Goal: Task Accomplishment & Management: Complete application form

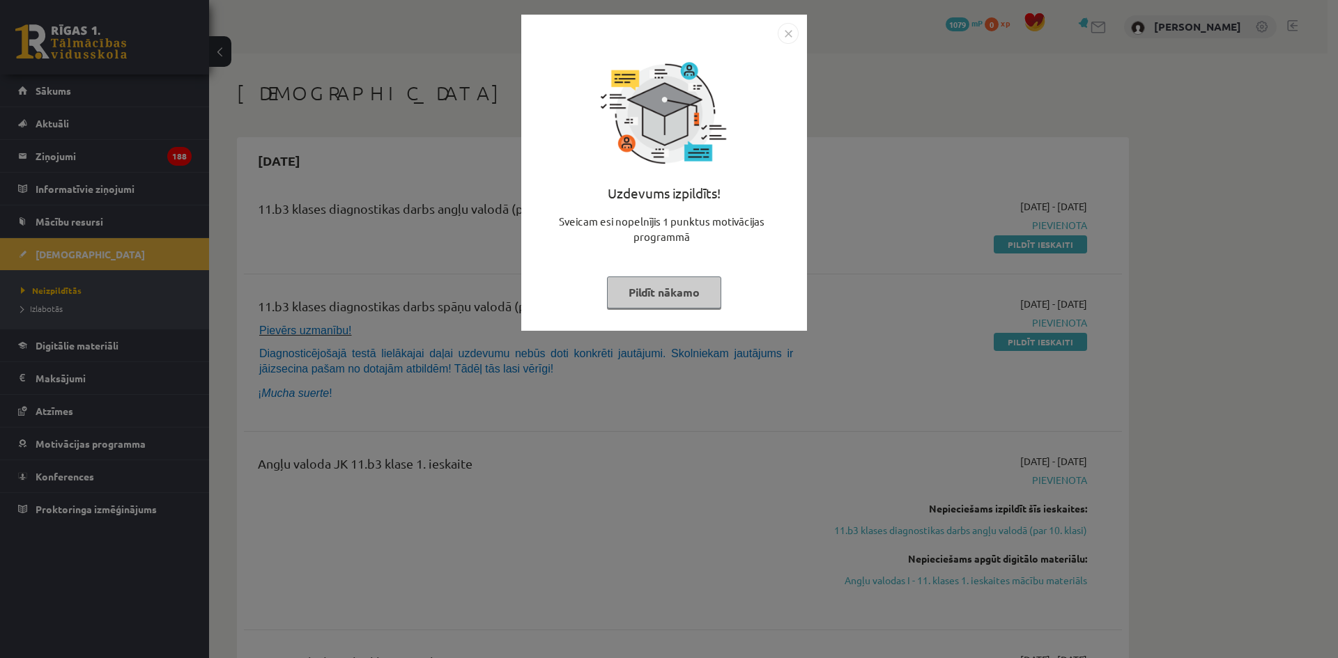
click at [794, 30] on img "Close" at bounding box center [788, 33] width 21 height 21
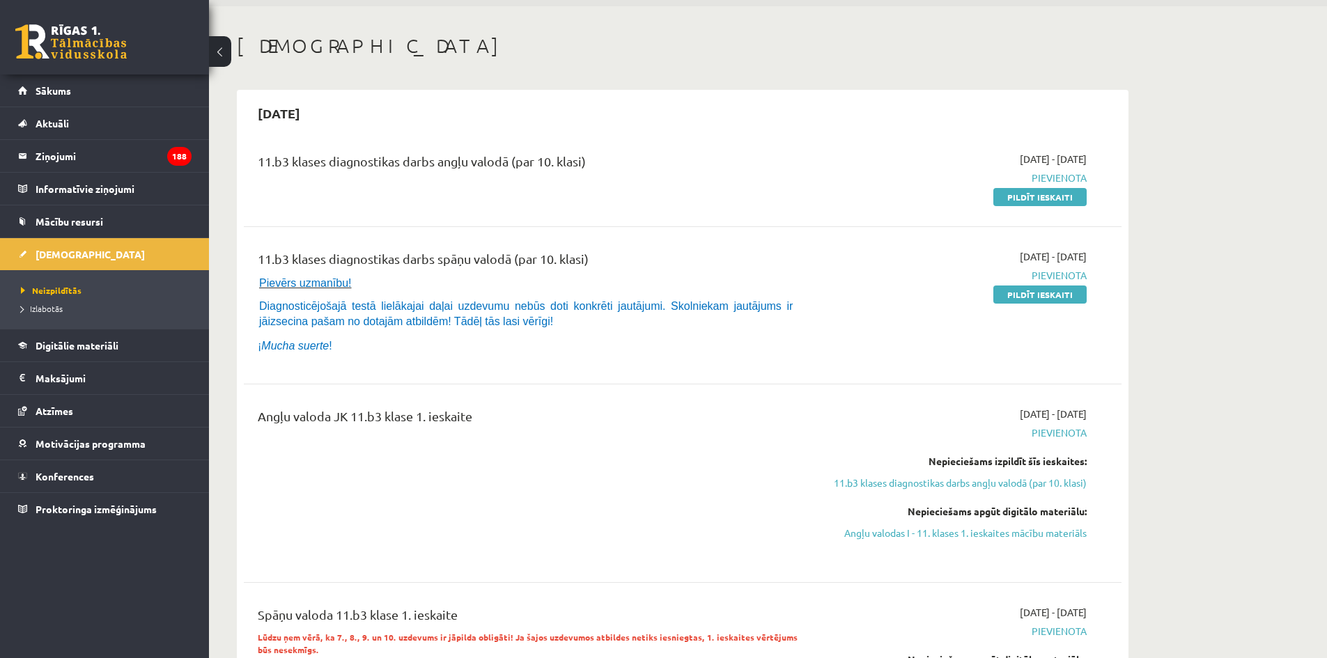
scroll to position [48, 0]
click at [1025, 202] on link "Pildīt ieskaiti" at bounding box center [1040, 196] width 93 height 18
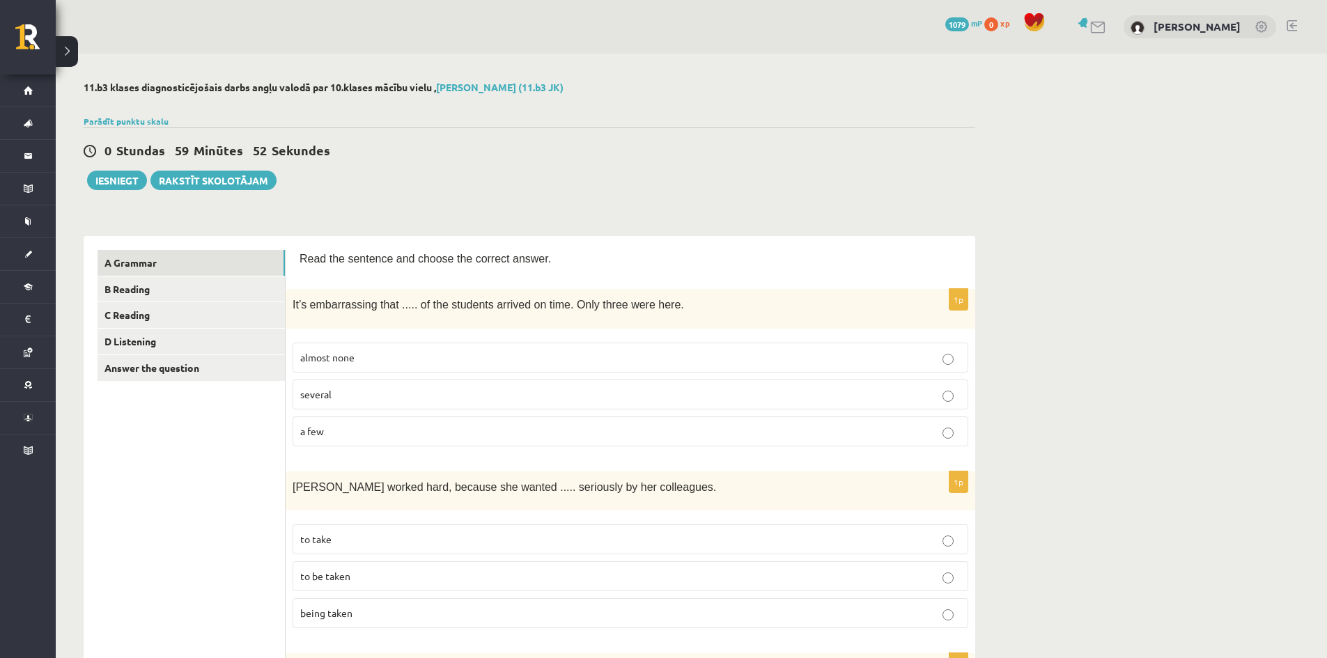
click at [382, 351] on p "almost none" at bounding box center [630, 357] width 660 height 15
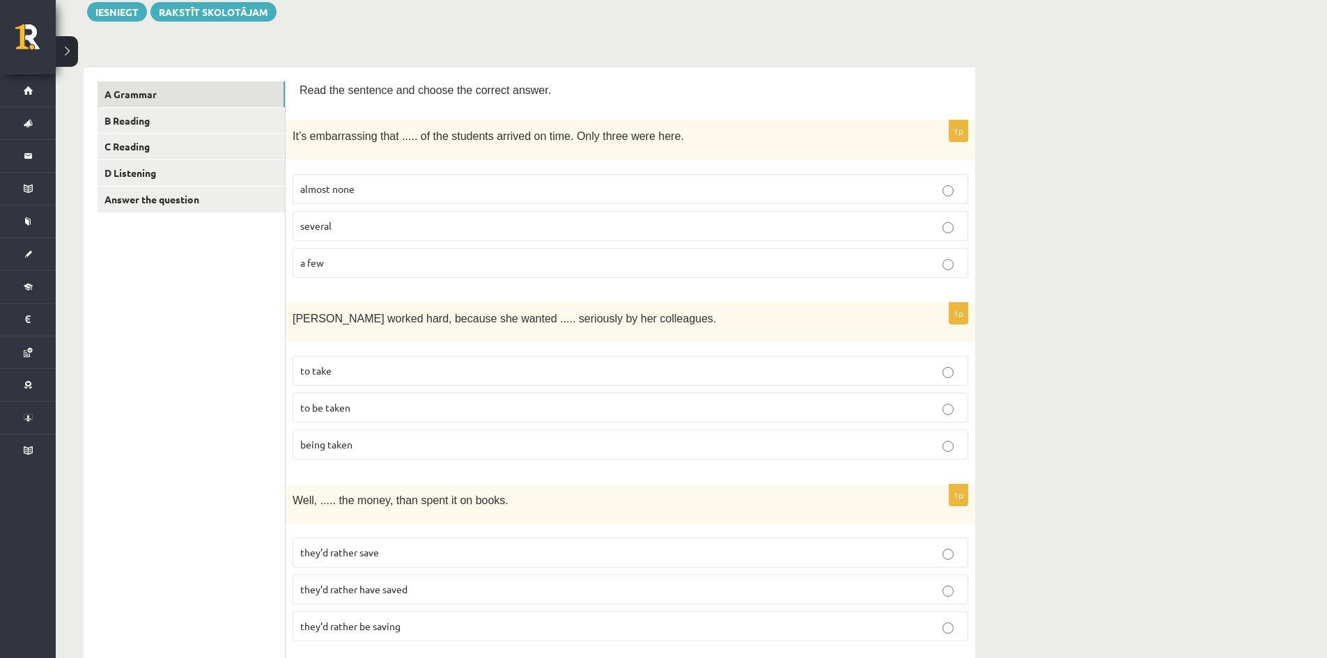
scroll to position [171, 0]
click at [362, 365] on p "to take" at bounding box center [630, 369] width 660 height 15
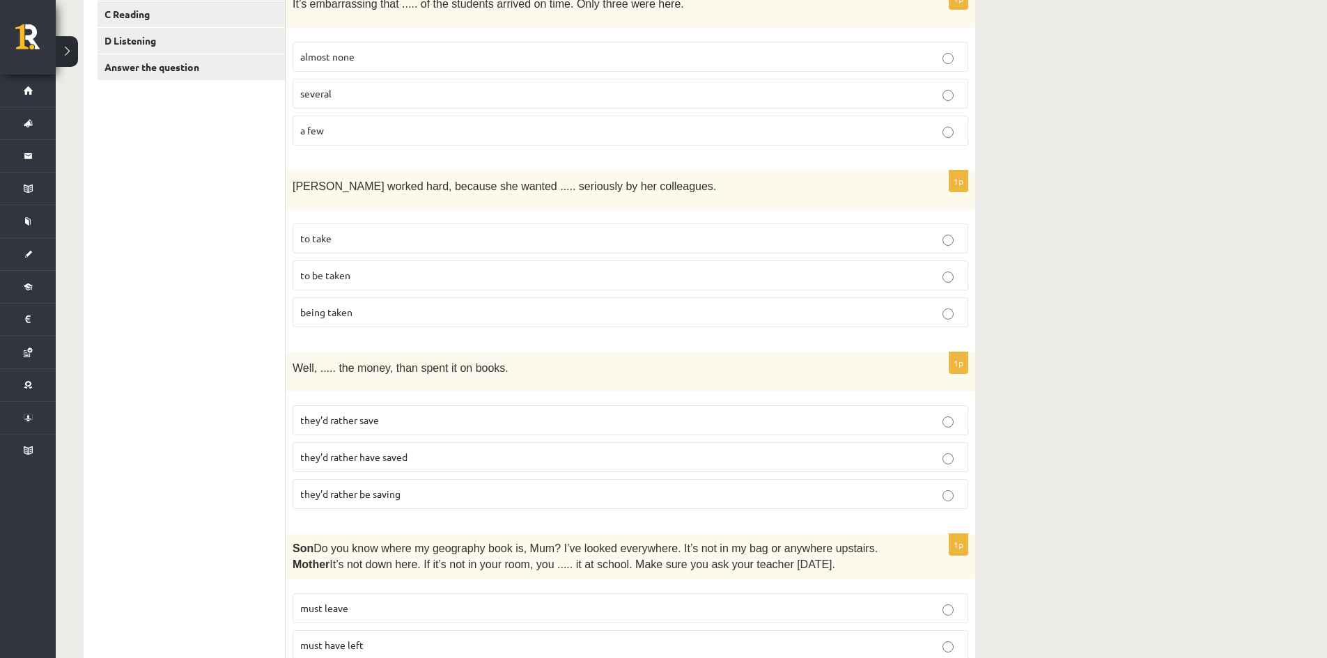
scroll to position [325, 0]
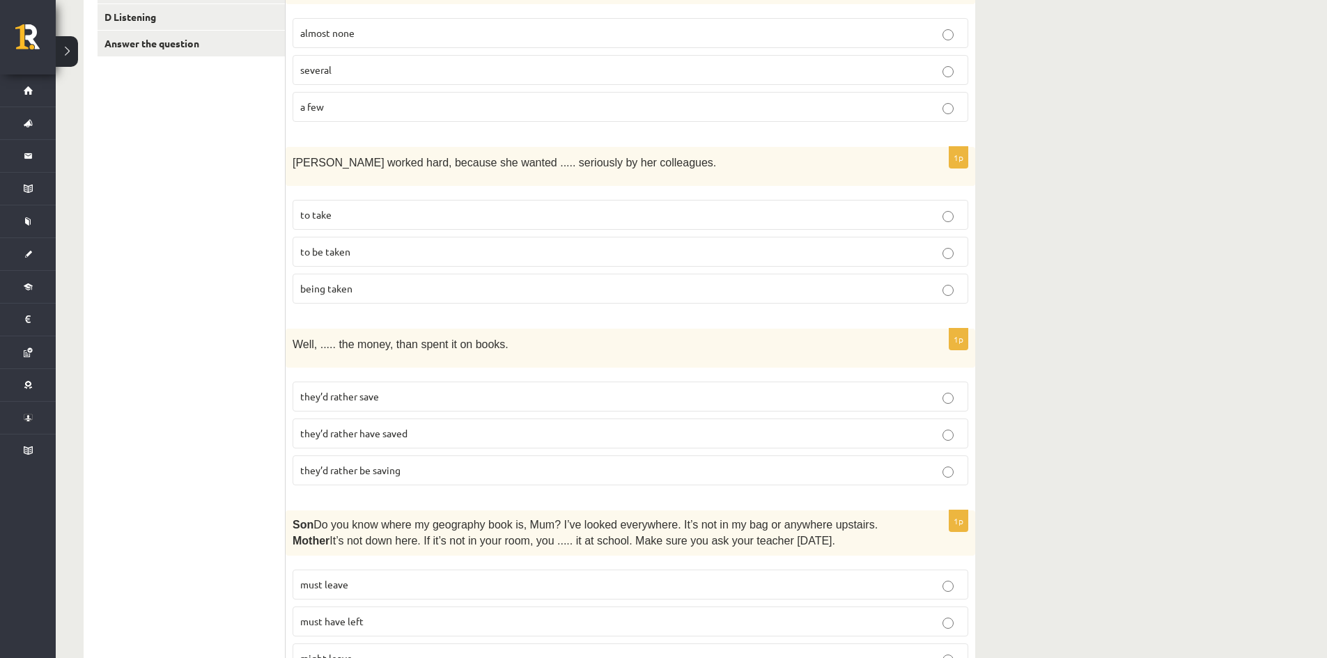
click at [435, 396] on p "they’d rather save" at bounding box center [630, 396] width 660 height 15
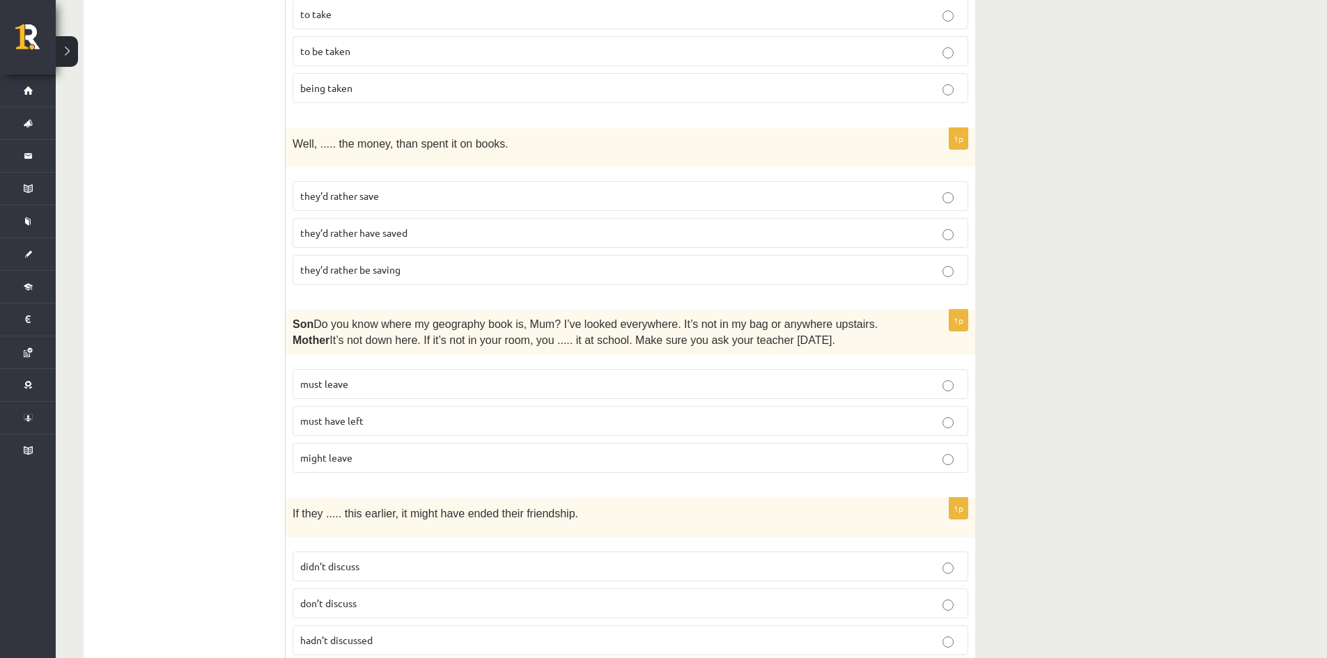
scroll to position [527, 0]
click at [498, 370] on label "must leave" at bounding box center [631, 383] width 676 height 30
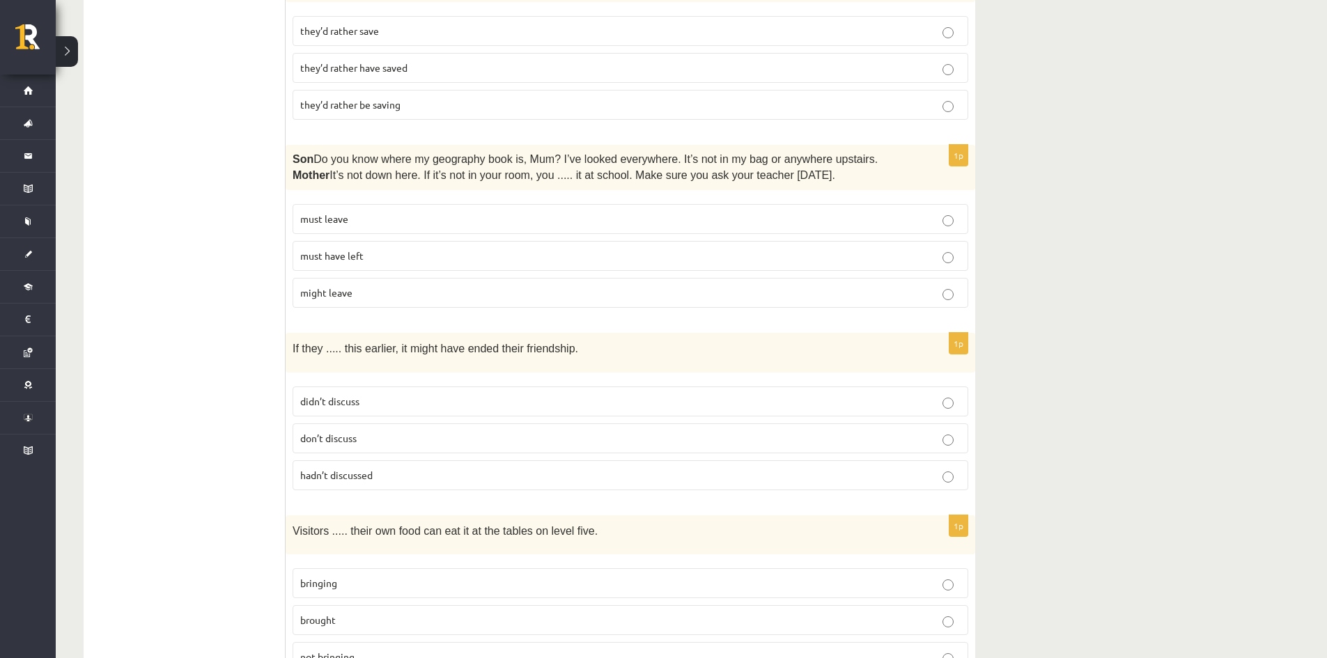
scroll to position [747, 0]
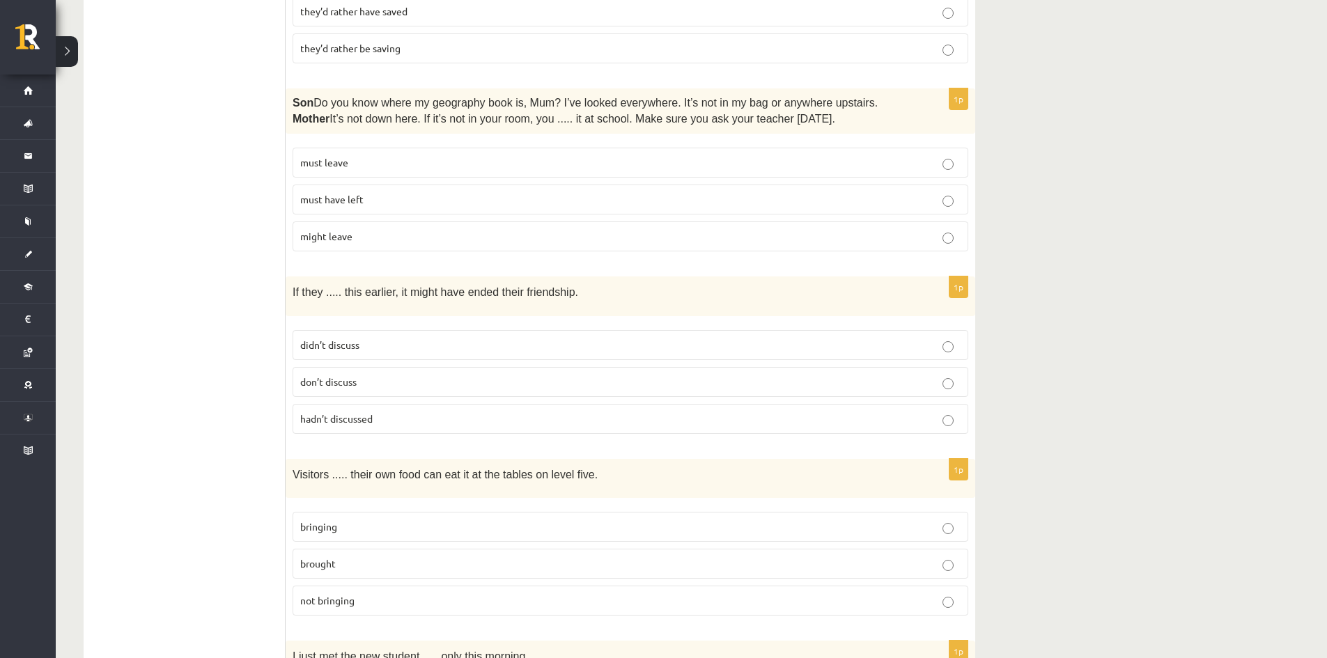
click at [465, 342] on p "didn’t discuss" at bounding box center [630, 345] width 660 height 15
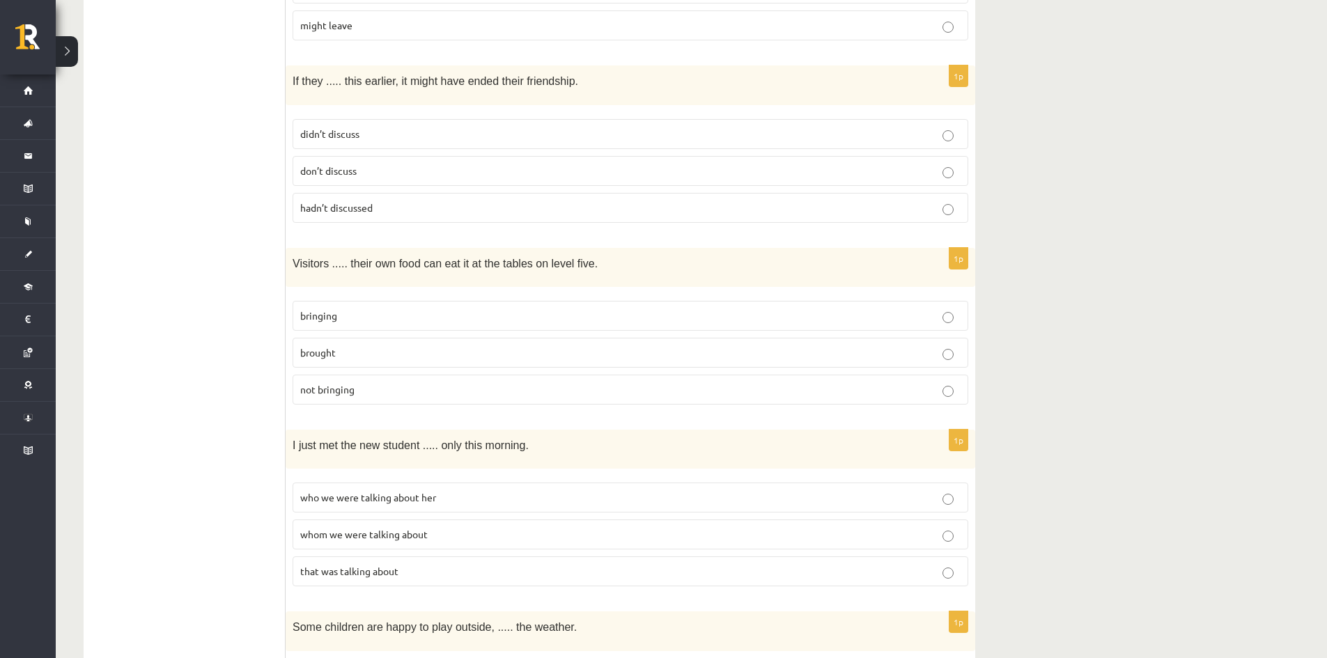
scroll to position [959, 0]
click at [359, 337] on label "brought" at bounding box center [631, 352] width 676 height 30
click at [362, 327] on label "bringing" at bounding box center [631, 315] width 676 height 30
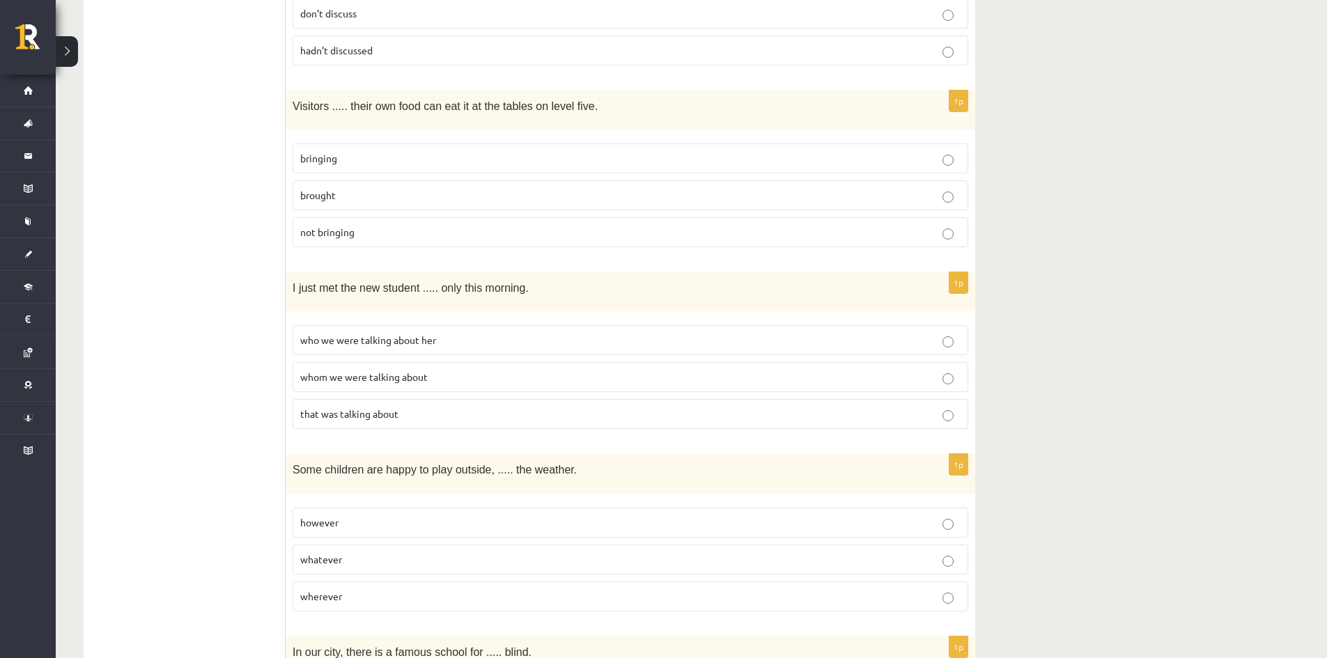
scroll to position [1116, 0]
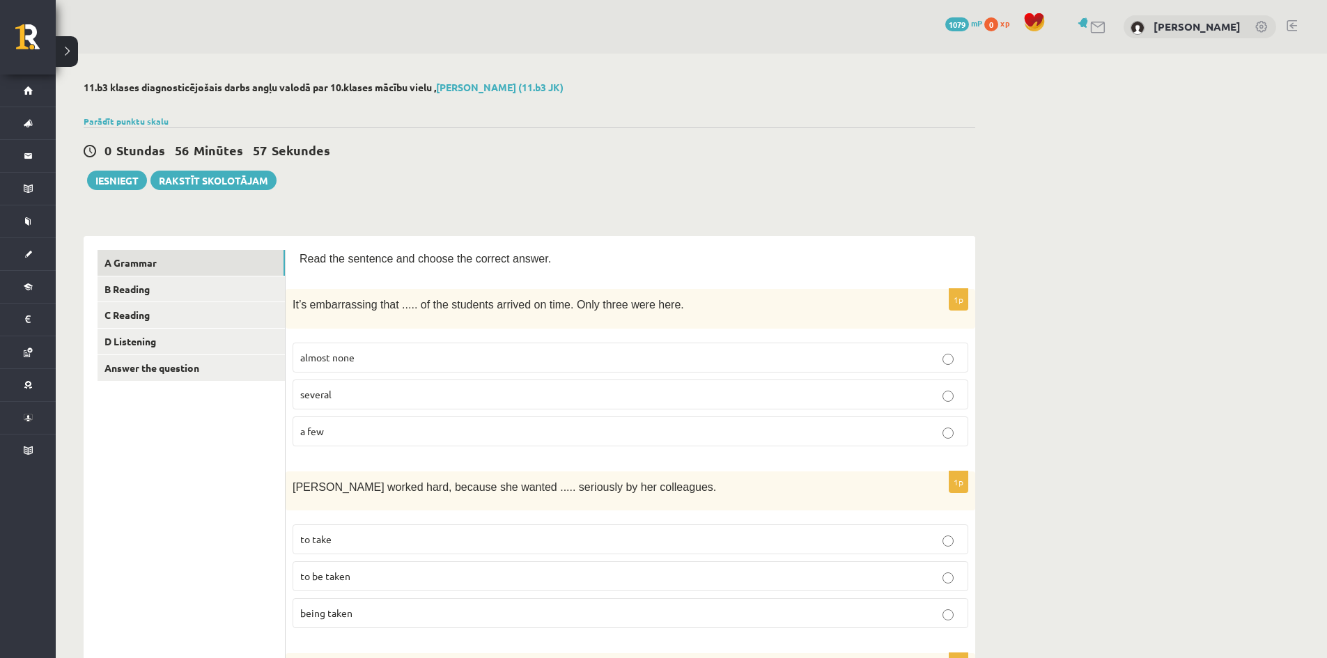
scroll to position [1116, 0]
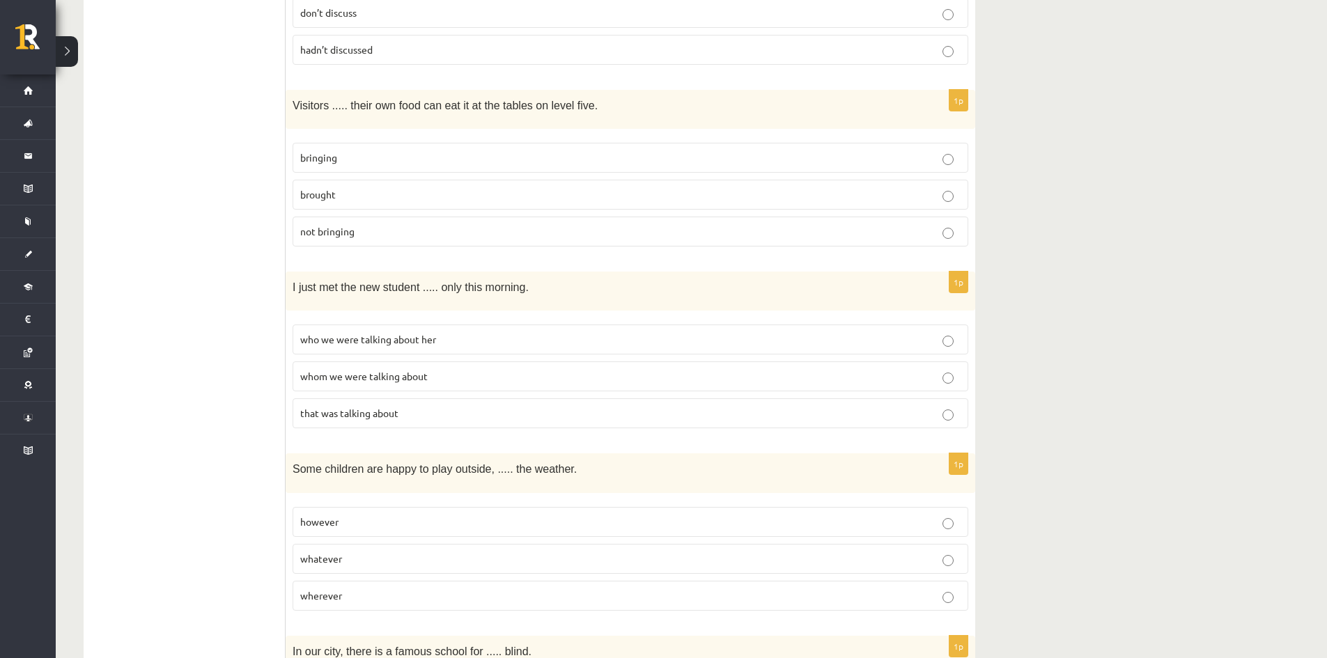
click at [392, 378] on span "whom we were talking about" at bounding box center [363, 376] width 127 height 13
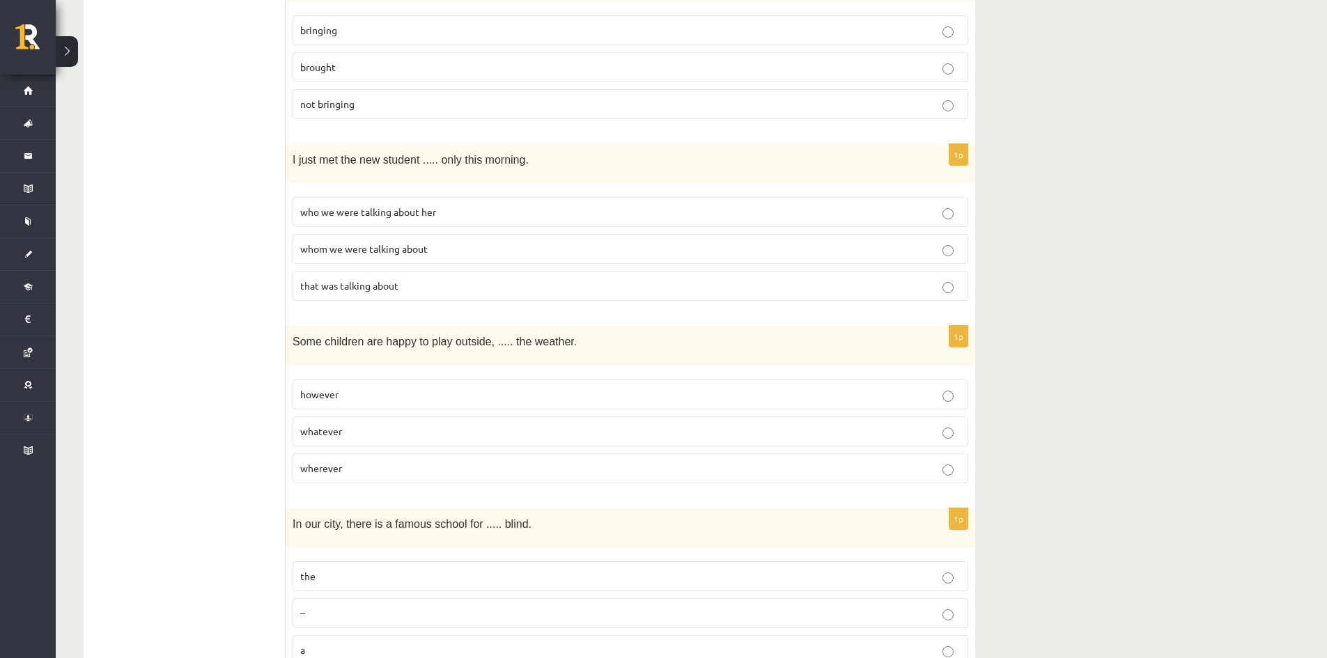
scroll to position [1248, 0]
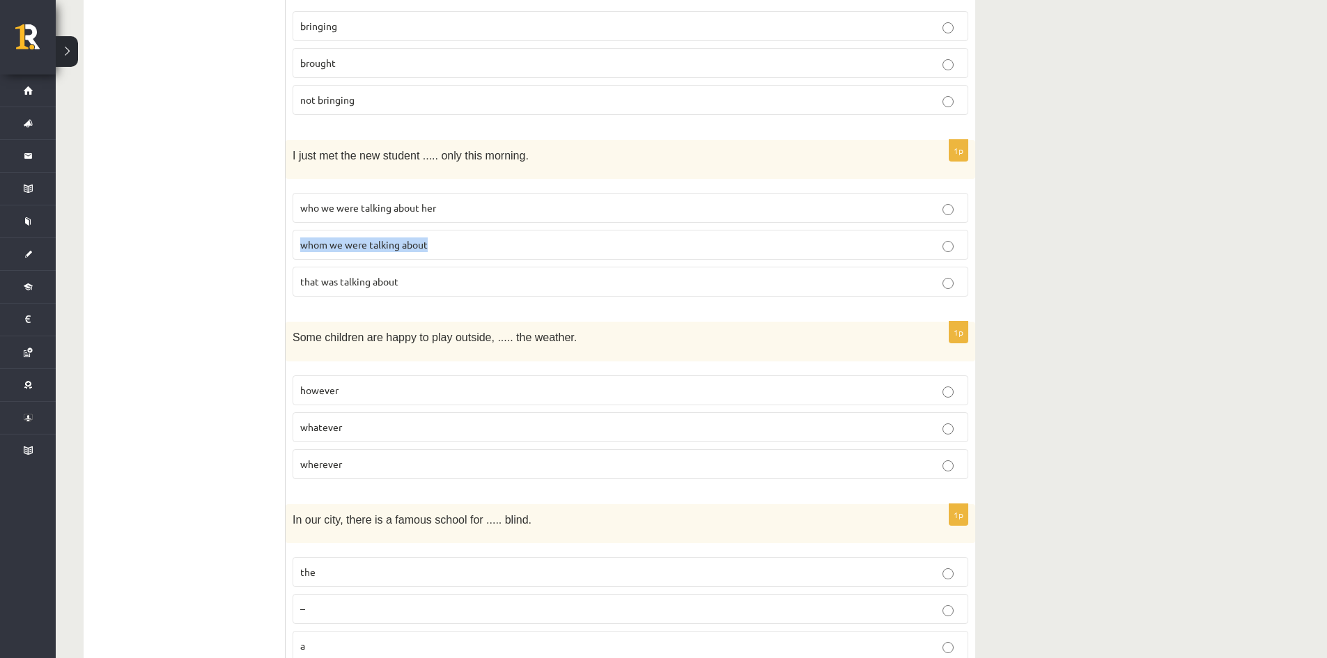
drag, startPoint x: 295, startPoint y: 243, endPoint x: 430, endPoint y: 240, distance: 134.5
click at [430, 240] on label "whom we were talking about" at bounding box center [631, 245] width 676 height 30
copy span "whom we were talking about"
click at [289, 332] on div "Some children are happy to play outside, ..... the weather." at bounding box center [631, 341] width 690 height 39
click at [477, 380] on label "however" at bounding box center [631, 391] width 676 height 30
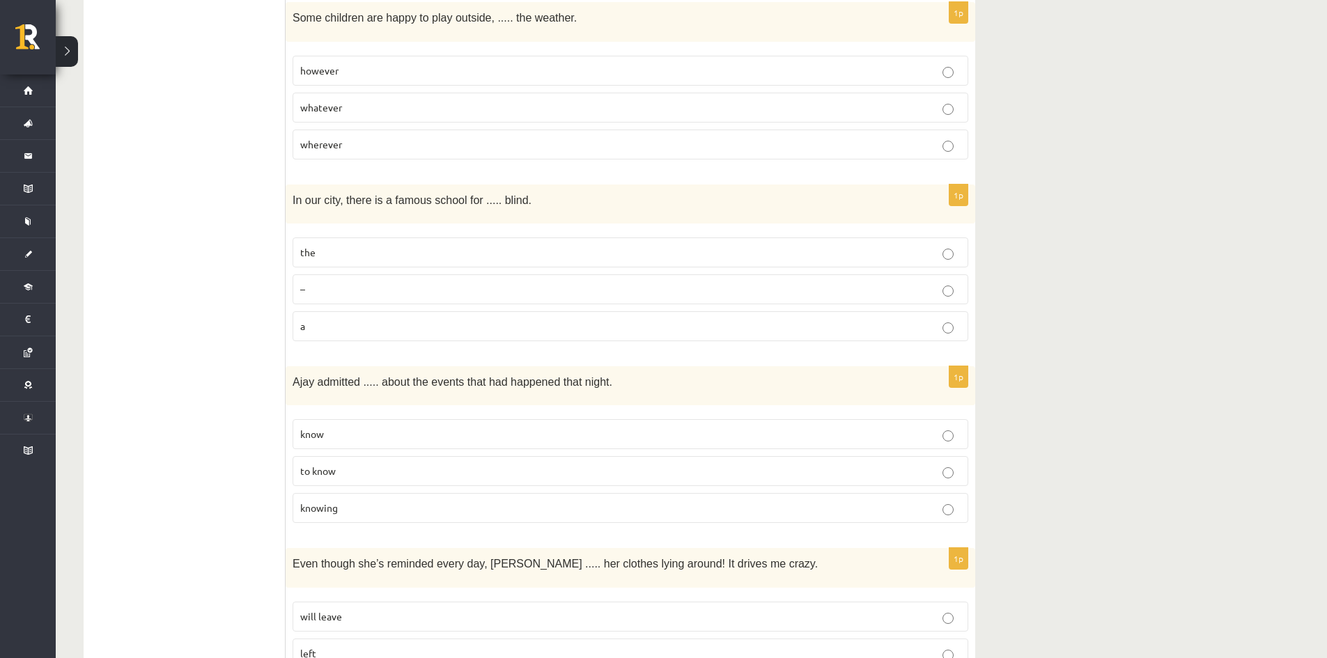
scroll to position [1598, 0]
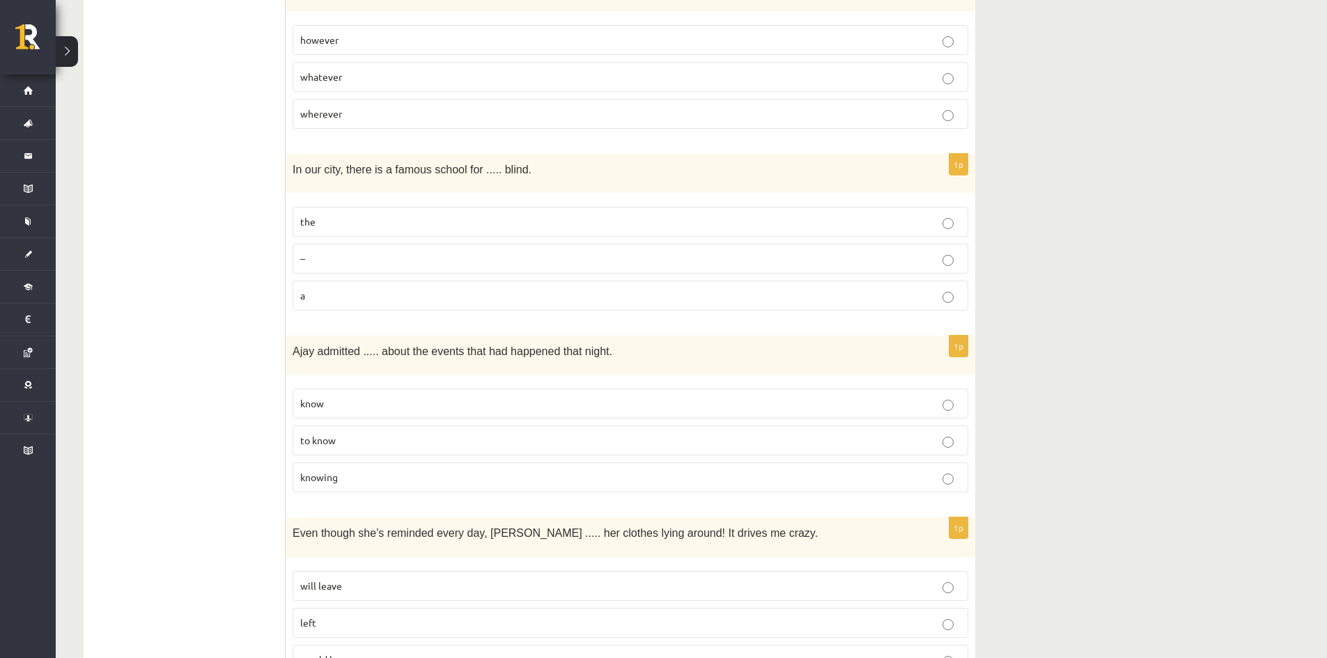
click at [313, 221] on span "the" at bounding box center [307, 221] width 15 height 13
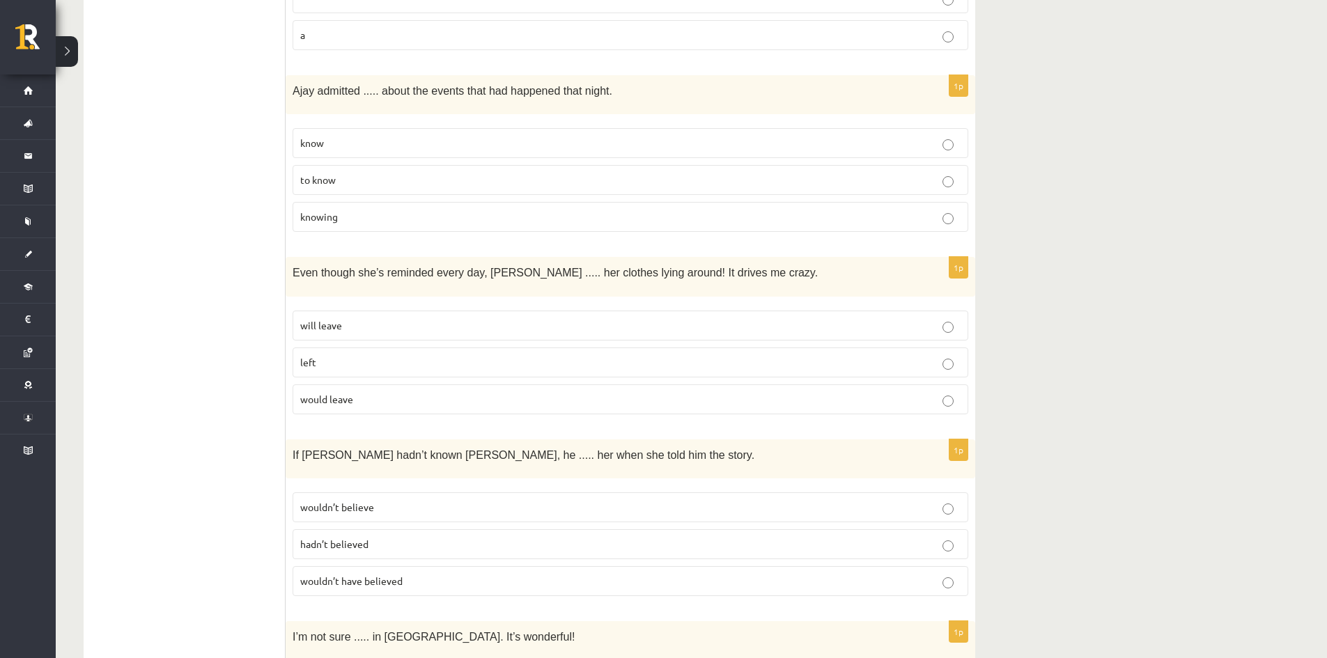
scroll to position [1860, 0]
click at [346, 224] on label "knowing" at bounding box center [631, 216] width 676 height 30
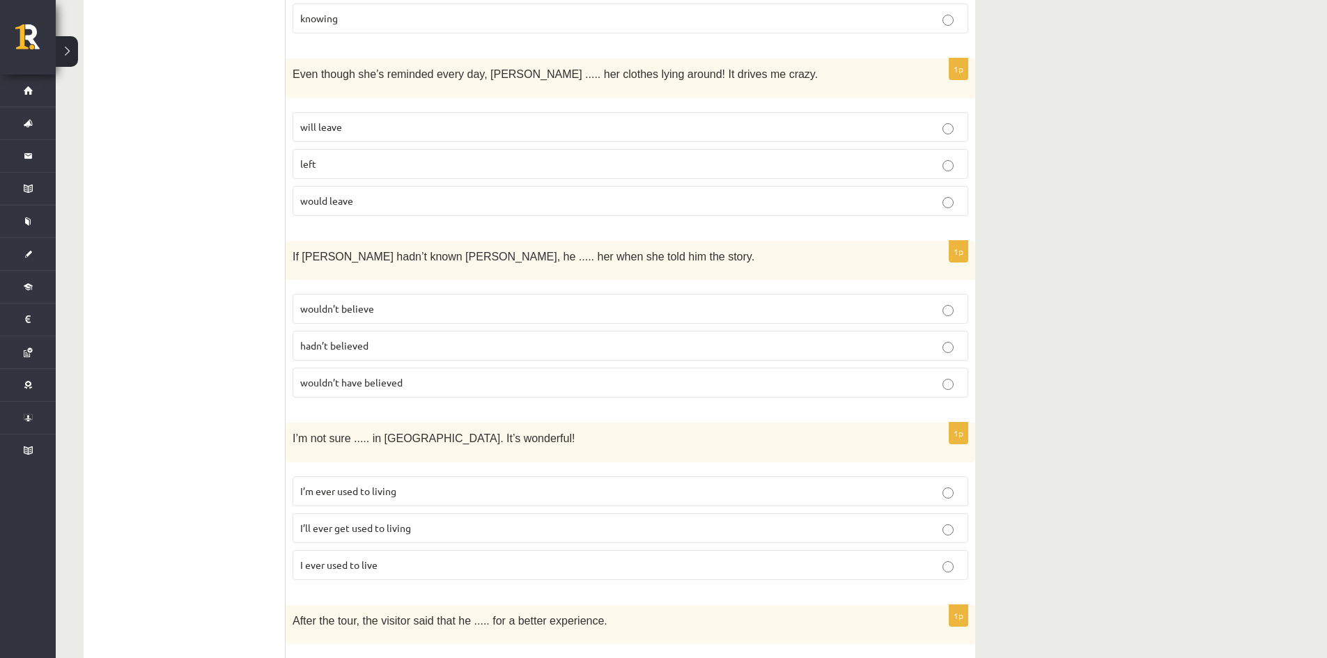
click at [338, 157] on p "left" at bounding box center [630, 164] width 660 height 15
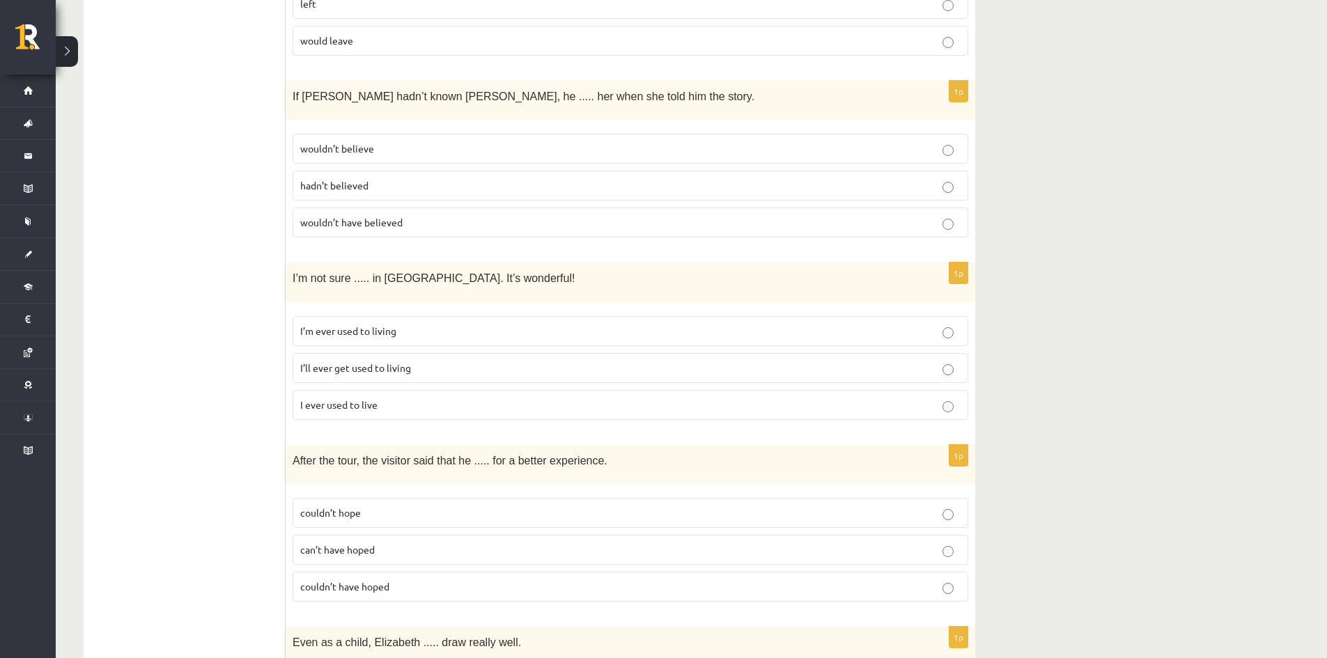
scroll to position [2218, 0]
click at [366, 154] on span "wouldn’t believe" at bounding box center [337, 147] width 74 height 13
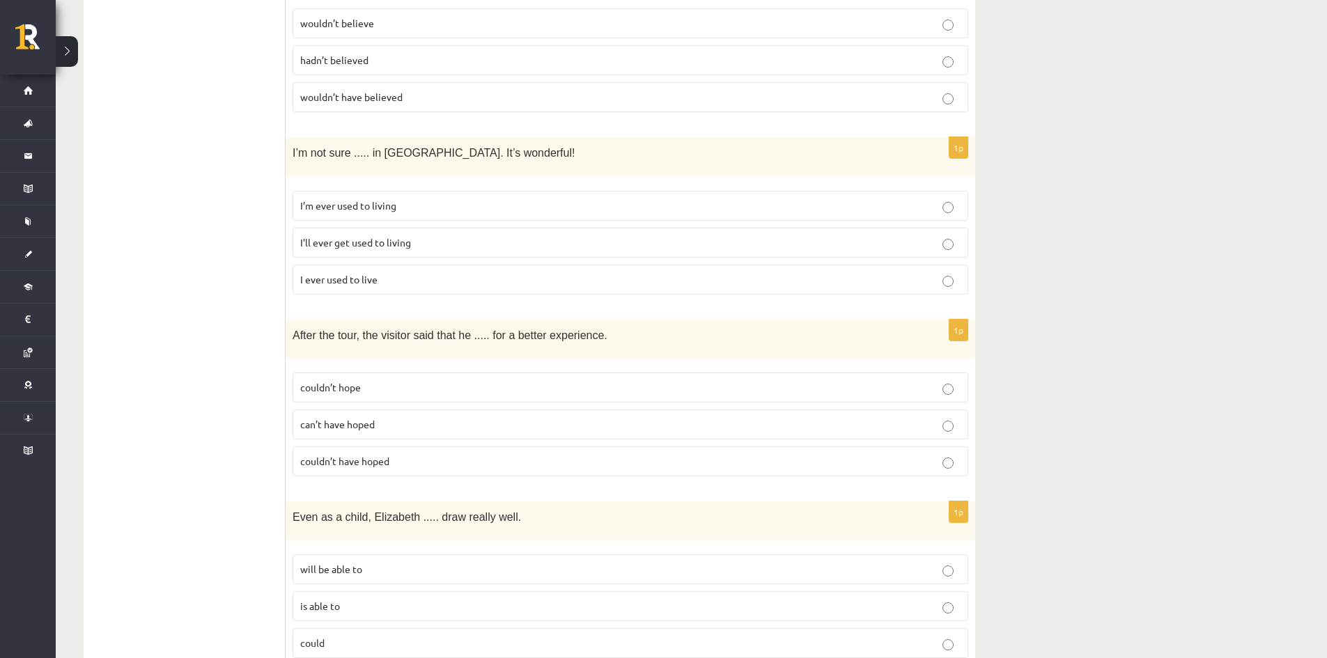
scroll to position [2344, 0]
click at [382, 278] on p "I ever used to live" at bounding box center [630, 279] width 660 height 15
click at [380, 378] on label "couldn’t hope" at bounding box center [631, 387] width 676 height 30
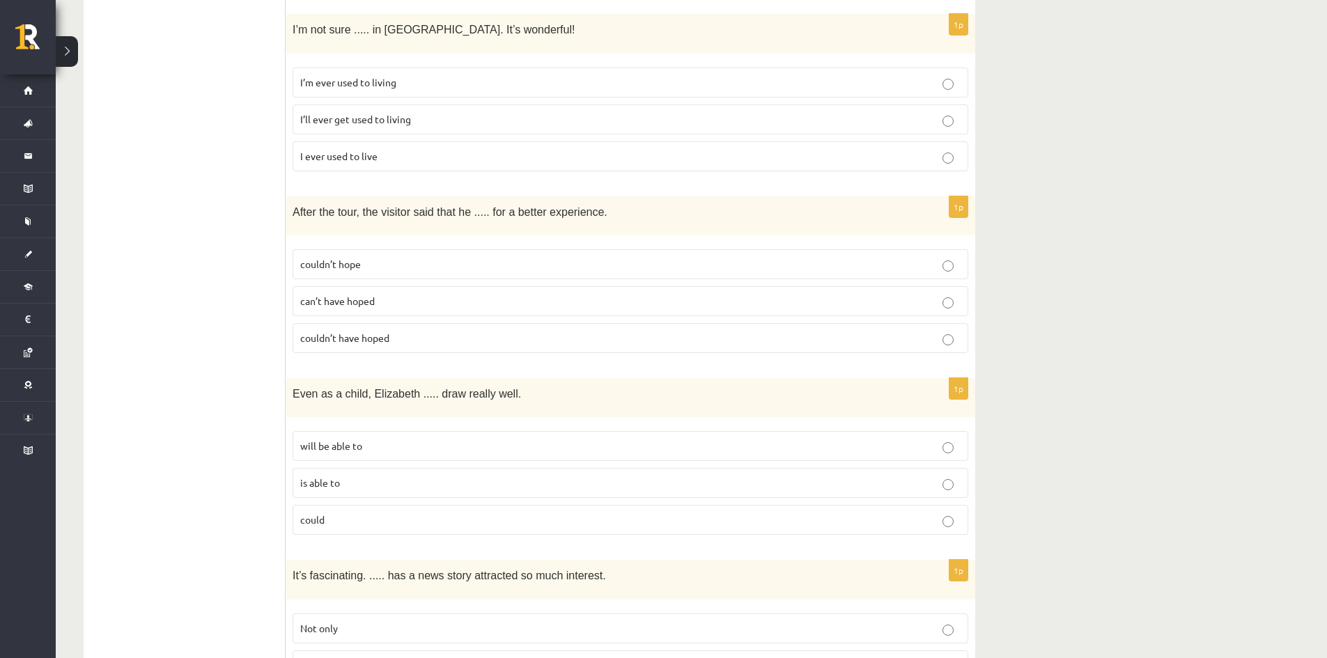
scroll to position [2467, 0]
click at [355, 512] on p "could" at bounding box center [630, 519] width 660 height 15
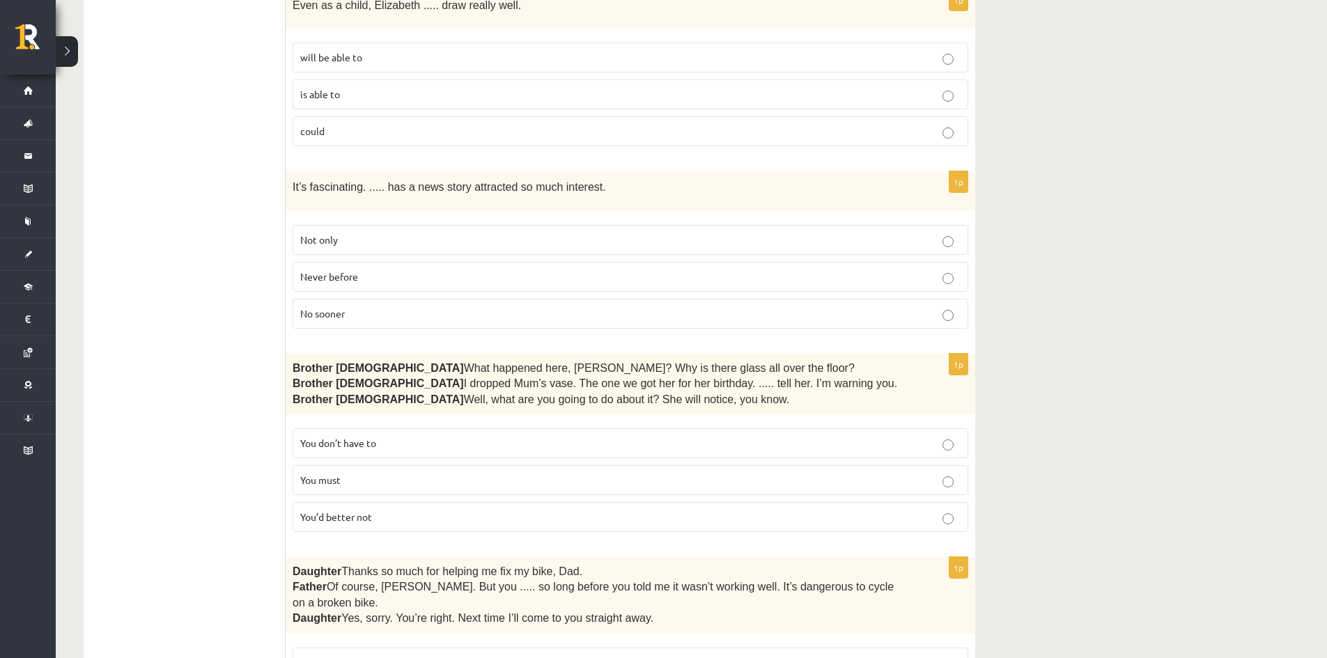
scroll to position [2850, 0]
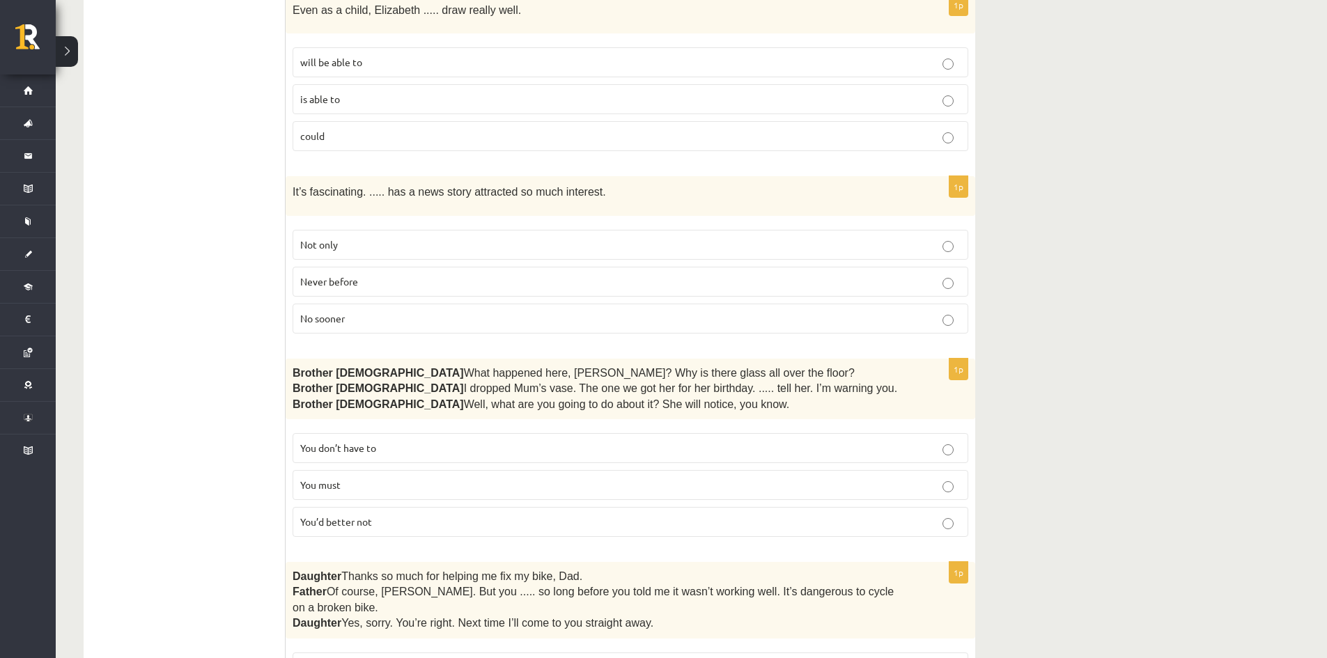
click at [352, 268] on label "Never before" at bounding box center [631, 282] width 676 height 30
click at [447, 523] on p "You’d better not" at bounding box center [630, 522] width 660 height 15
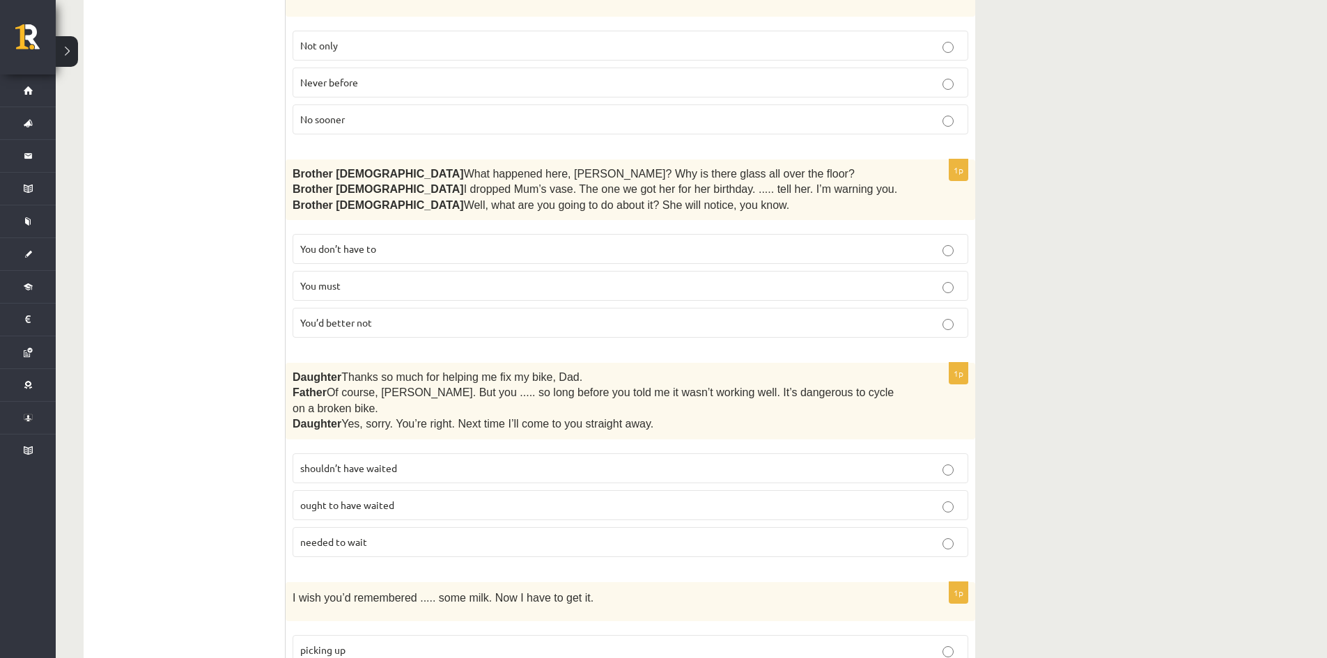
scroll to position [3050, 0]
click at [501, 461] on p "shouldn’t have waited" at bounding box center [630, 468] width 660 height 15
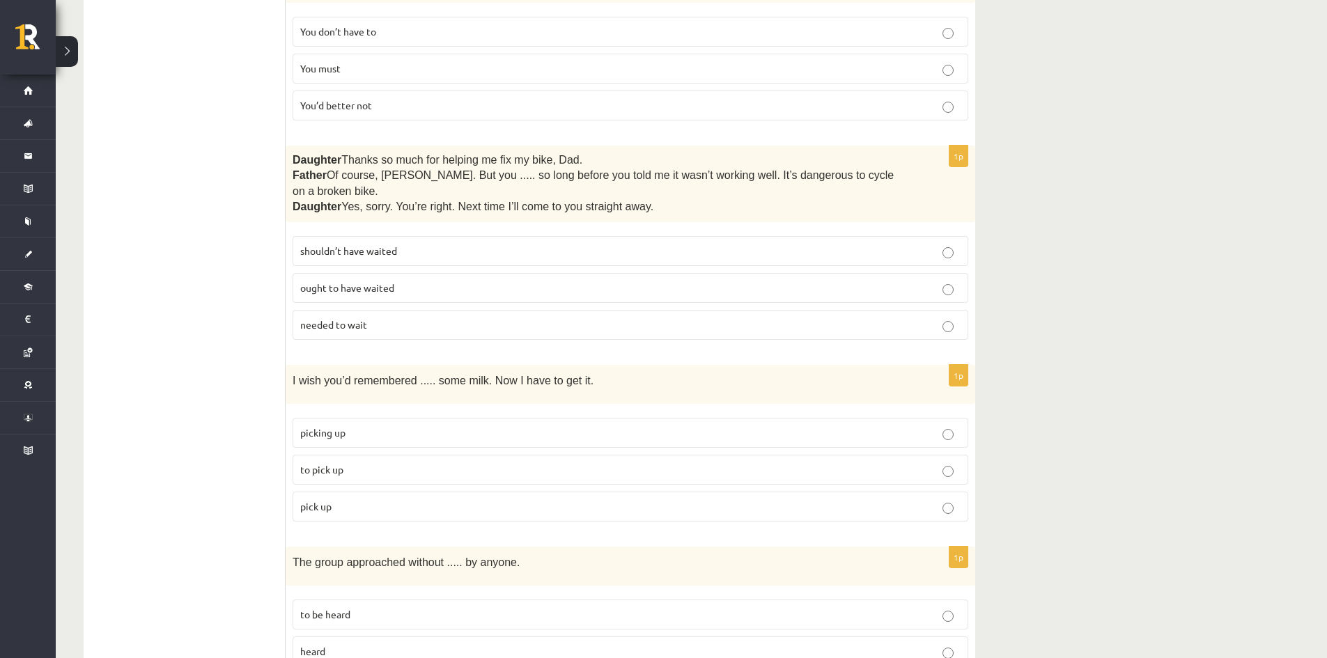
scroll to position [3268, 0]
click at [418, 431] on label "picking up" at bounding box center [631, 432] width 676 height 30
click at [410, 462] on p "to pick up" at bounding box center [630, 469] width 660 height 15
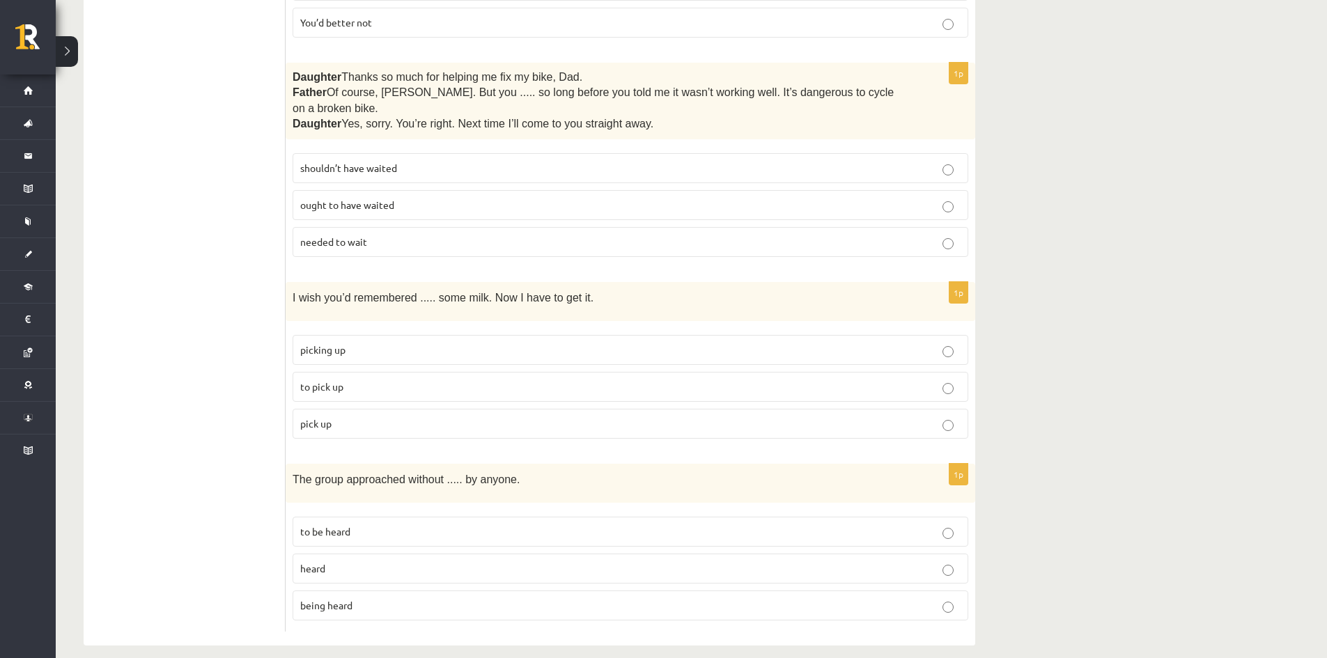
click at [334, 598] on label "being heard" at bounding box center [631, 606] width 676 height 30
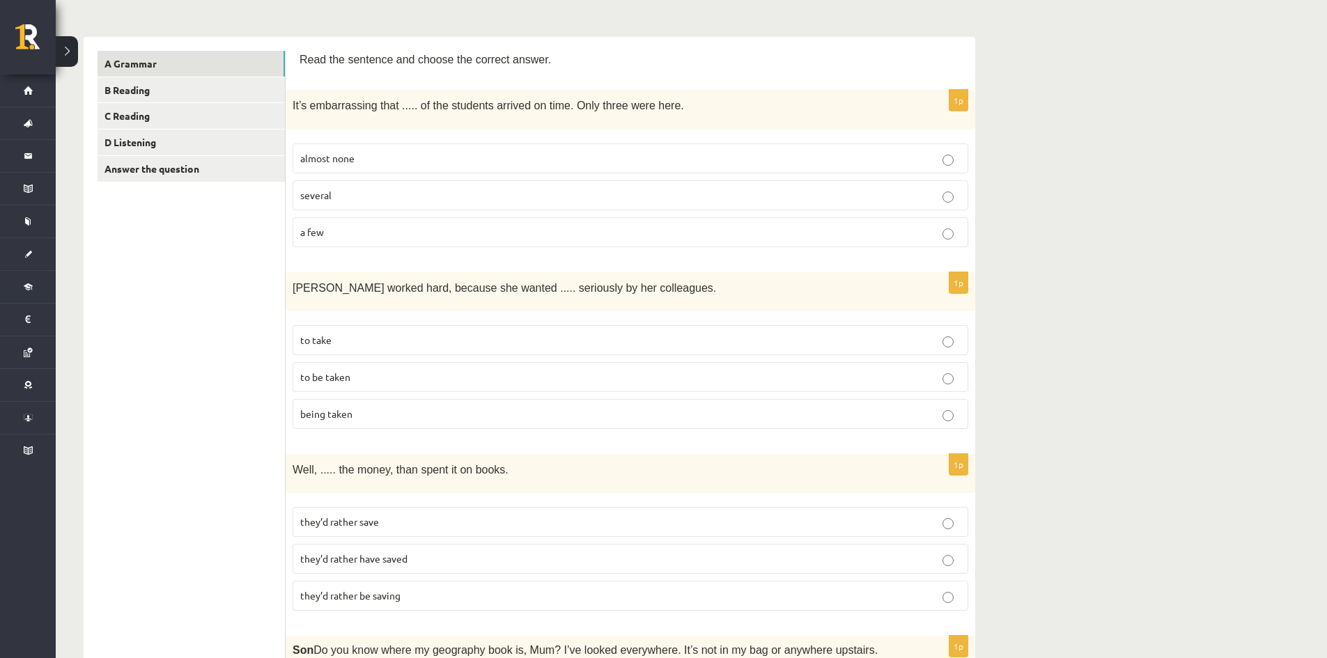
scroll to position [0, 0]
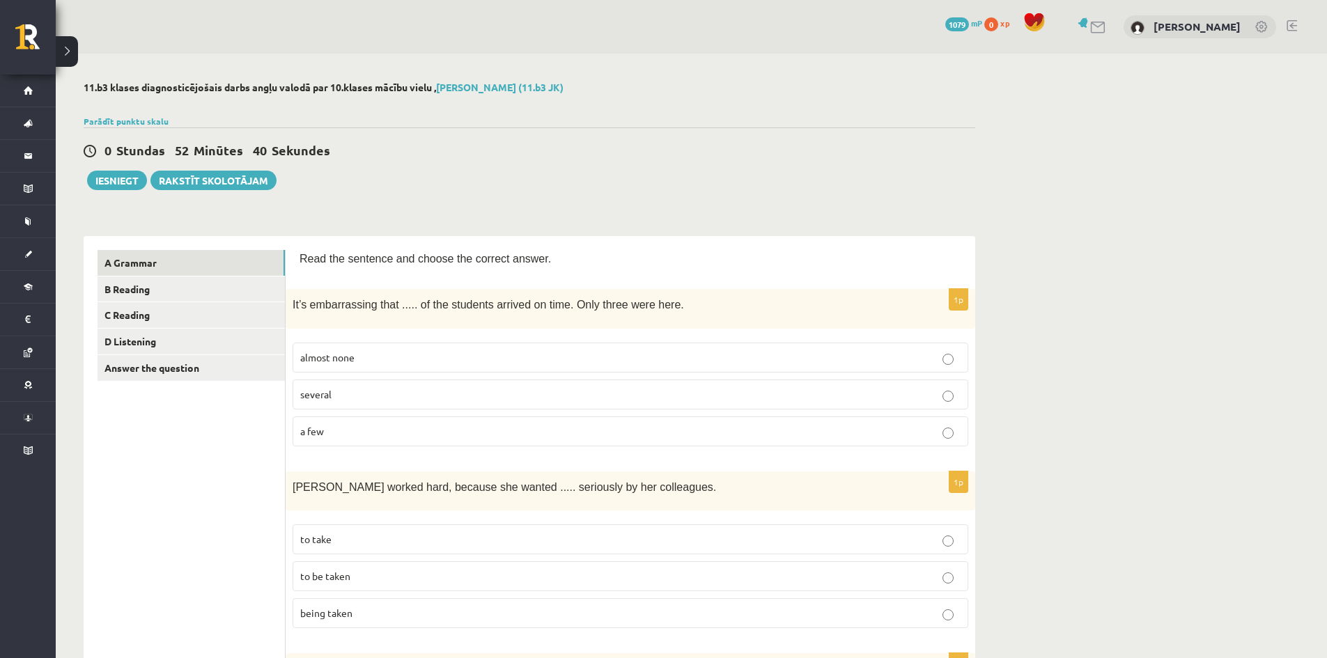
click at [311, 255] on span "Read the sentence and choose the correct answer." at bounding box center [426, 259] width 252 height 12
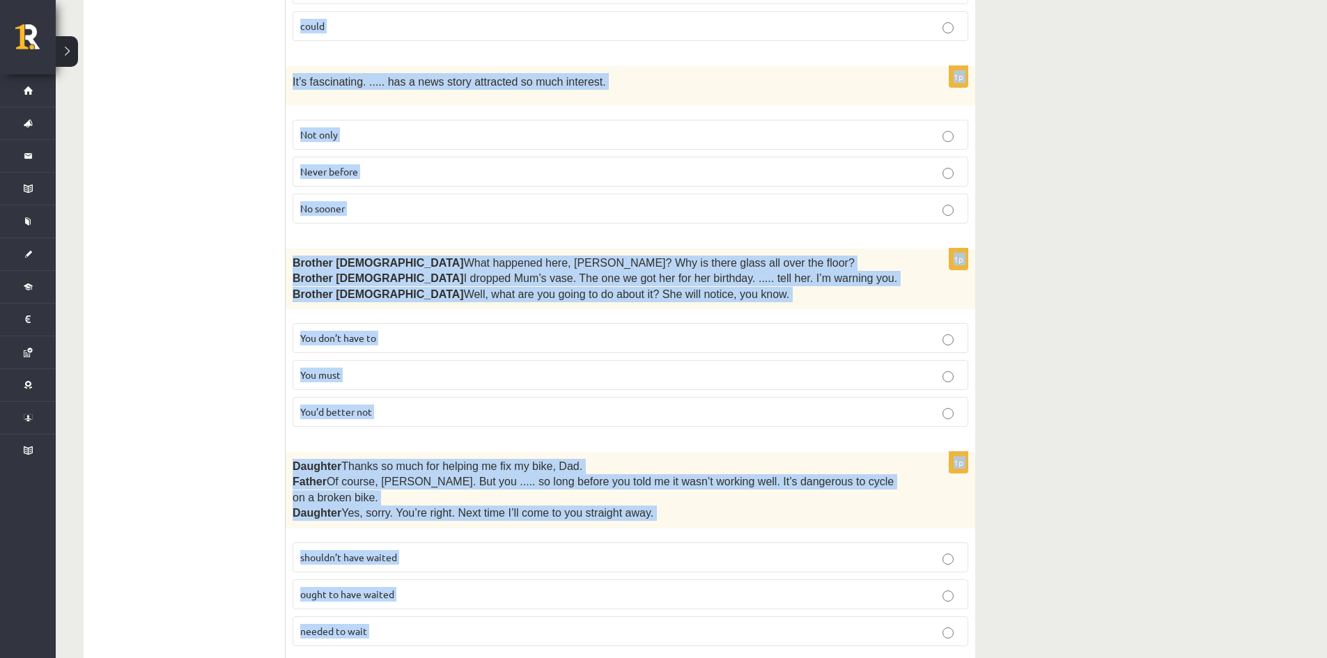
scroll to position [3350, 0]
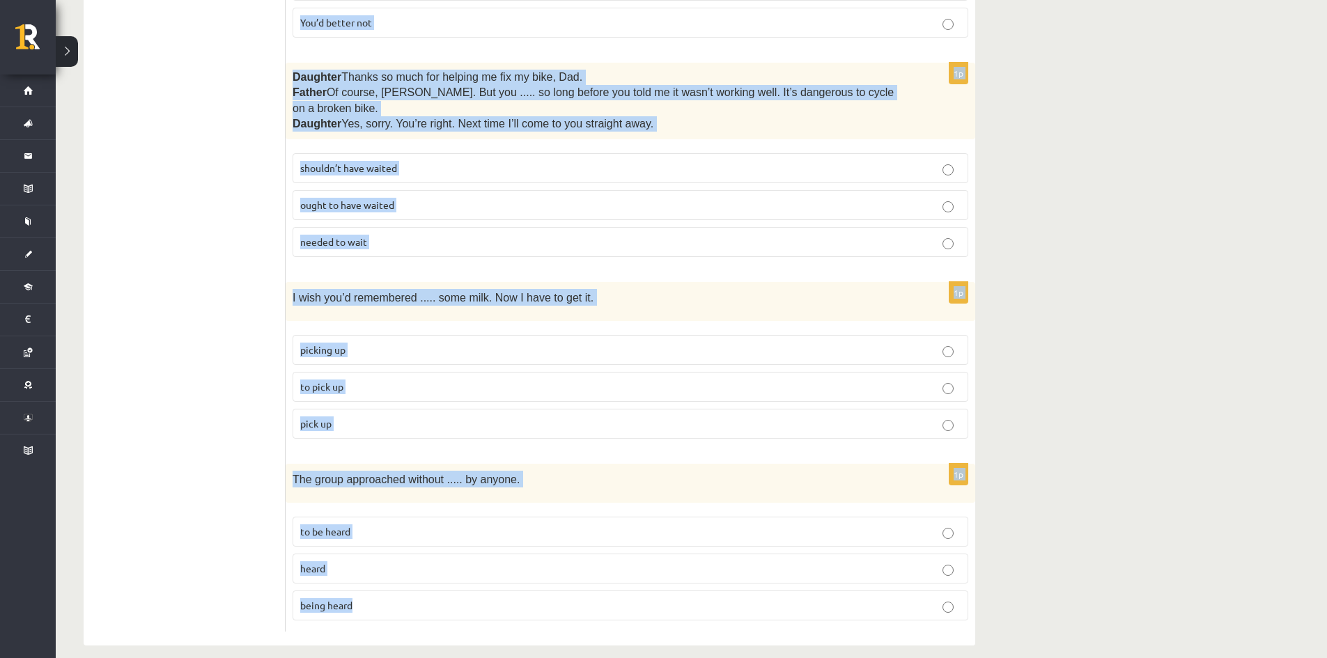
drag, startPoint x: 311, startPoint y: 255, endPoint x: 470, endPoint y: 691, distance: 464.4
copy form "Read the sentence and choose the correct answer. 1p It’s embarrassing that ....…"
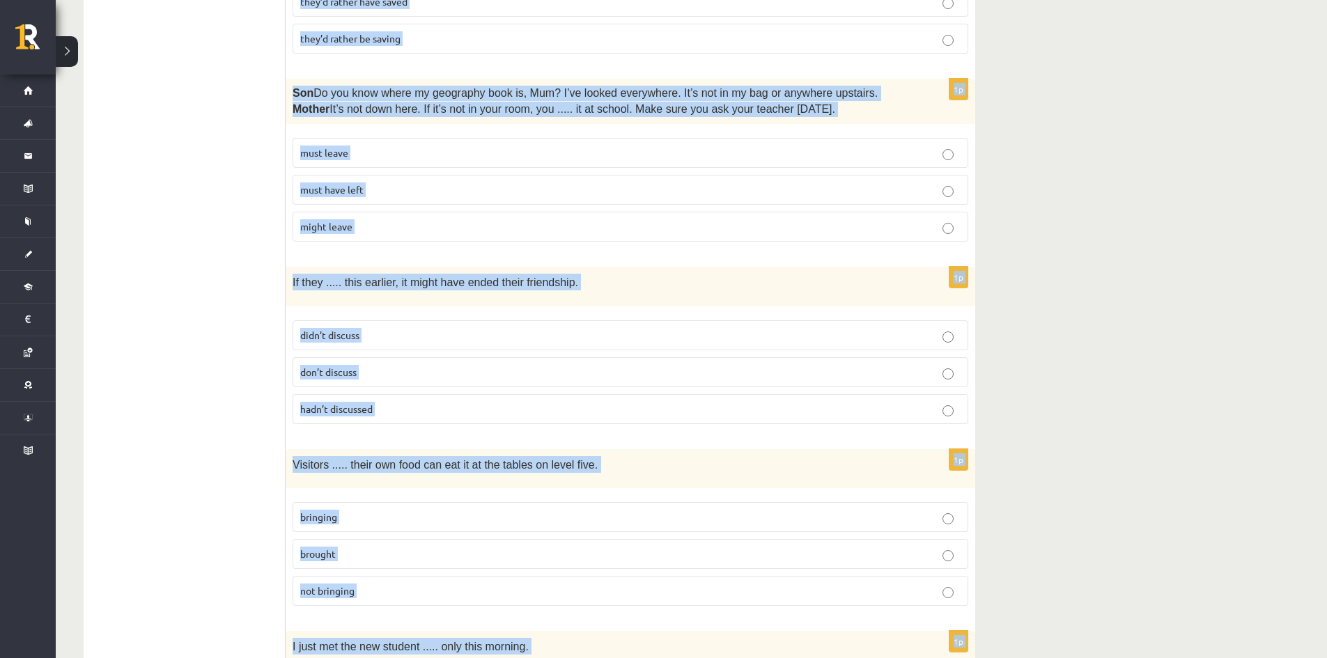
scroll to position [0, 0]
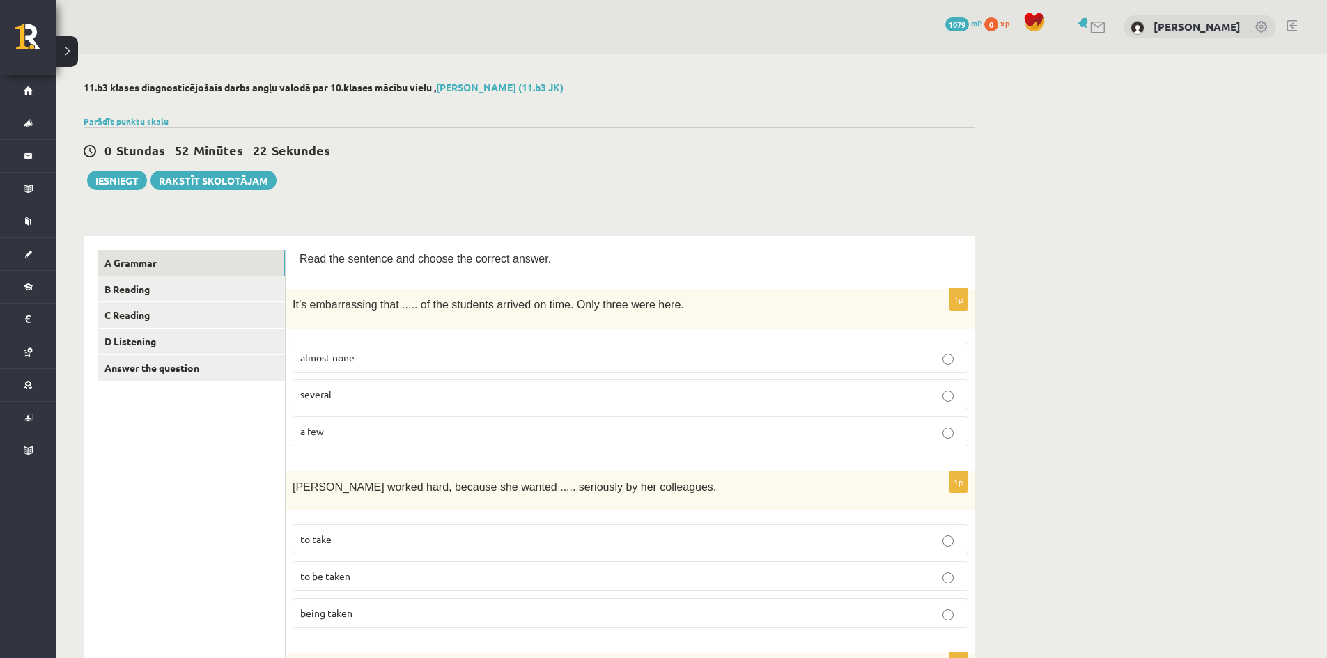
click at [710, 171] on div "0 Stundas 52 Minūtes 22 Sekundes Notikusi kļūda pie pēdējās saglabāšanas. Lūdzu…" at bounding box center [530, 158] width 892 height 63
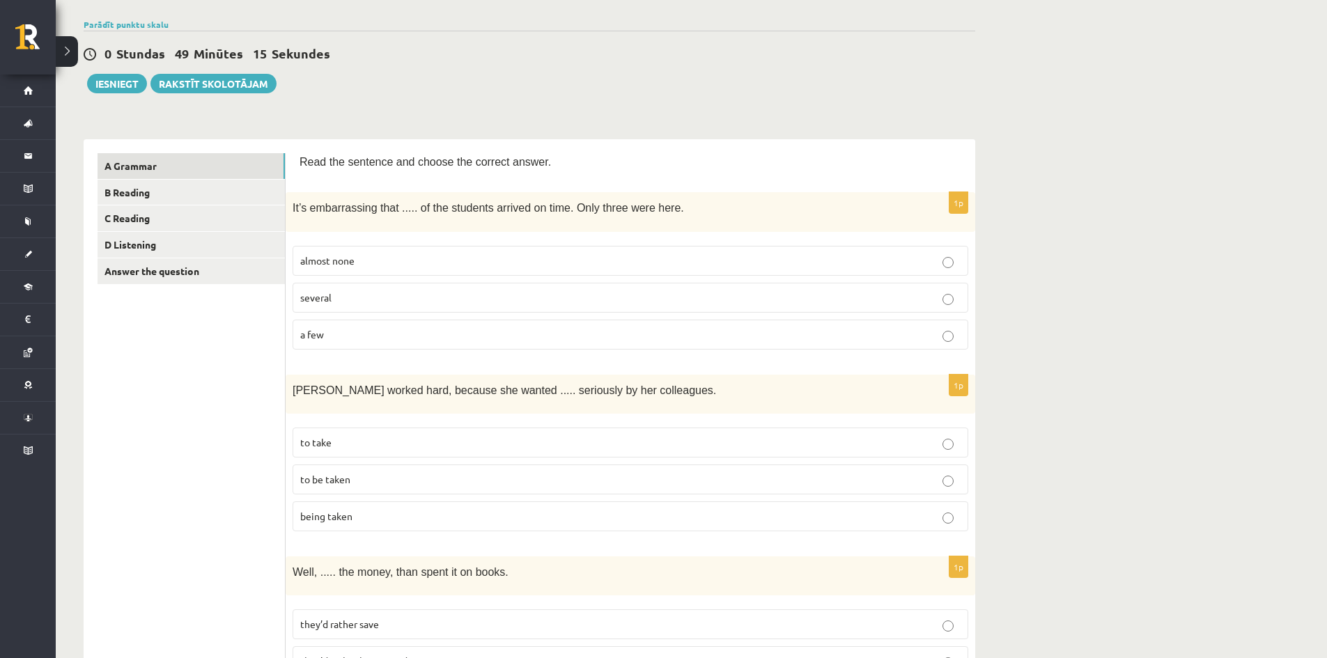
scroll to position [141, 0]
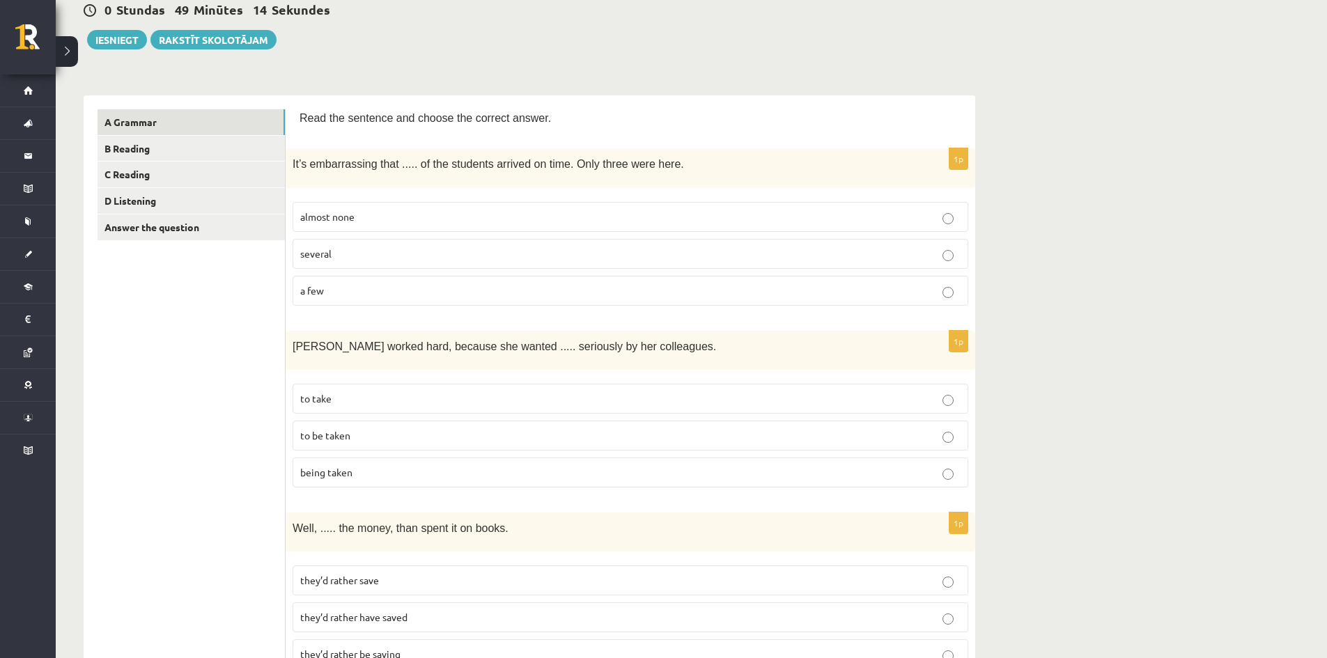
click at [494, 432] on p "to be taken" at bounding box center [630, 435] width 660 height 15
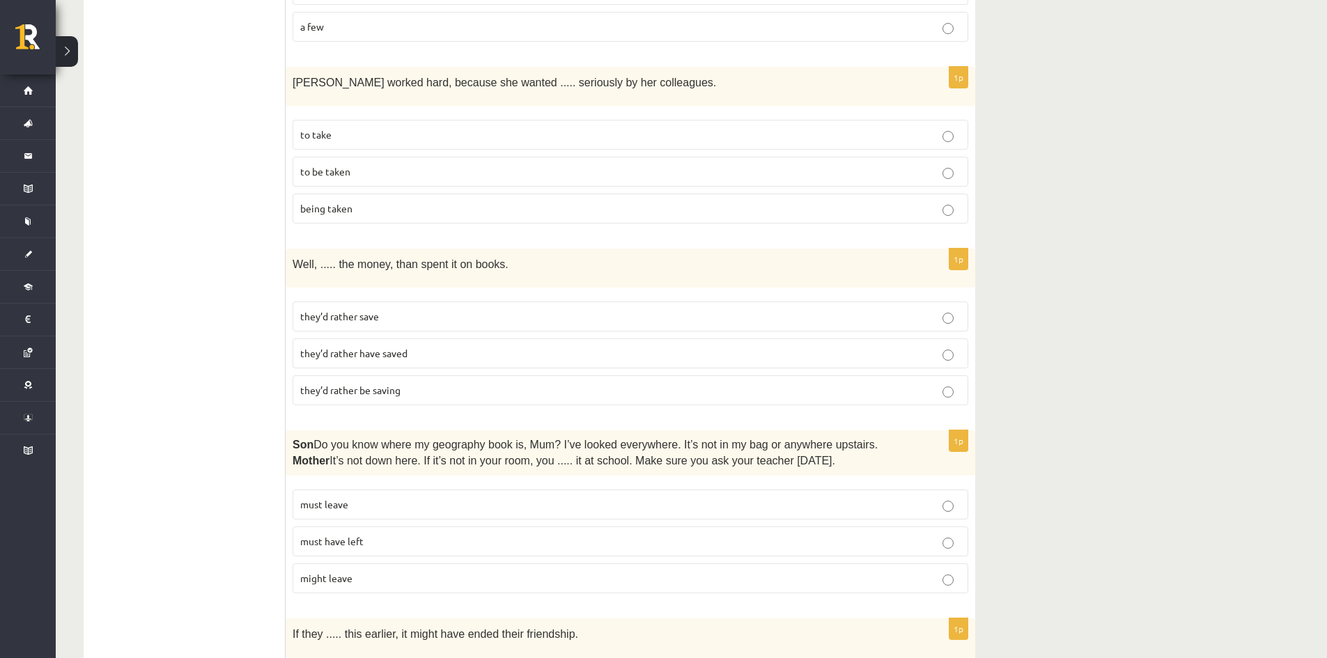
scroll to position [405, 0]
click at [500, 538] on p "must have left" at bounding box center [630, 541] width 660 height 15
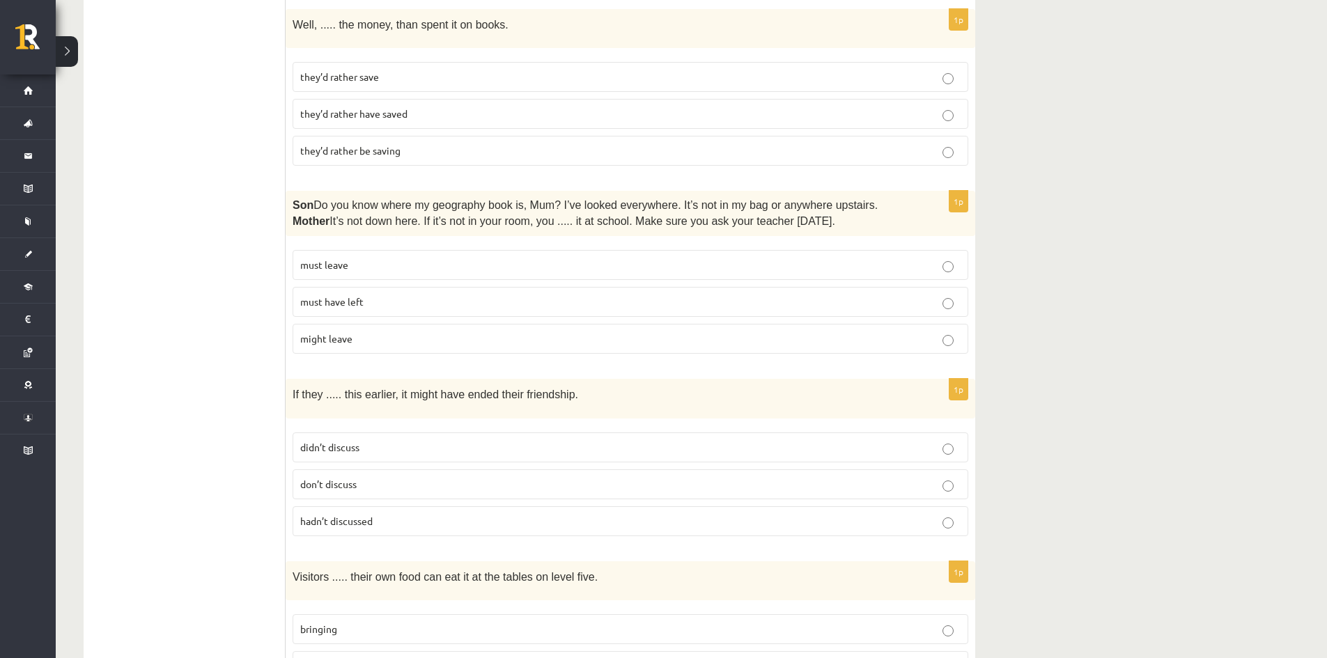
scroll to position [686, 0]
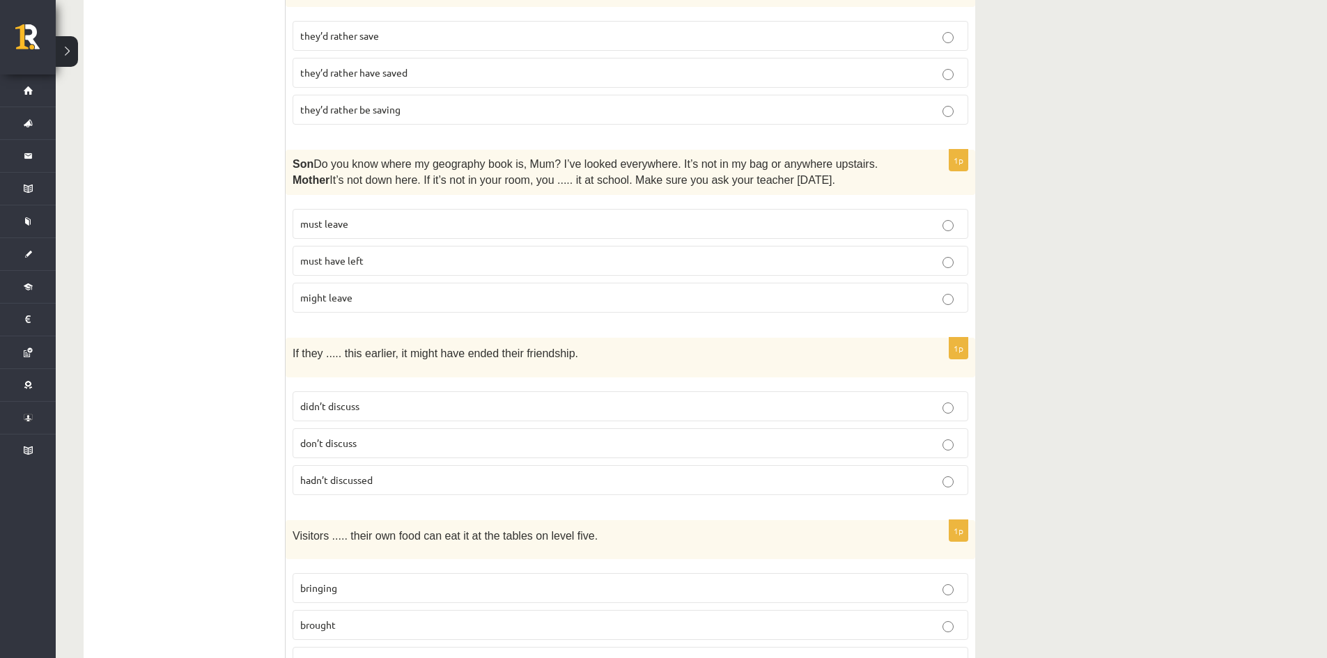
click at [346, 480] on span "hadn’t discussed" at bounding box center [336, 480] width 72 height 13
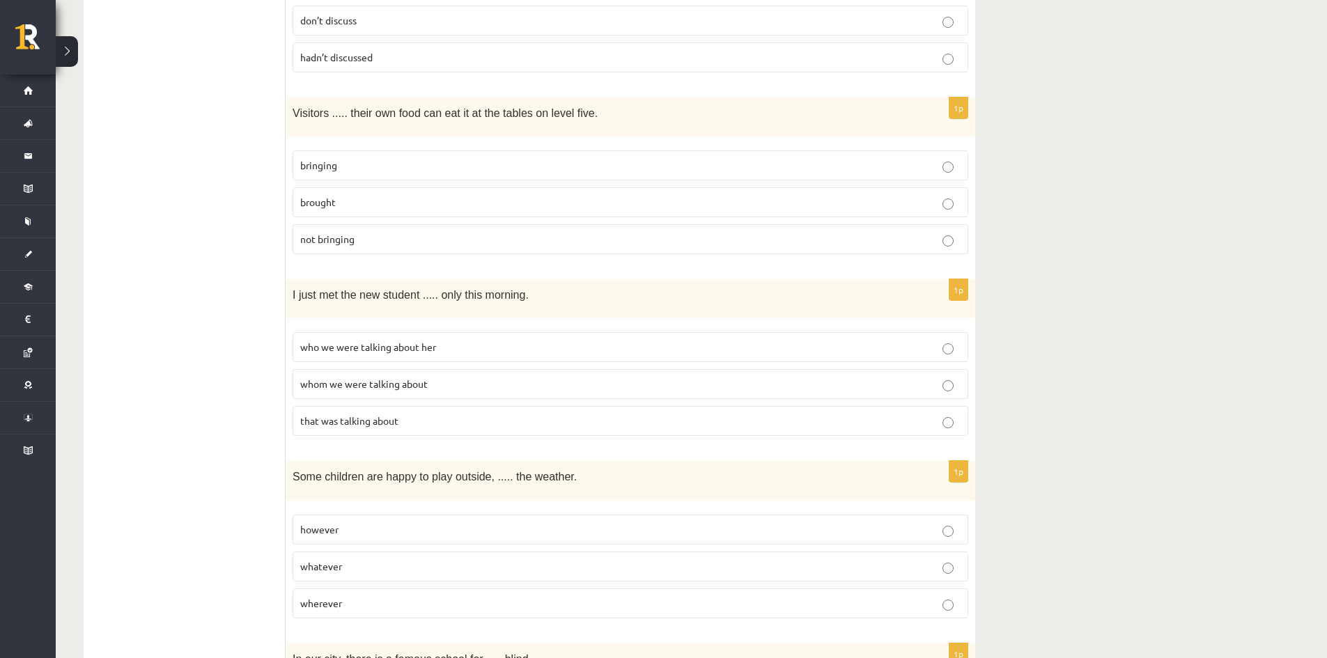
scroll to position [1110, 0]
click at [461, 562] on p "whatever" at bounding box center [630, 565] width 660 height 15
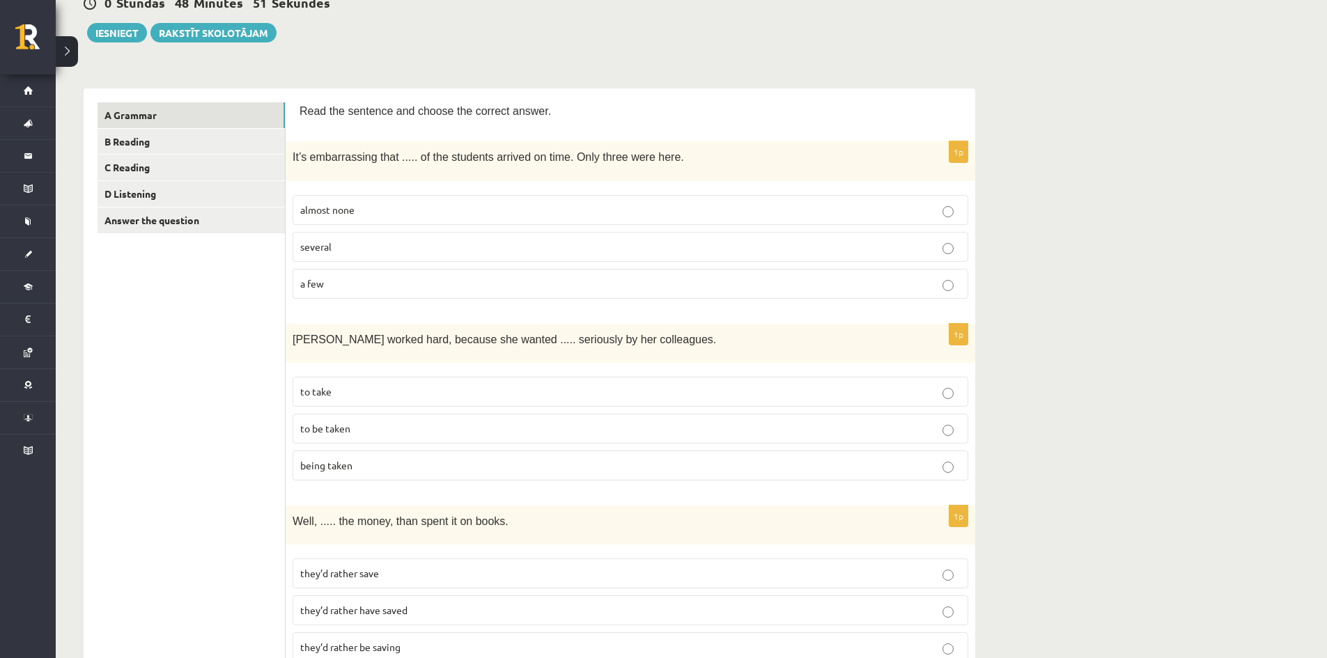
scroll to position [0, 0]
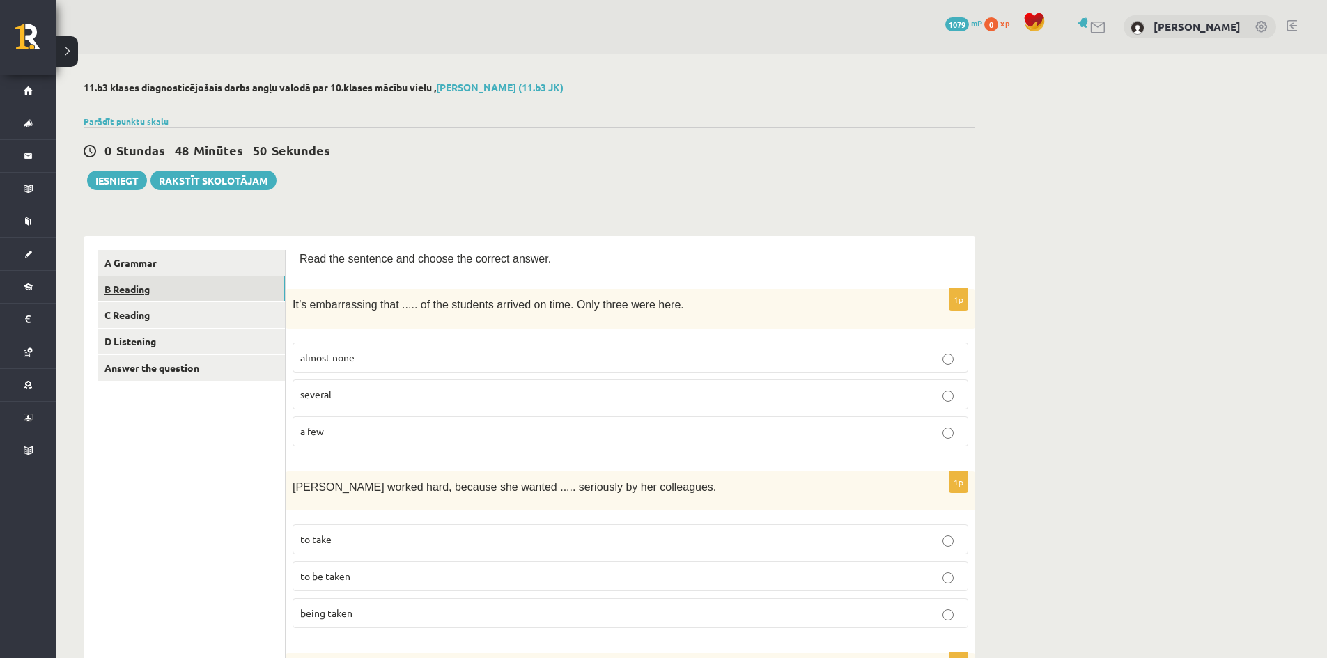
click at [192, 294] on link "B Reading" at bounding box center [191, 290] width 187 height 26
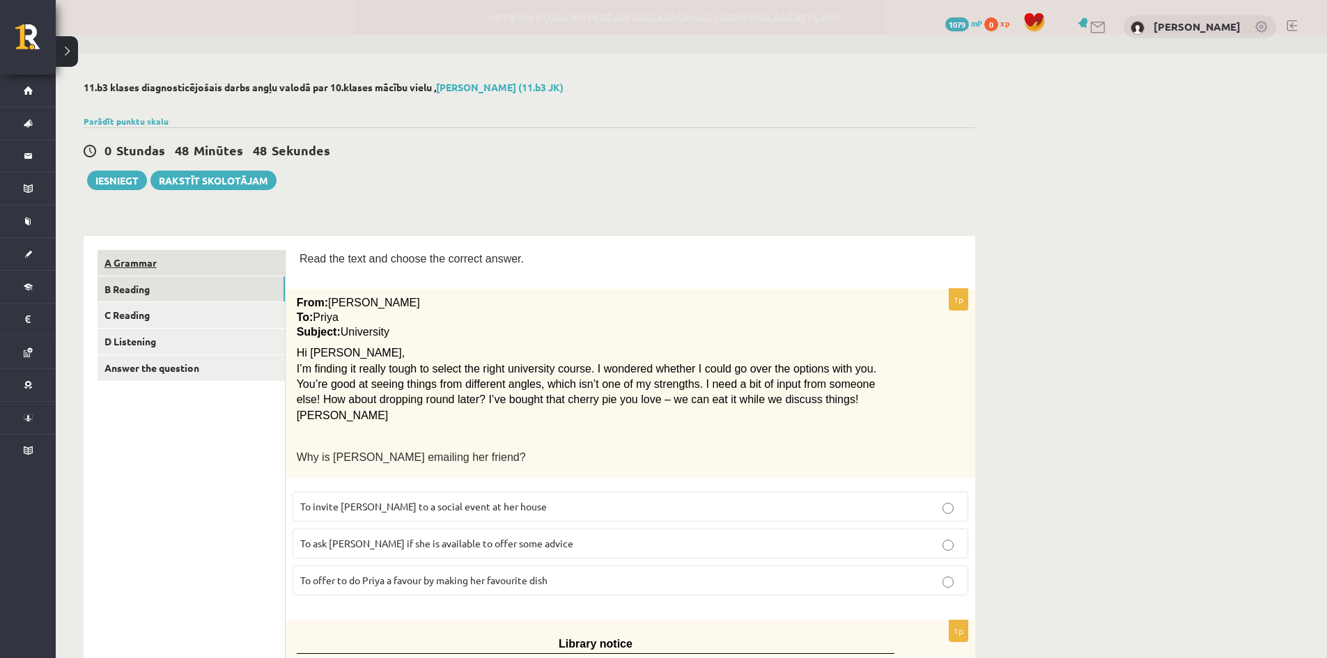
click at [192, 256] on link "A Grammar" at bounding box center [191, 263] width 187 height 26
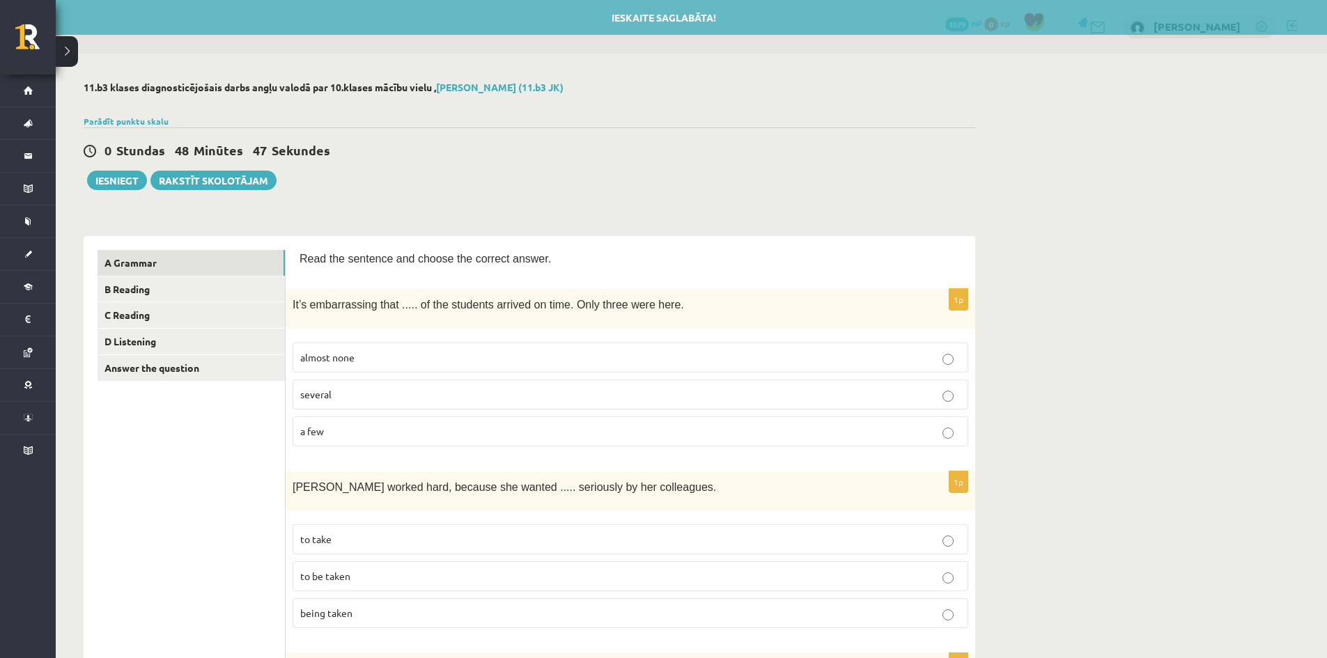
scroll to position [31, 0]
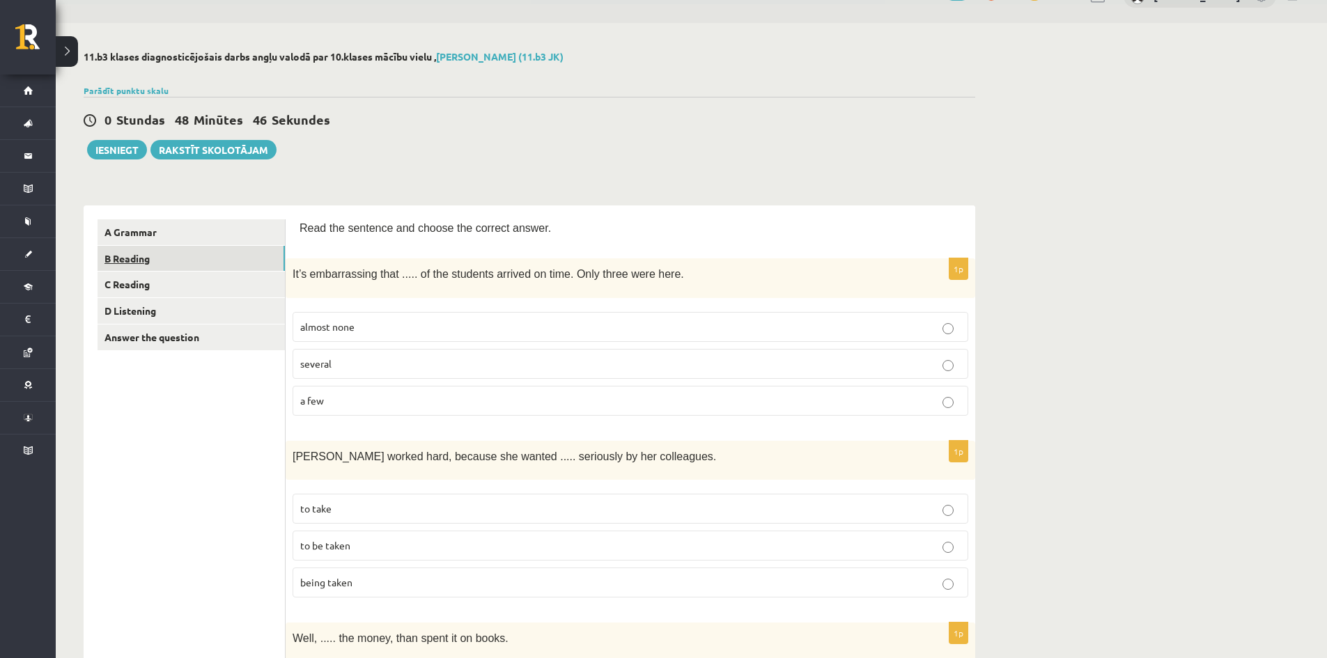
click at [195, 261] on link "B Reading" at bounding box center [191, 259] width 187 height 26
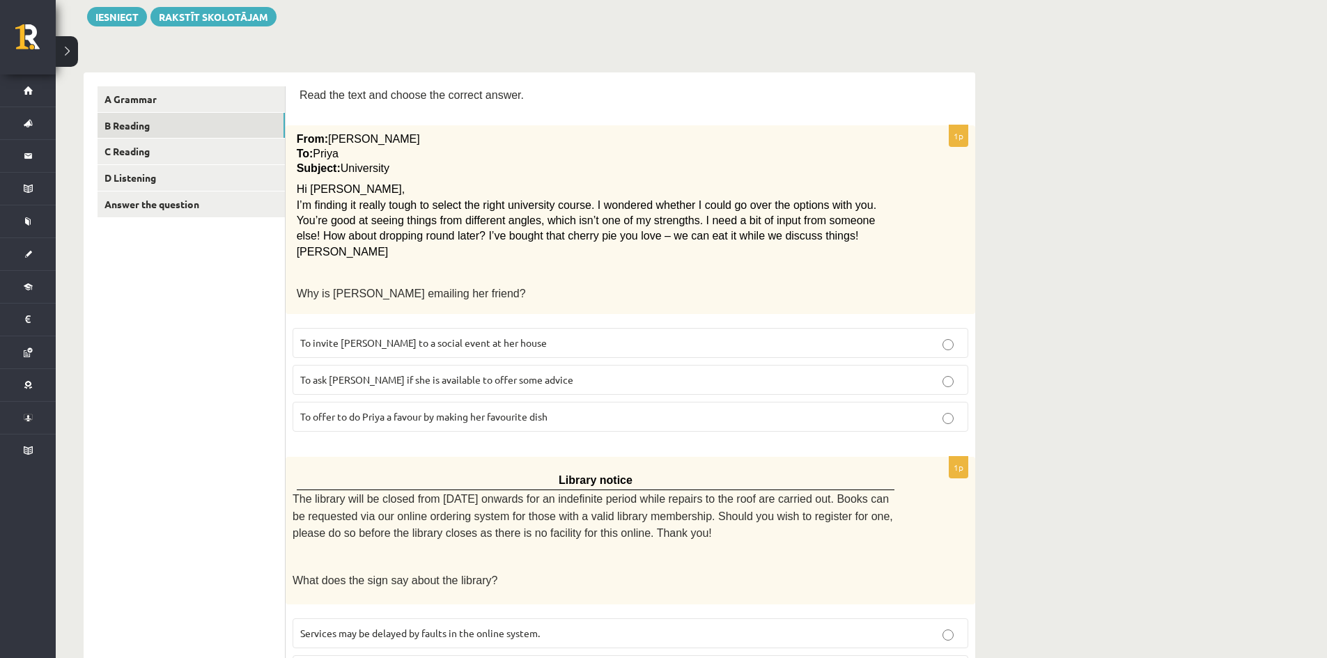
scroll to position [0, 0]
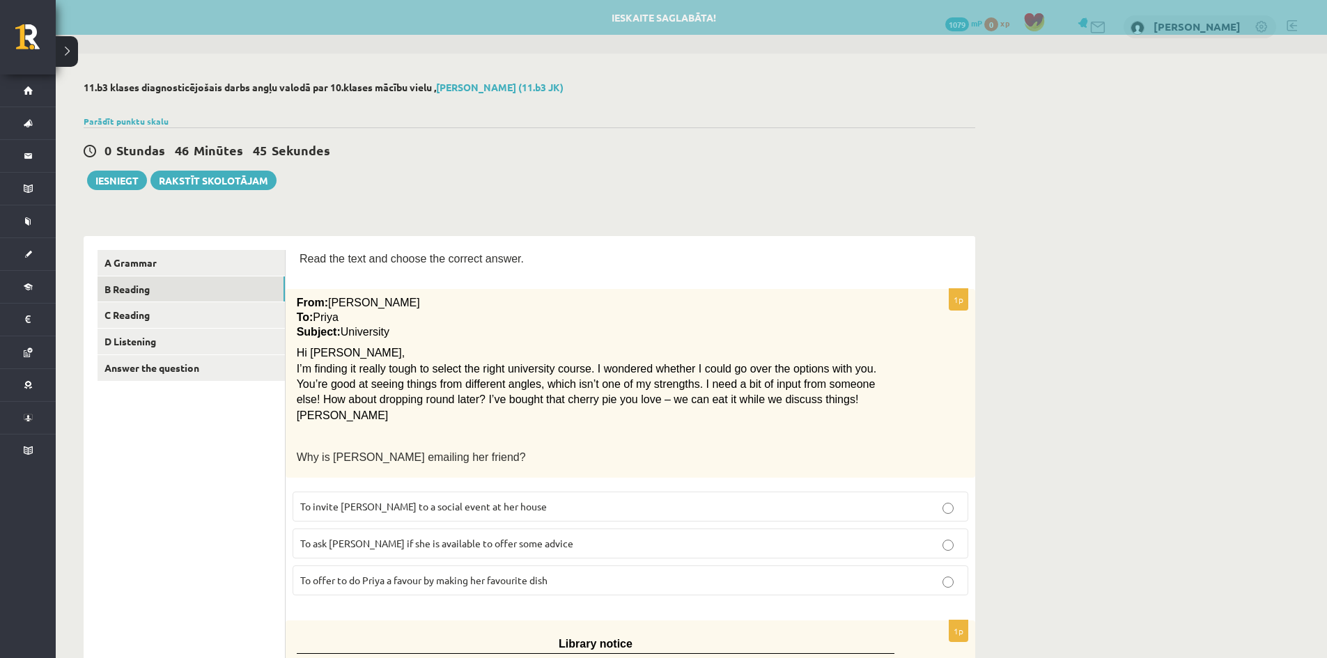
click at [427, 552] on label "To ask [PERSON_NAME] if she is available to offer some advice" at bounding box center [631, 544] width 676 height 30
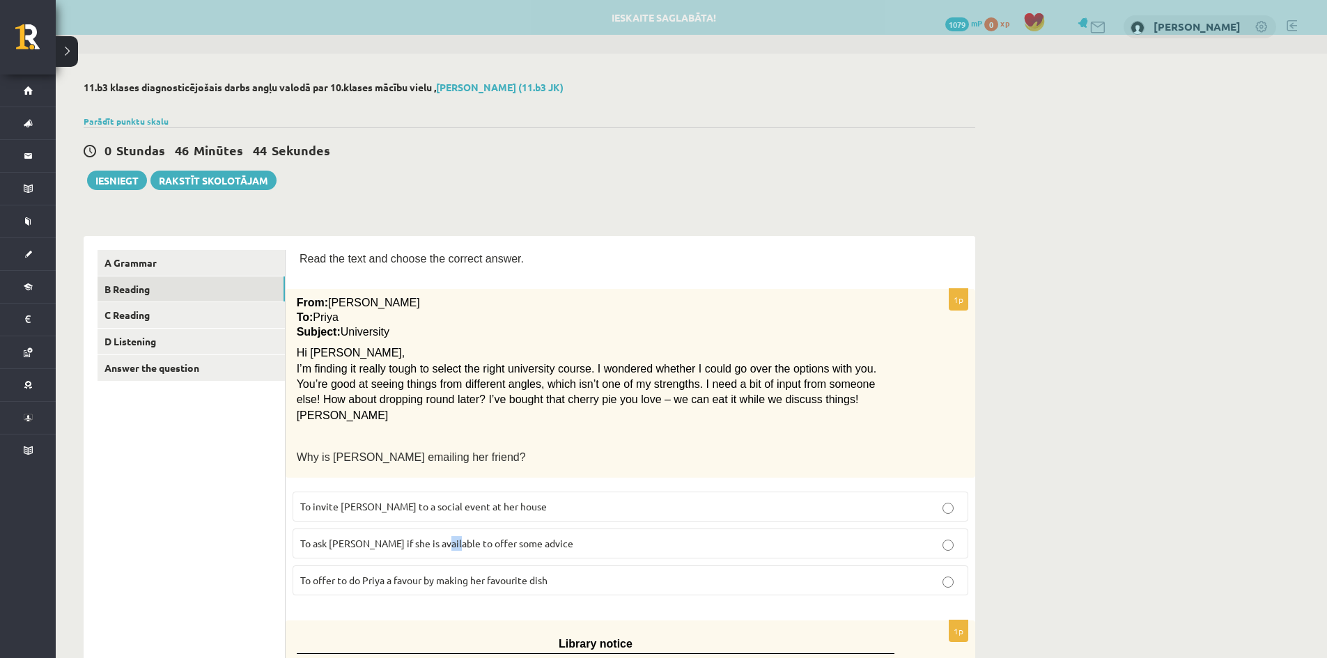
click at [427, 552] on label "To ask [PERSON_NAME] if she is available to offer some advice" at bounding box center [631, 544] width 676 height 30
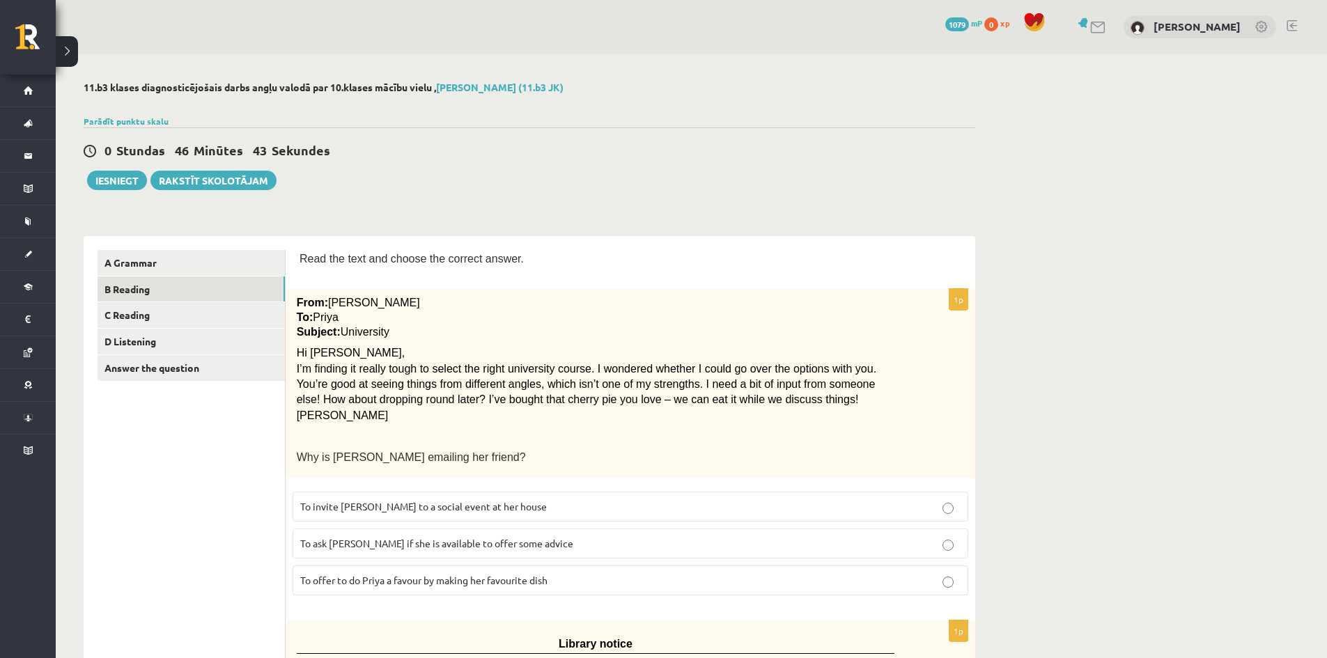
click at [485, 456] on p "Why is [PERSON_NAME] emailing her friend?" at bounding box center [596, 457] width 598 height 17
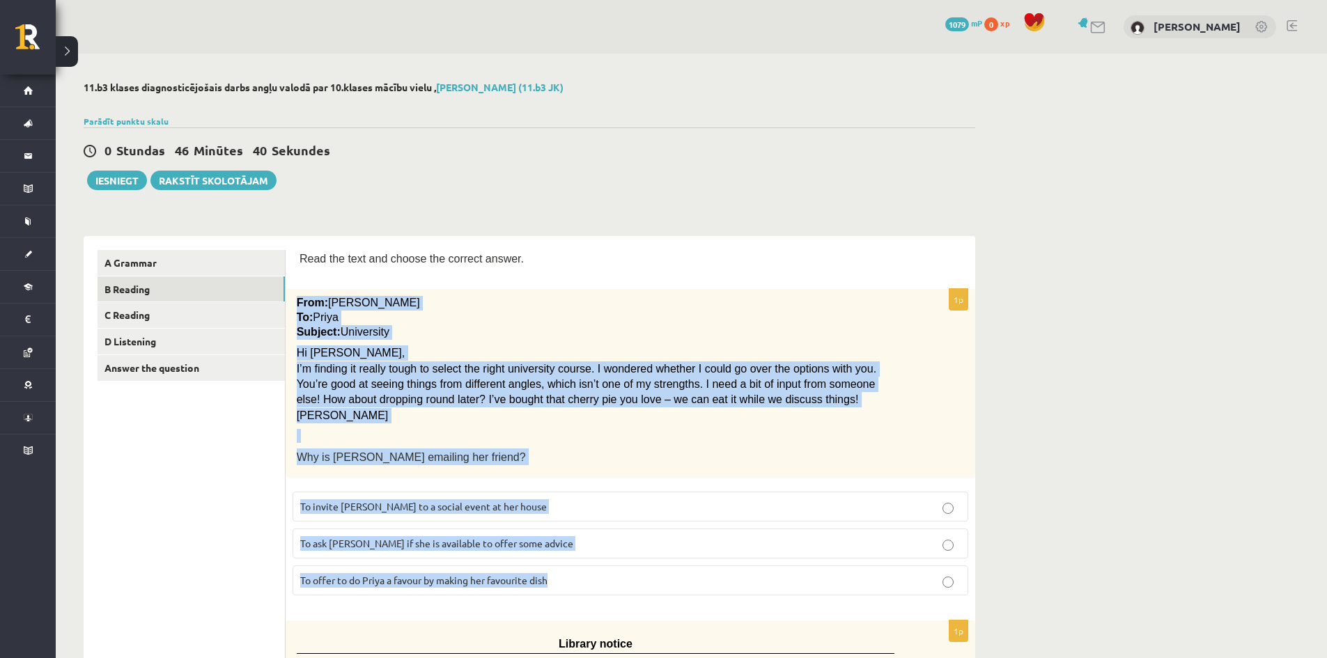
drag, startPoint x: 295, startPoint y: 298, endPoint x: 629, endPoint y: 586, distance: 441.2
click at [629, 586] on div "1p From: Emily To: Priya Subject: University Hi Priya, I’m finding it really to…" at bounding box center [631, 448] width 690 height 318
copy div "From: Emily To: Priya Subject: University Hi Priya, I’m finding it really tough…"
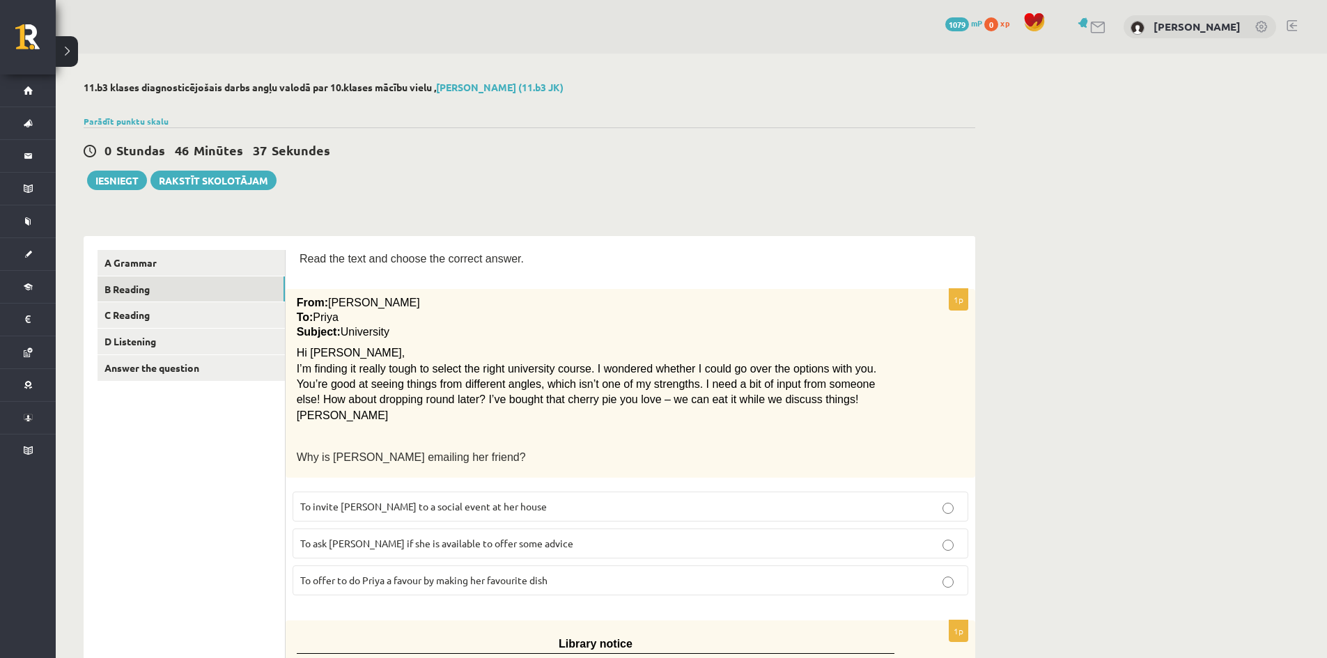
click at [447, 267] on p "Read the text and choose the correct answer." at bounding box center [631, 258] width 662 height 17
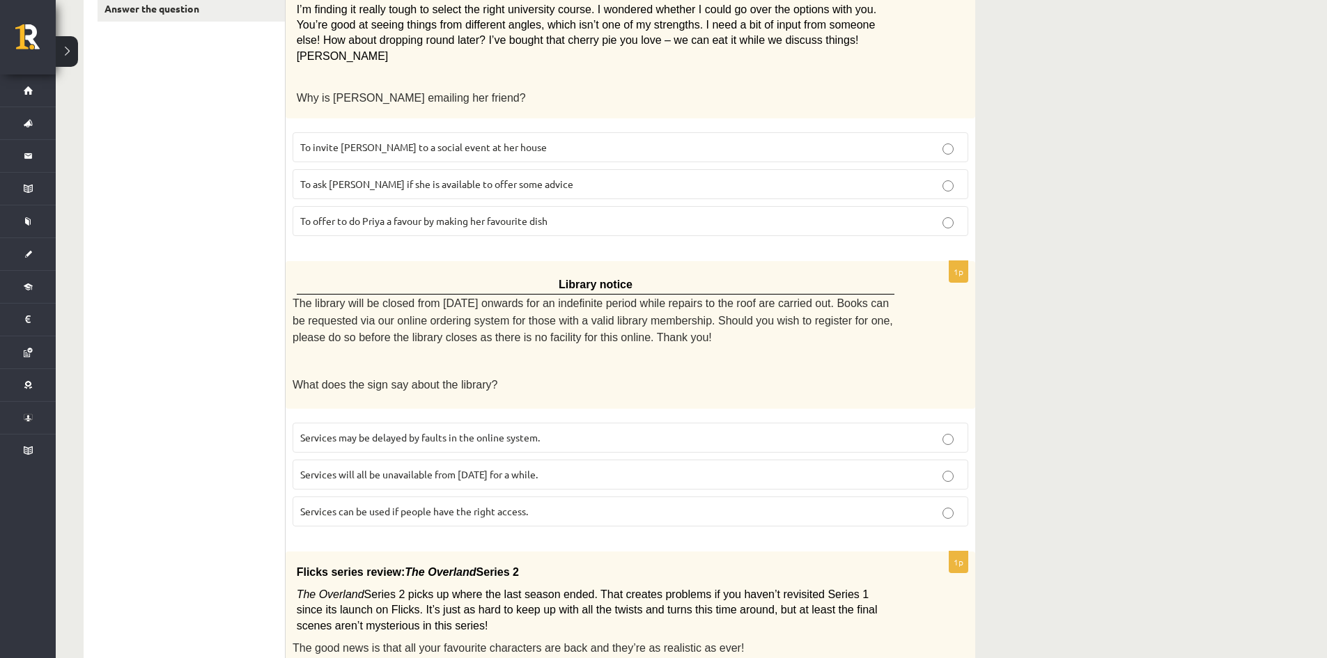
scroll to position [362, 0]
click at [465, 523] on label "Services can be used if people have the right access." at bounding box center [631, 509] width 676 height 30
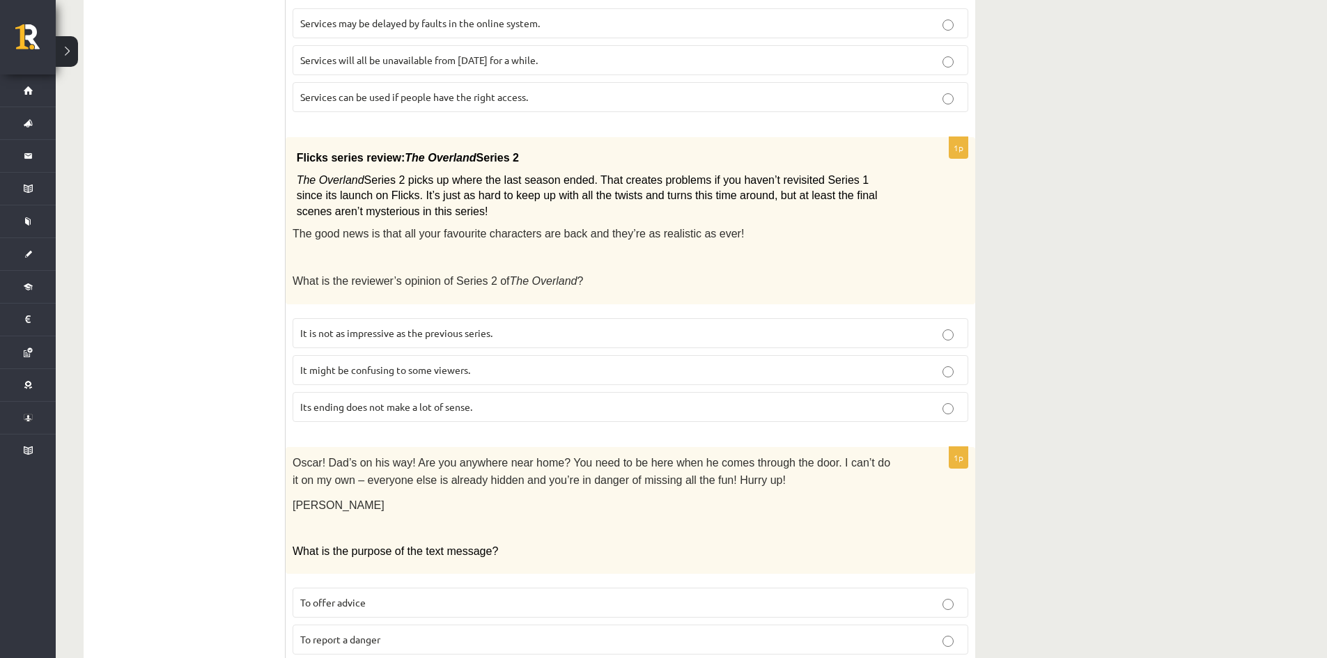
scroll to position [809, 0]
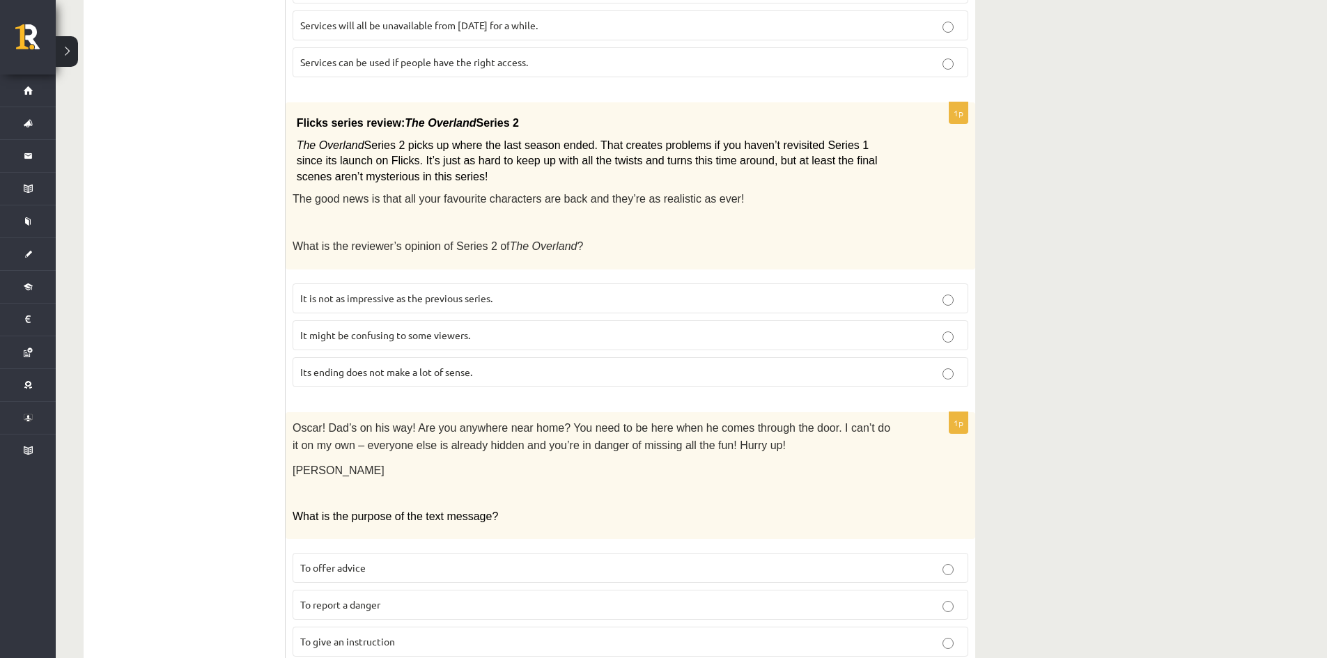
click at [305, 145] on span "The Overland" at bounding box center [331, 145] width 68 height 12
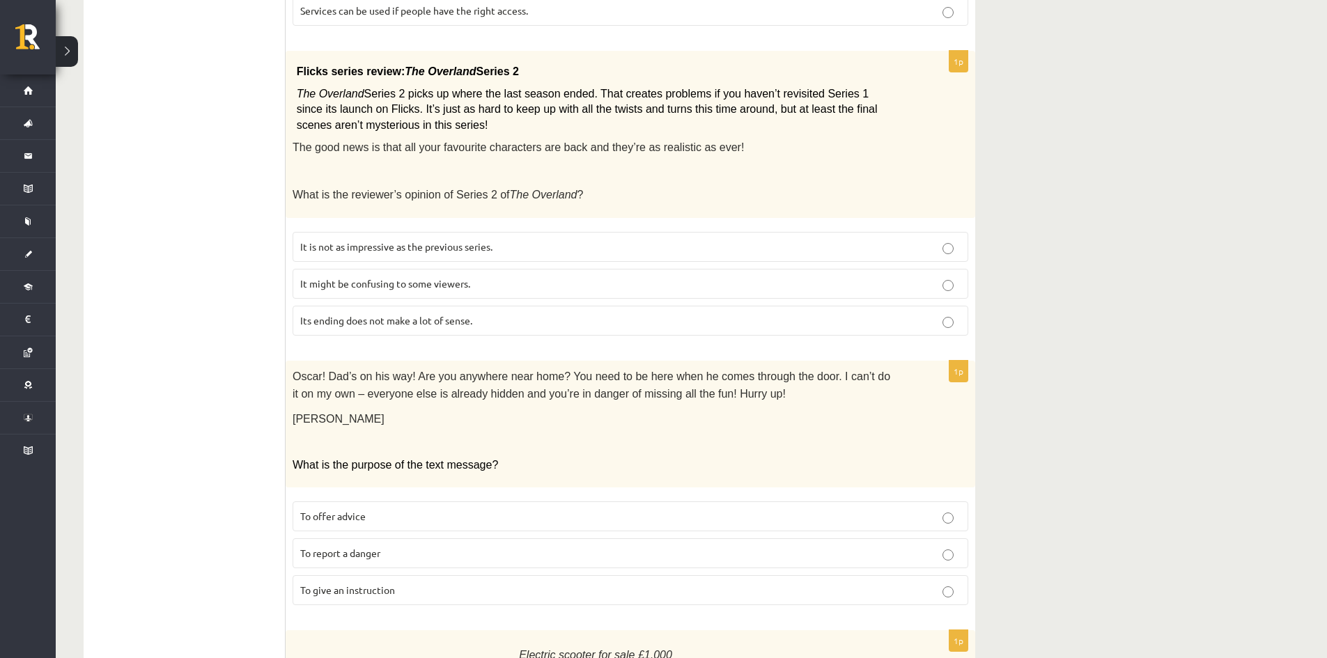
scroll to position [861, 0]
click at [489, 278] on p "It might be confusing to some viewers." at bounding box center [630, 283] width 660 height 15
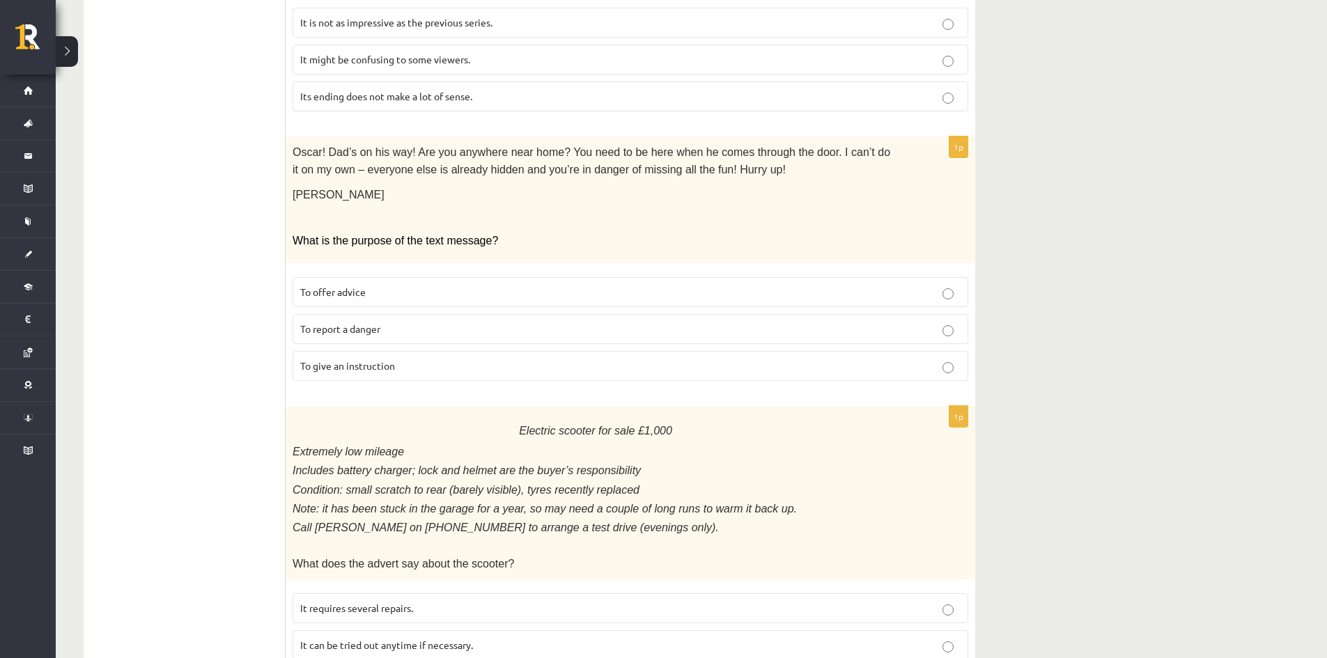
scroll to position [1081, 0]
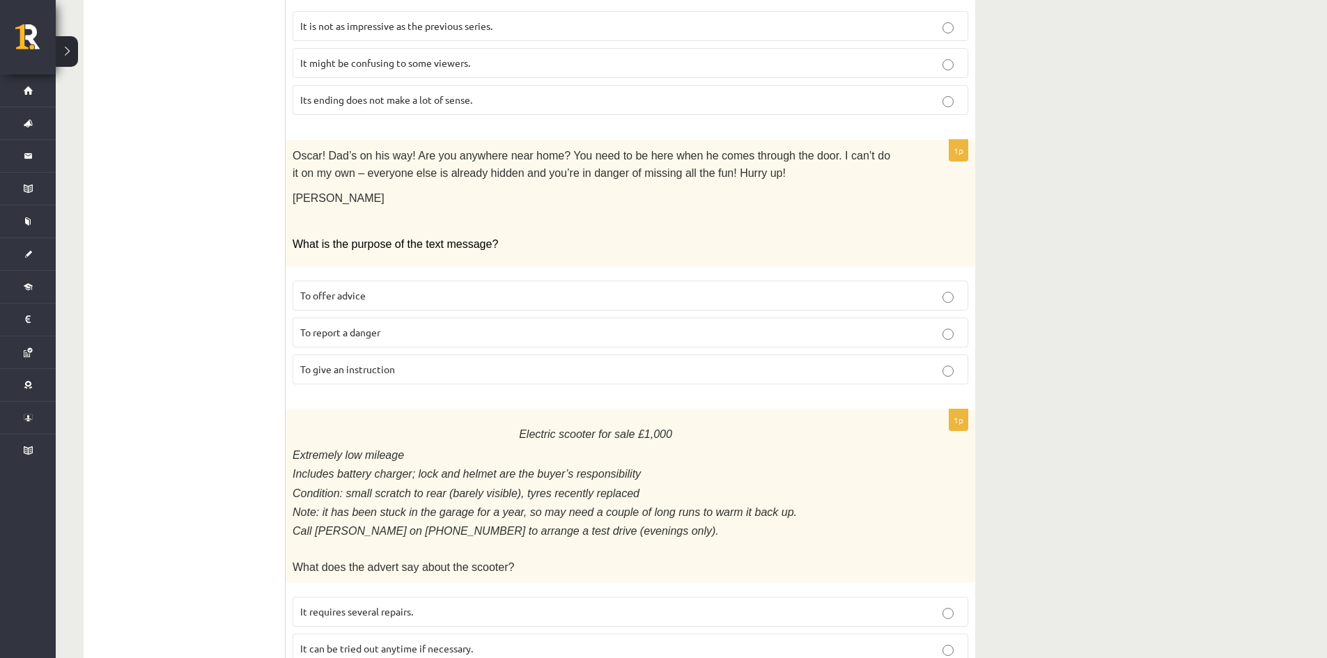
click at [376, 382] on label "To give an instruction" at bounding box center [631, 370] width 676 height 30
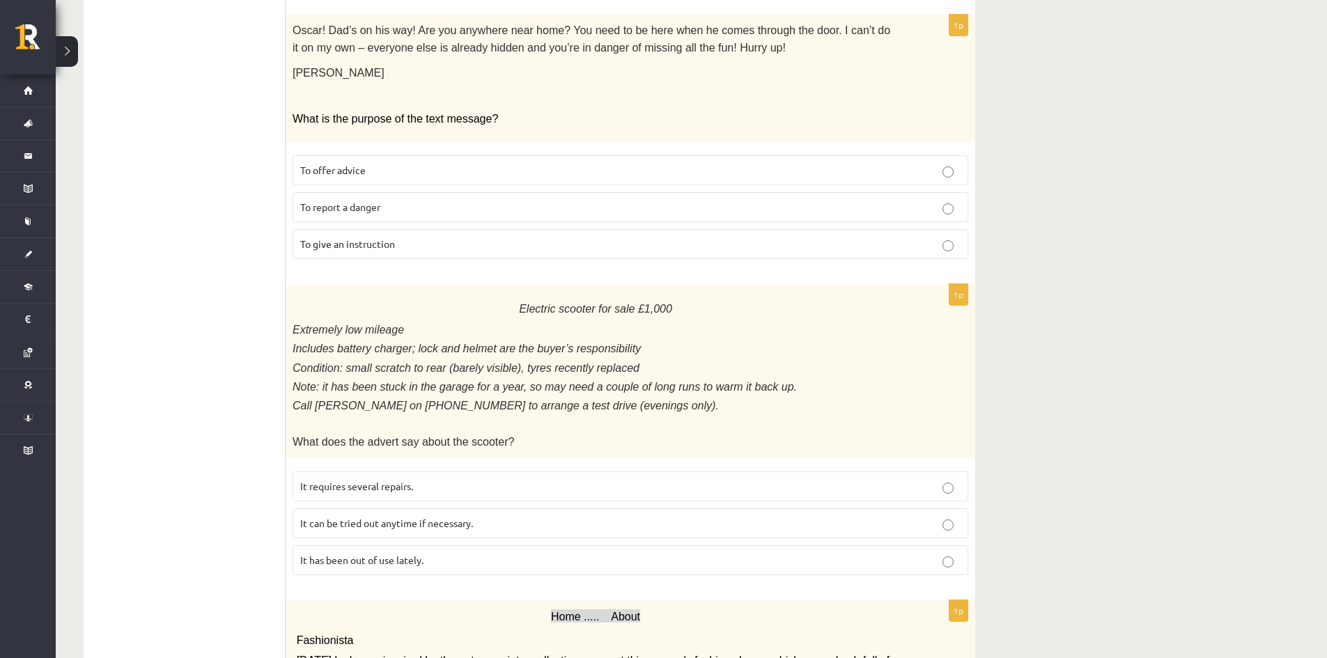
scroll to position [1207, 0]
drag, startPoint x: 526, startPoint y: 302, endPoint x: 546, endPoint y: 302, distance: 20.2
click at [546, 302] on span "Electric scooter for sale £1,000" at bounding box center [595, 308] width 153 height 12
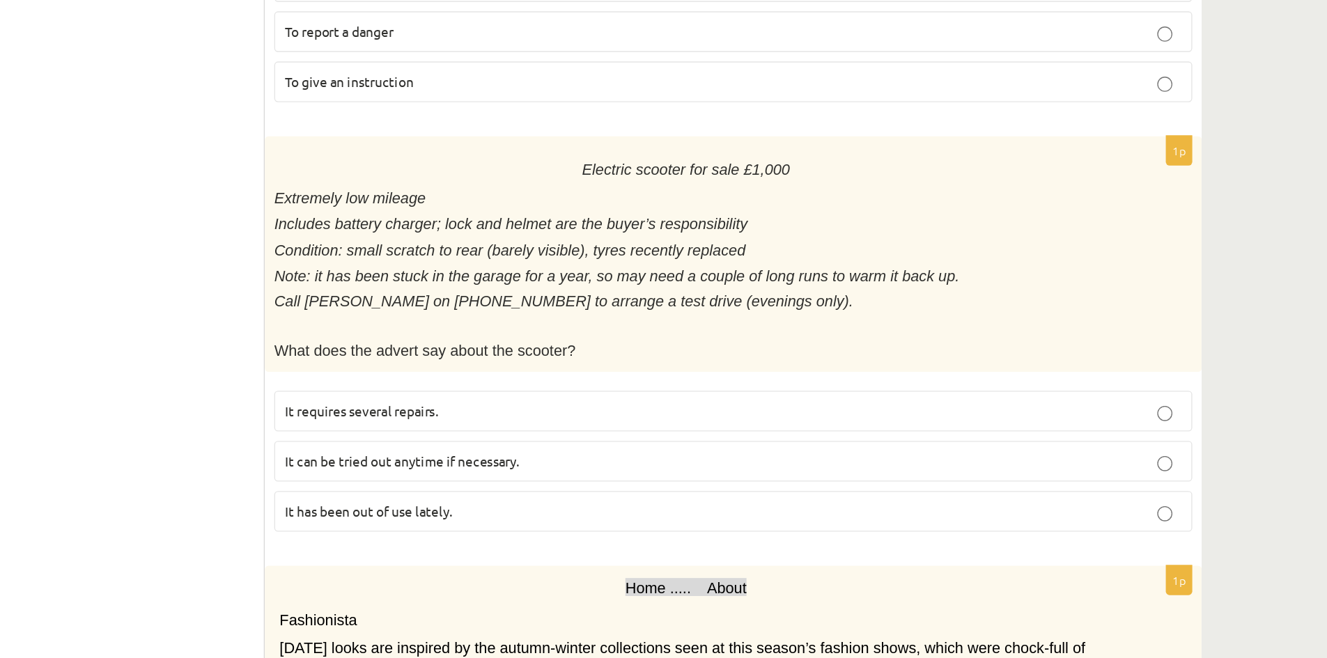
scroll to position [1219, 0]
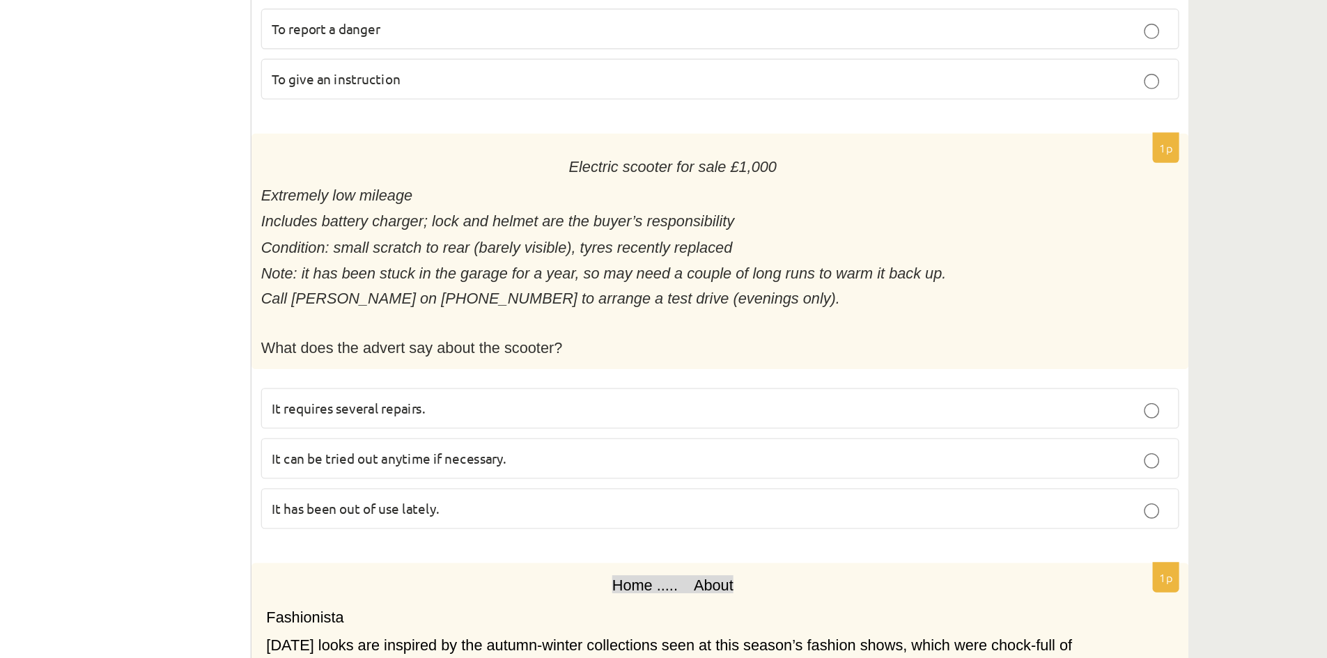
click at [433, 542] on p "It has been out of use lately." at bounding box center [630, 548] width 660 height 15
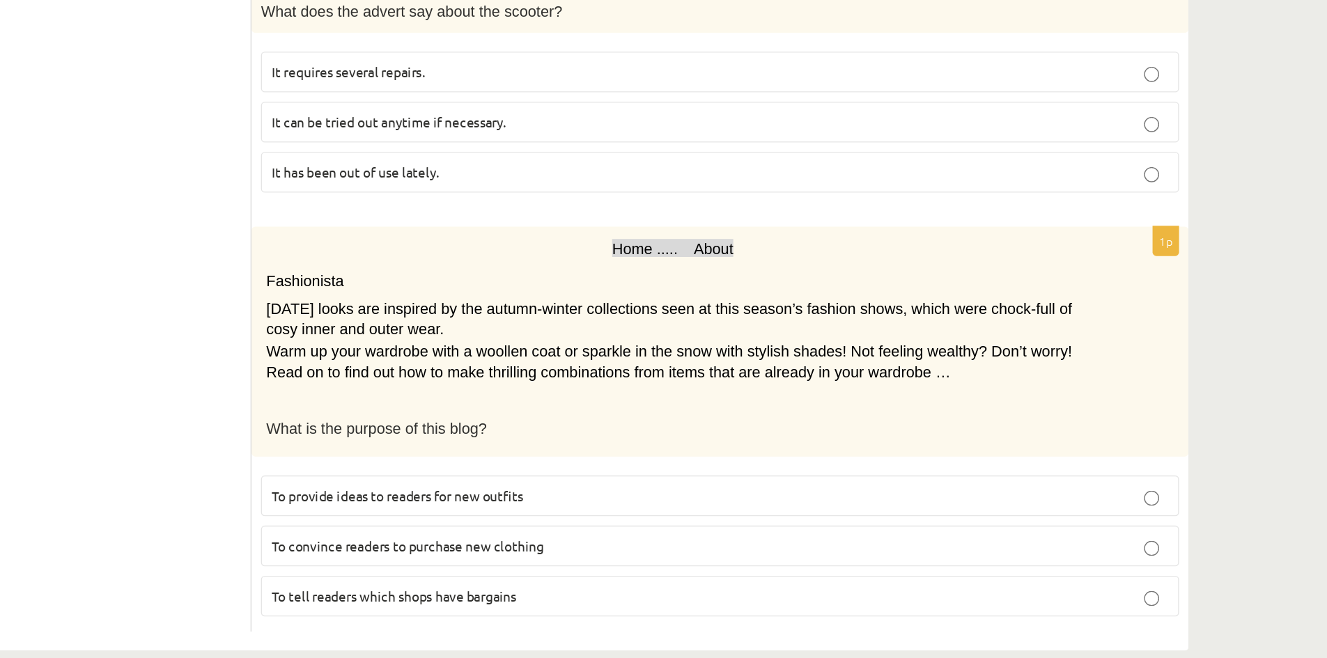
scroll to position [1489, 0]
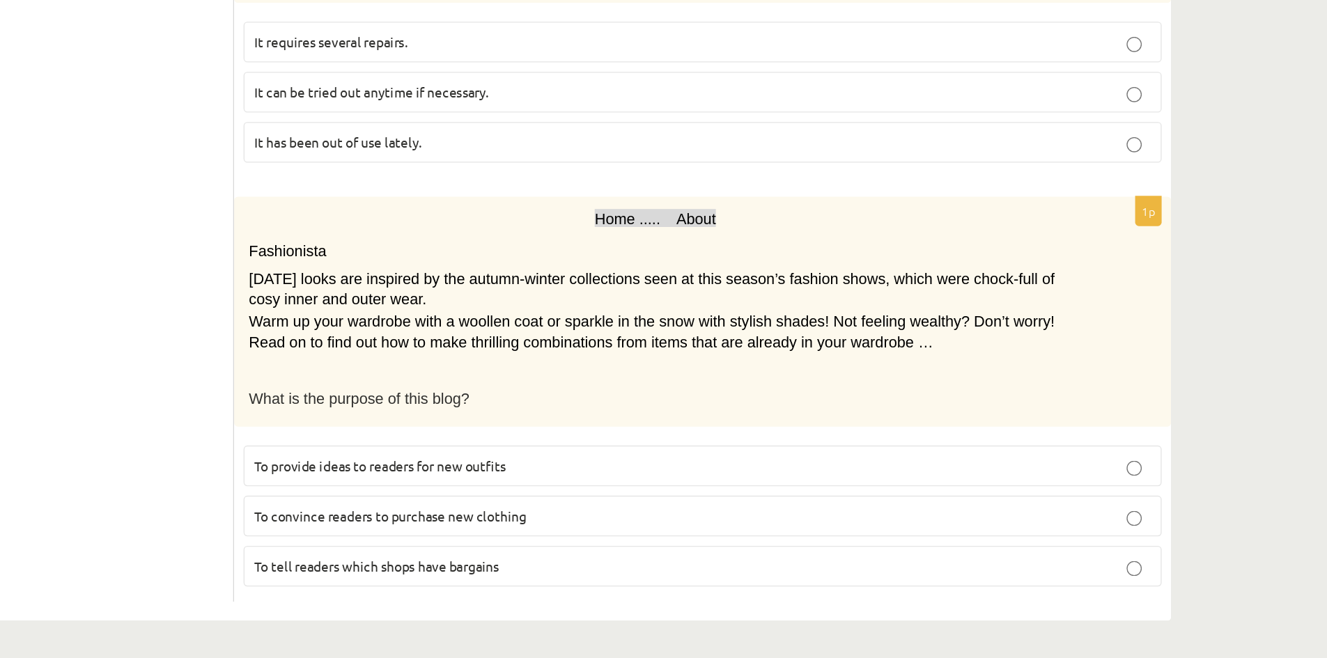
click at [357, 558] on span "To convince readers to purchase new clothing" at bounding box center [400, 553] width 201 height 13
click at [491, 522] on p "To provide ideas to readers for new outfits" at bounding box center [630, 516] width 660 height 15
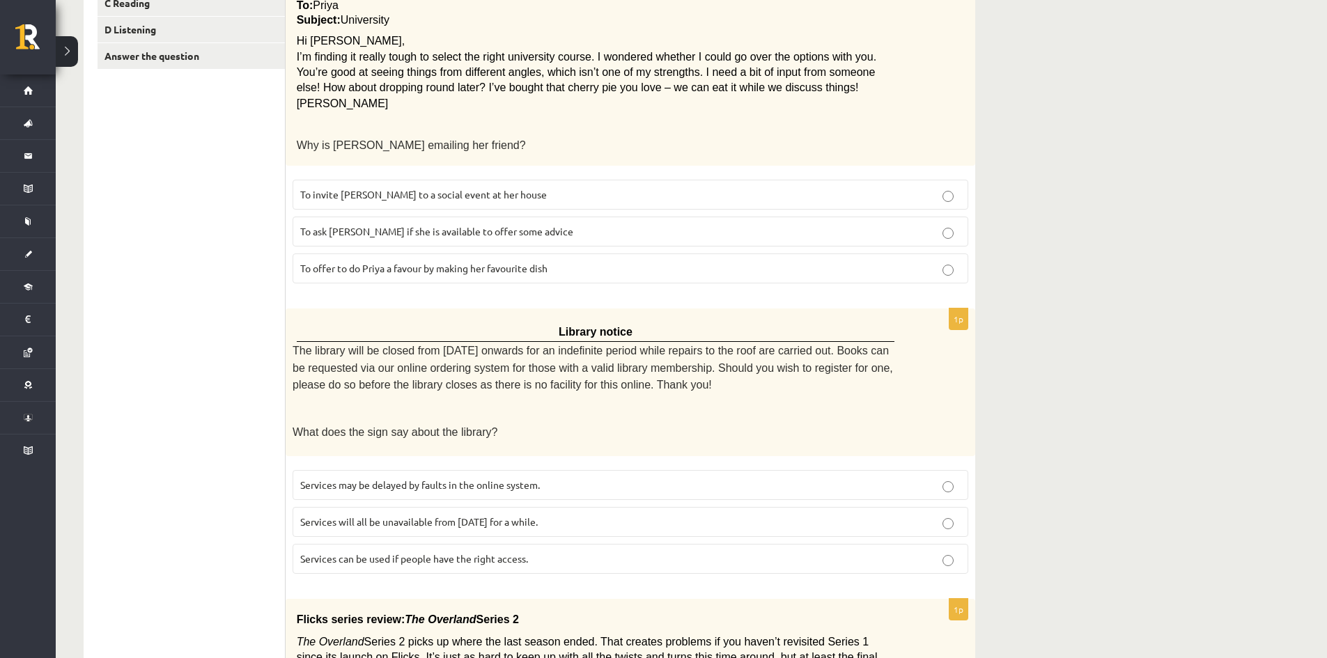
scroll to position [0, 0]
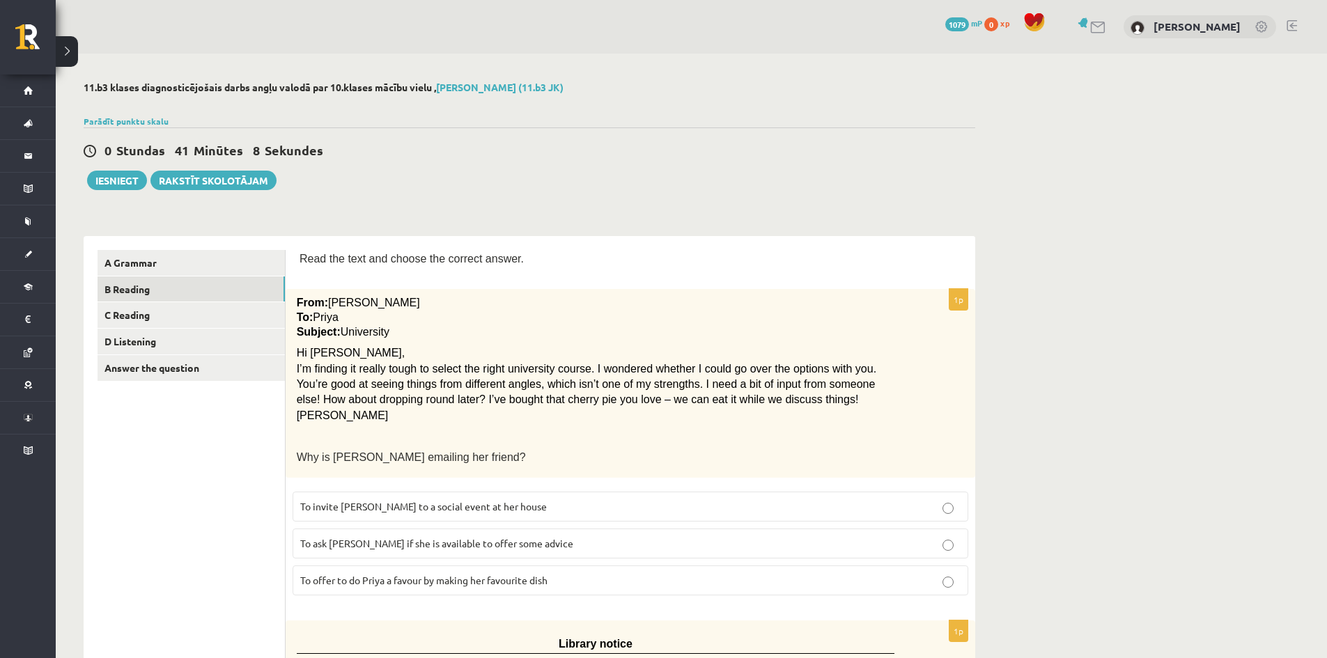
click at [304, 257] on span "Read the text and choose the correct answer." at bounding box center [412, 259] width 224 height 12
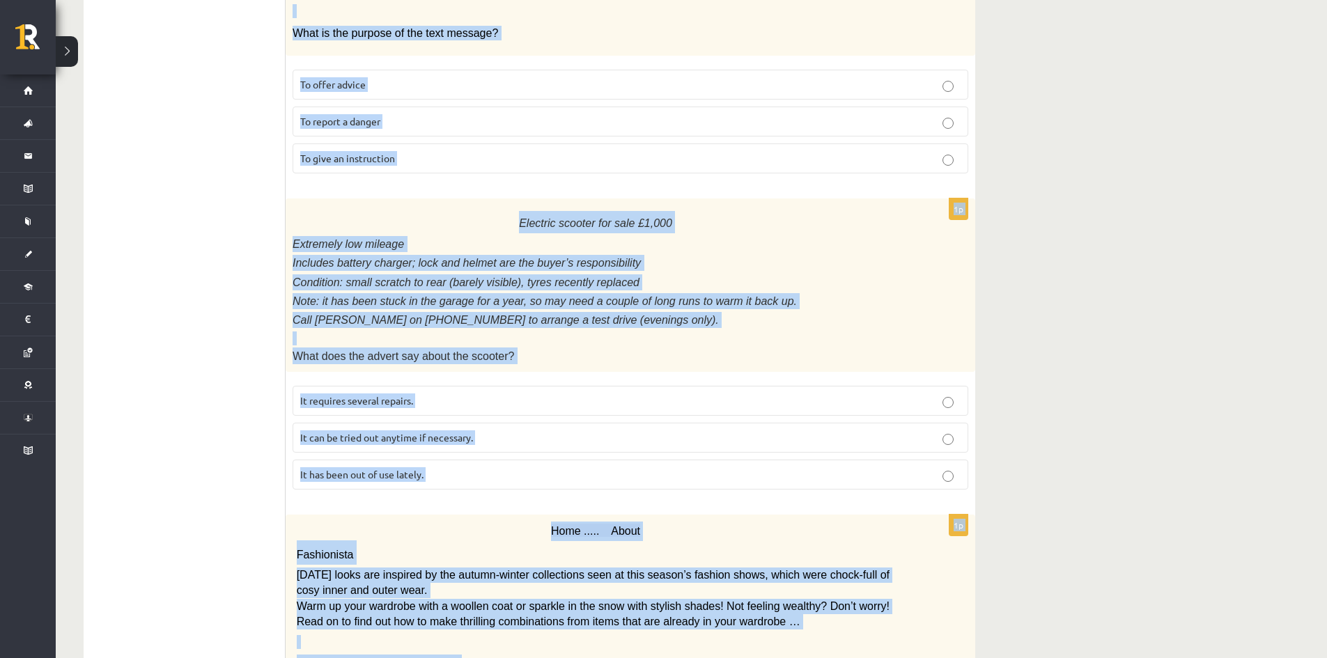
scroll to position [1489, 0]
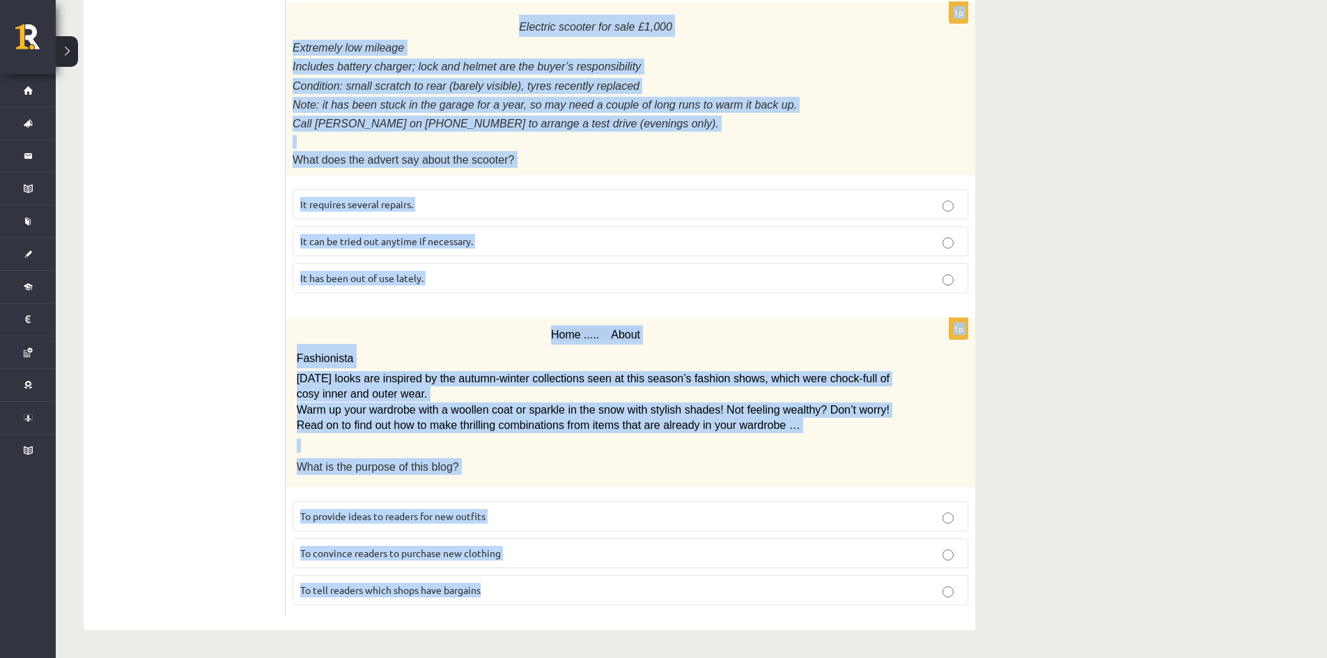
drag, startPoint x: 304, startPoint y: 257, endPoint x: 628, endPoint y: 601, distance: 471.7
copy form "Read the text and choose the correct answer. 1p From: Emily To: Priya Subject: …"
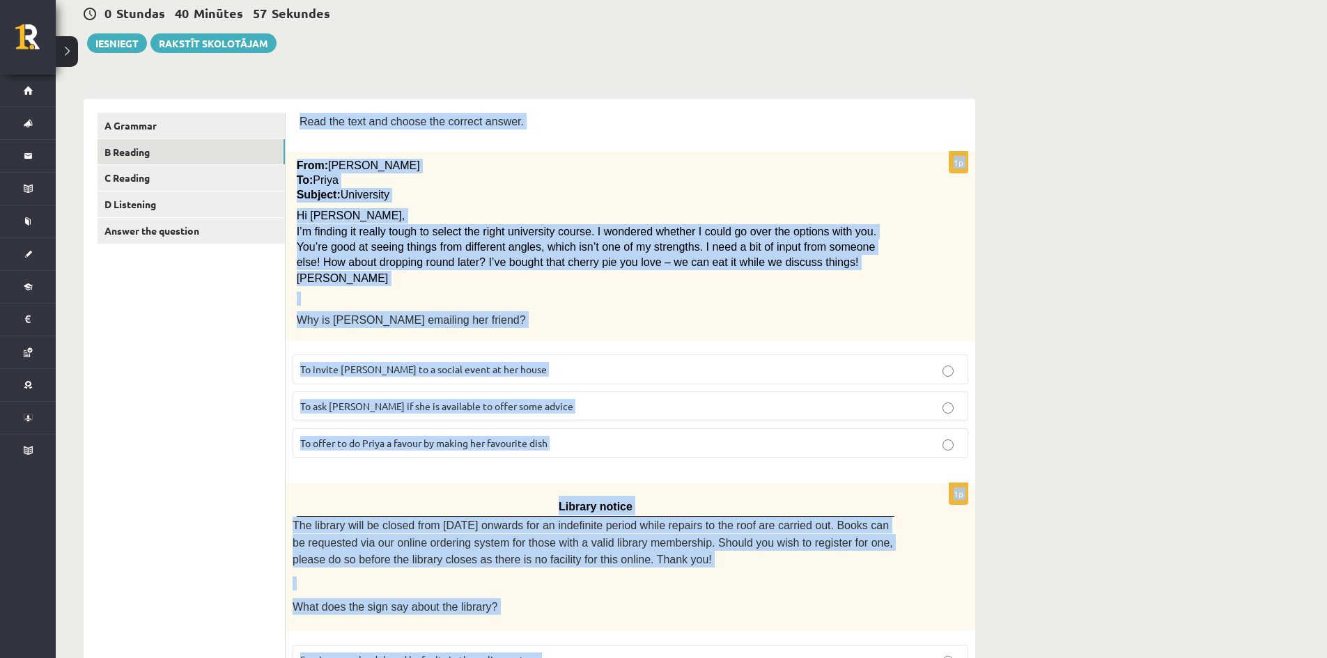
scroll to position [136, 0]
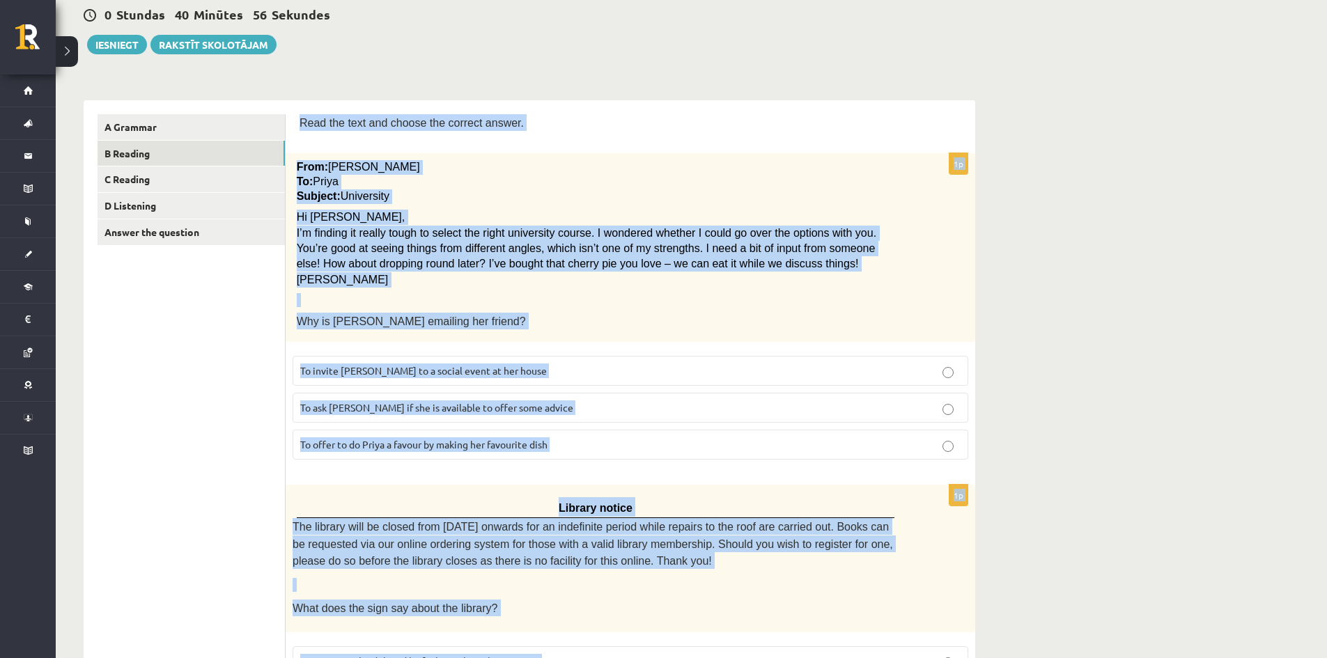
click at [624, 178] on p "To: Priya" at bounding box center [596, 182] width 598 height 15
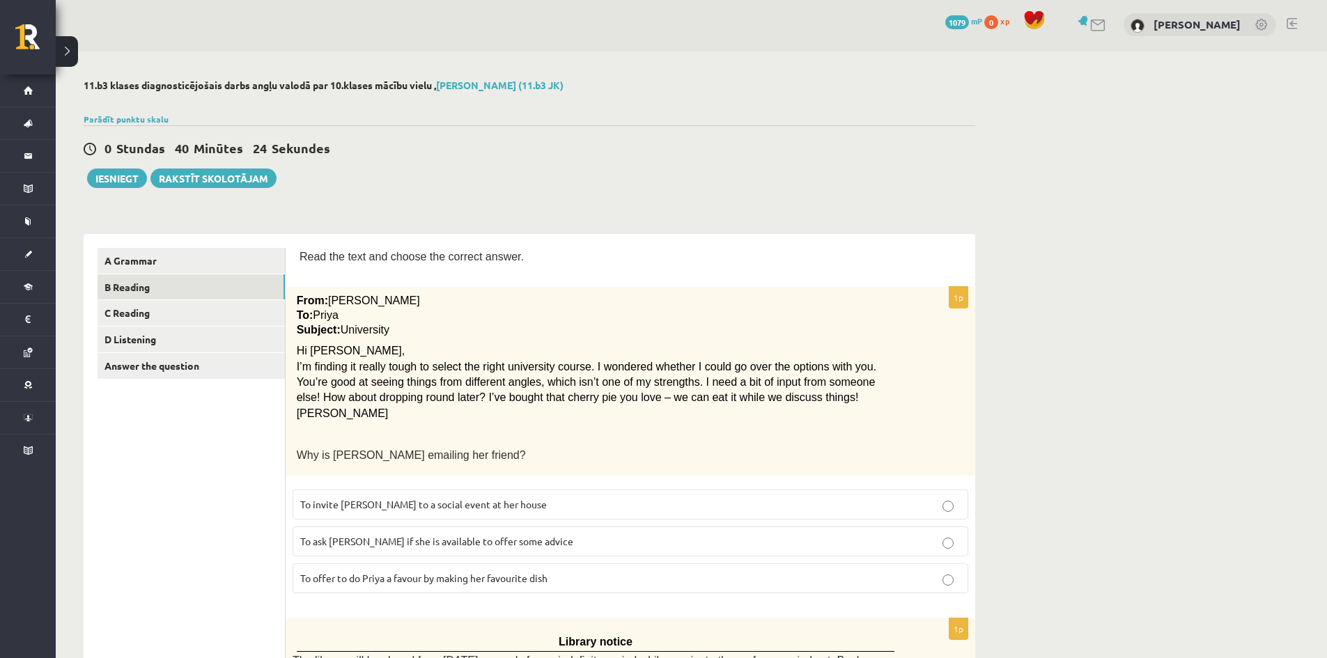
scroll to position [0, 0]
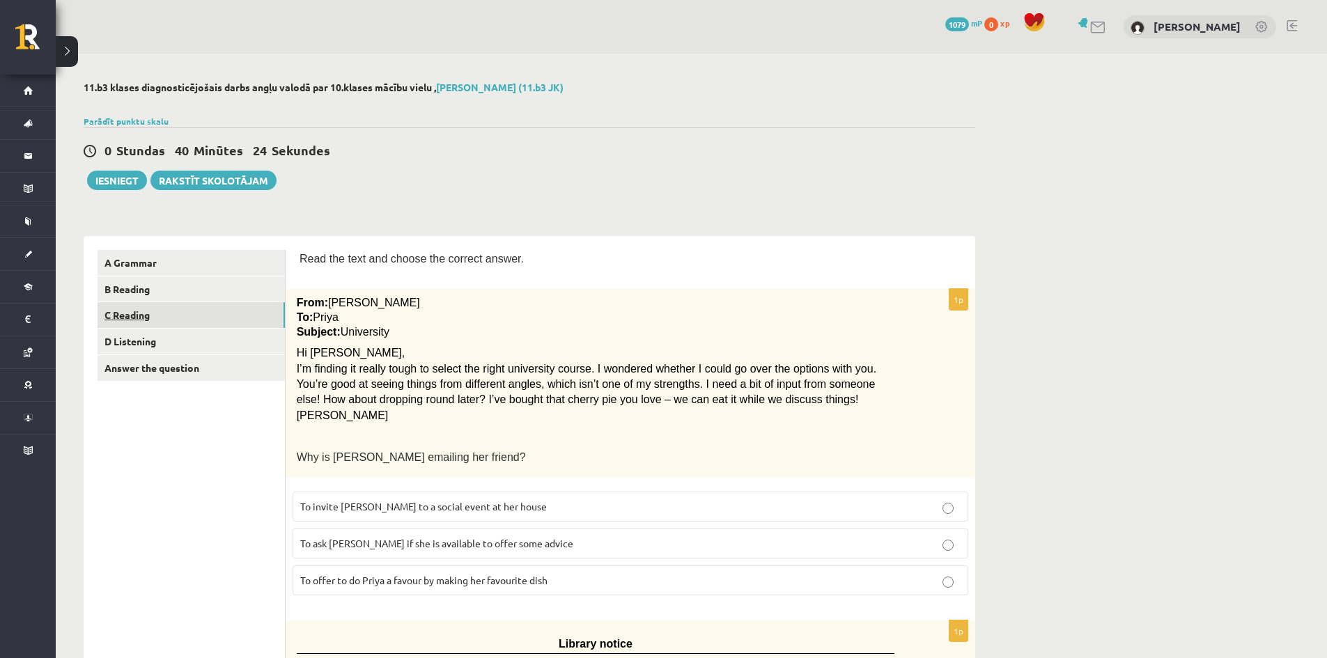
click at [216, 307] on link "C Reading" at bounding box center [191, 315] width 187 height 26
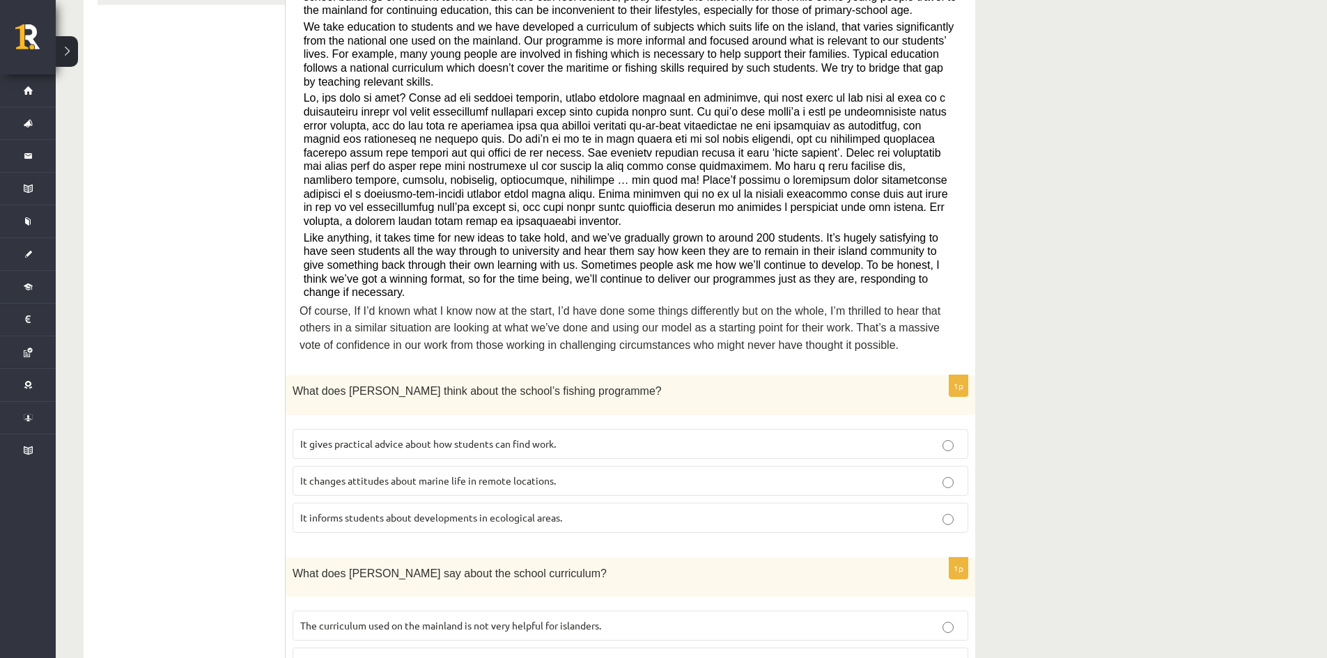
scroll to position [377, 0]
click at [485, 385] on span "What does [PERSON_NAME] think about the school’s fishing programme?" at bounding box center [477, 391] width 369 height 12
click at [577, 375] on div "What does [PERSON_NAME] think about the school’s fishing programme?" at bounding box center [631, 394] width 690 height 39
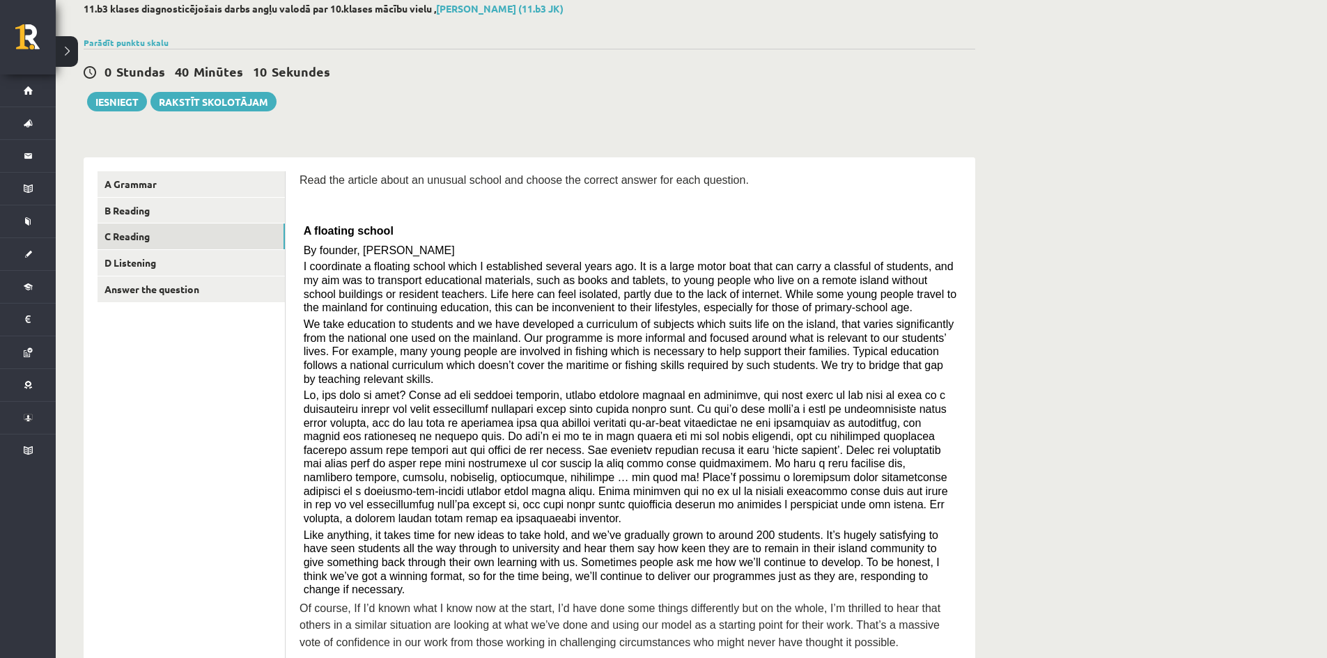
scroll to position [0, 0]
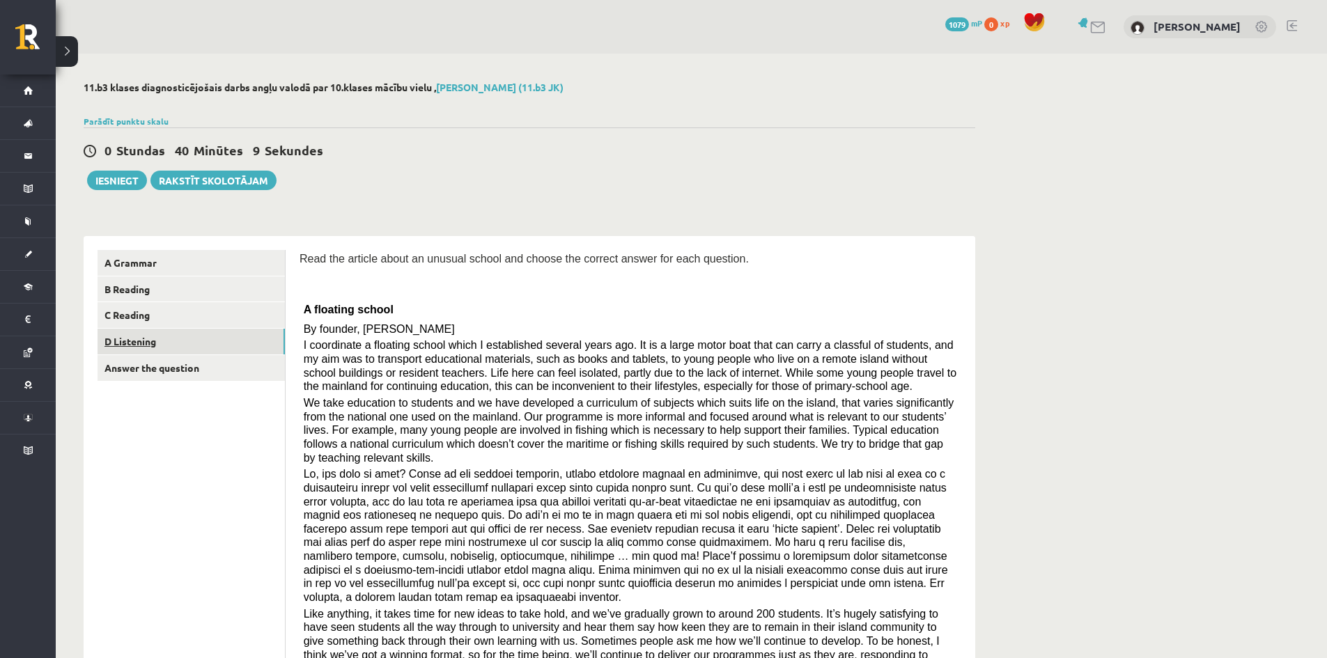
click at [259, 348] on link "D Listening" at bounding box center [191, 342] width 187 height 26
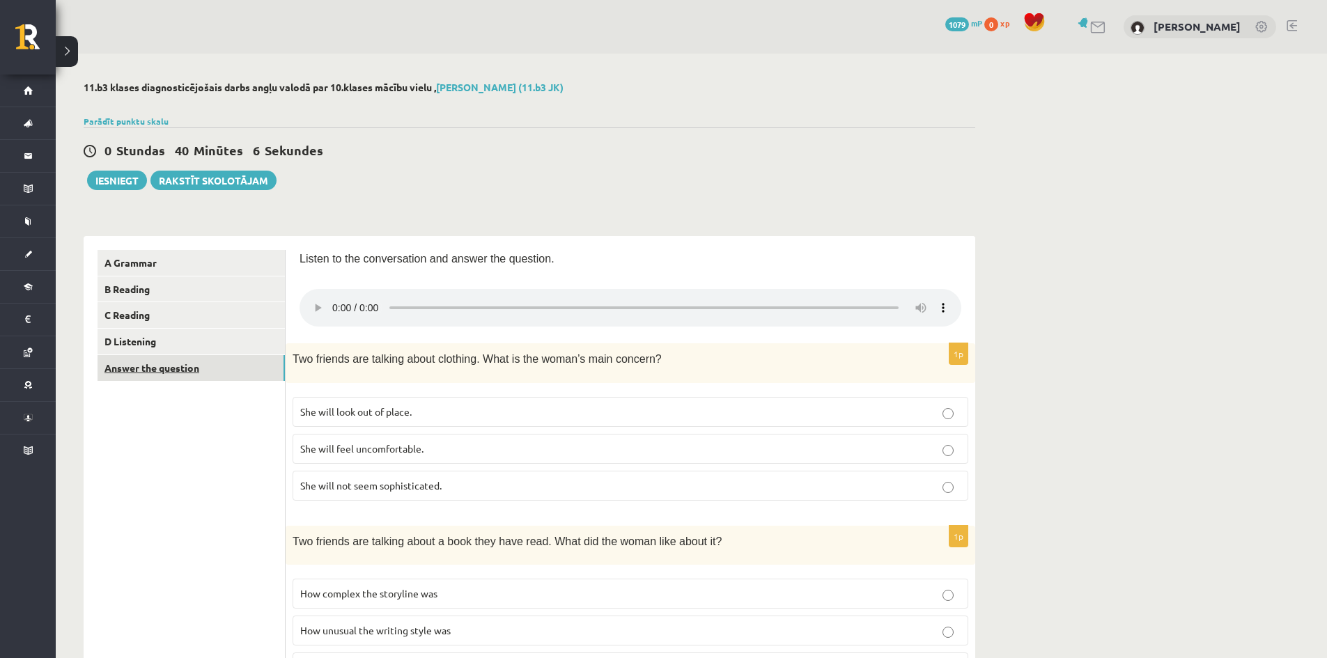
click at [226, 368] on link "Answer the question" at bounding box center [191, 368] width 187 height 26
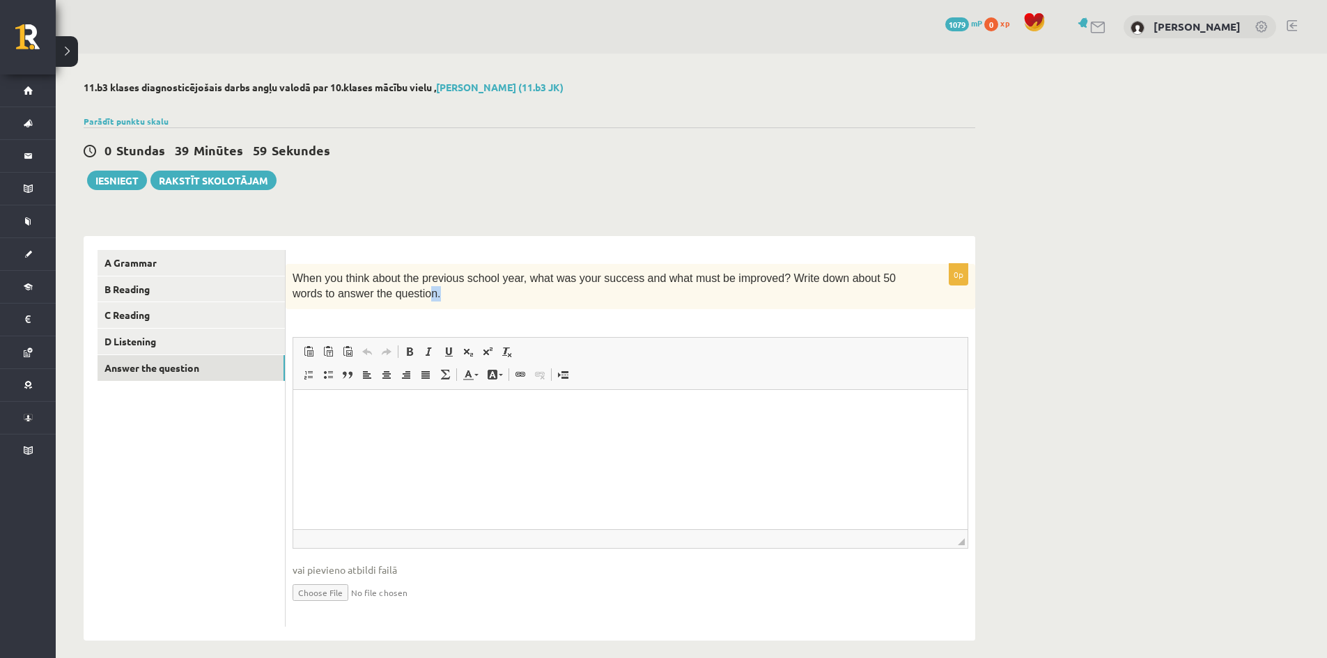
drag, startPoint x: 433, startPoint y: 292, endPoint x: 379, endPoint y: 294, distance: 54.4
click at [379, 294] on p "When you think about the previous school year, what was your success and what m…" at bounding box center [596, 286] width 606 height 31
click at [197, 335] on link "D Listening" at bounding box center [191, 342] width 187 height 26
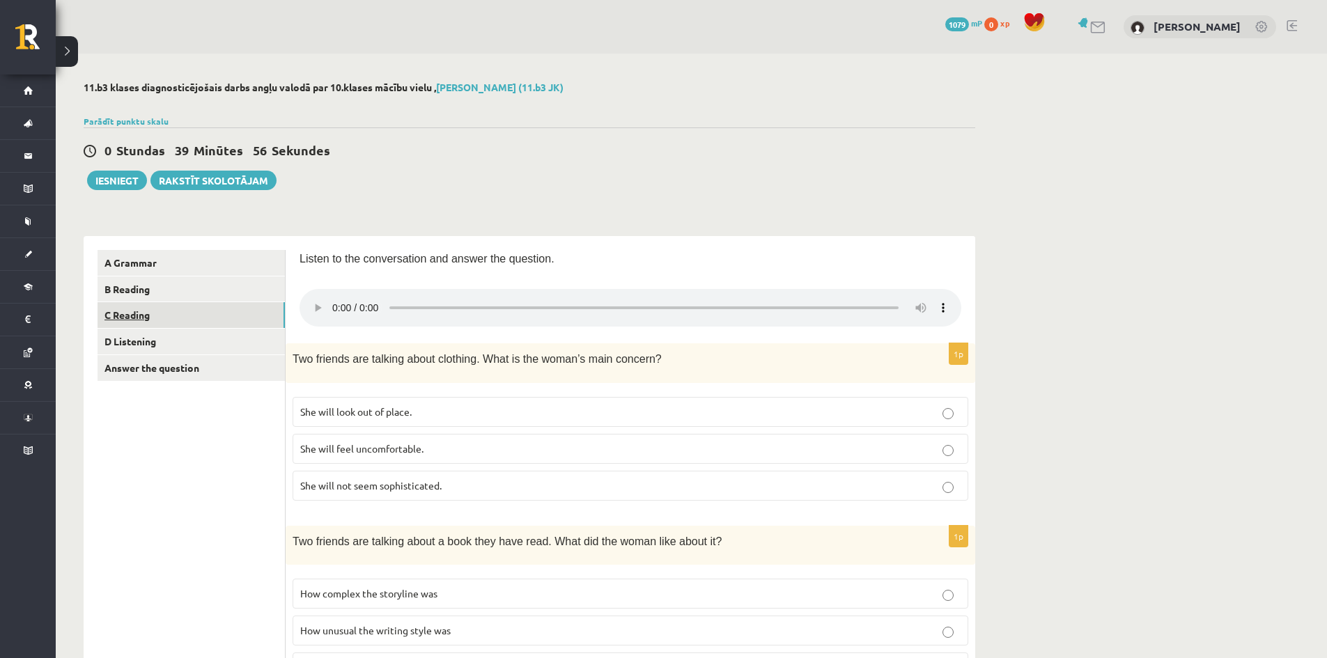
click at [201, 322] on link "C Reading" at bounding box center [191, 315] width 187 height 26
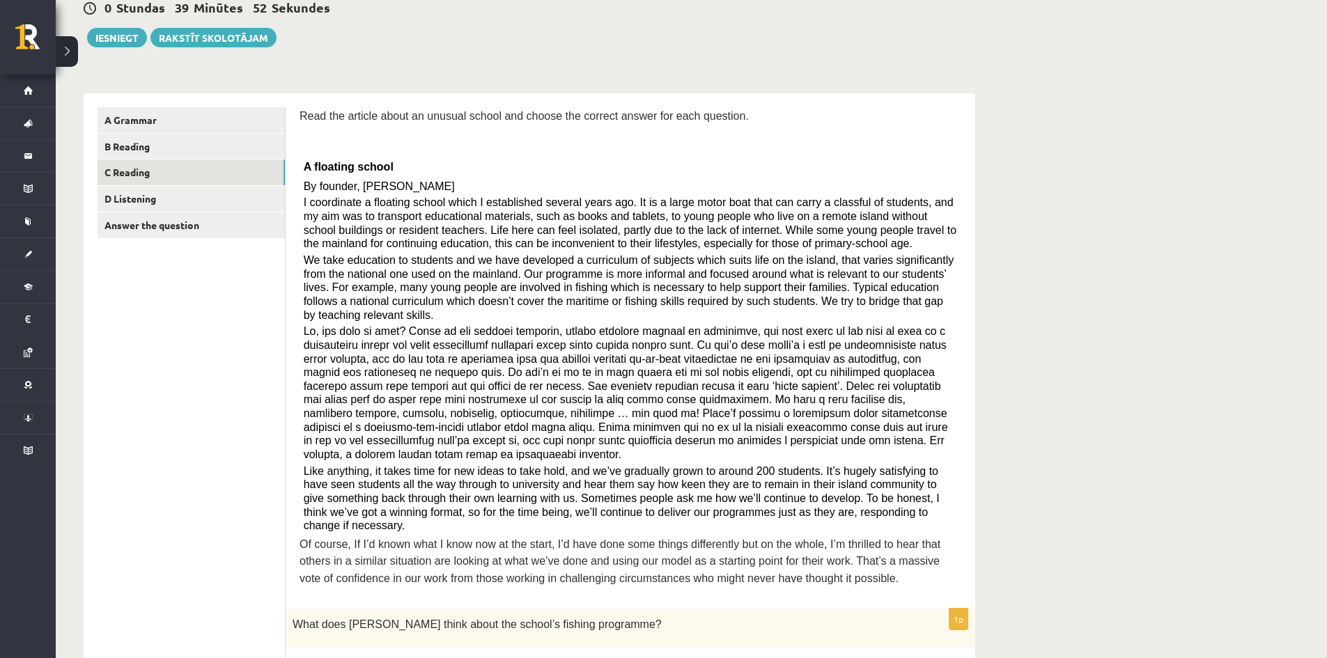
scroll to position [145, 0]
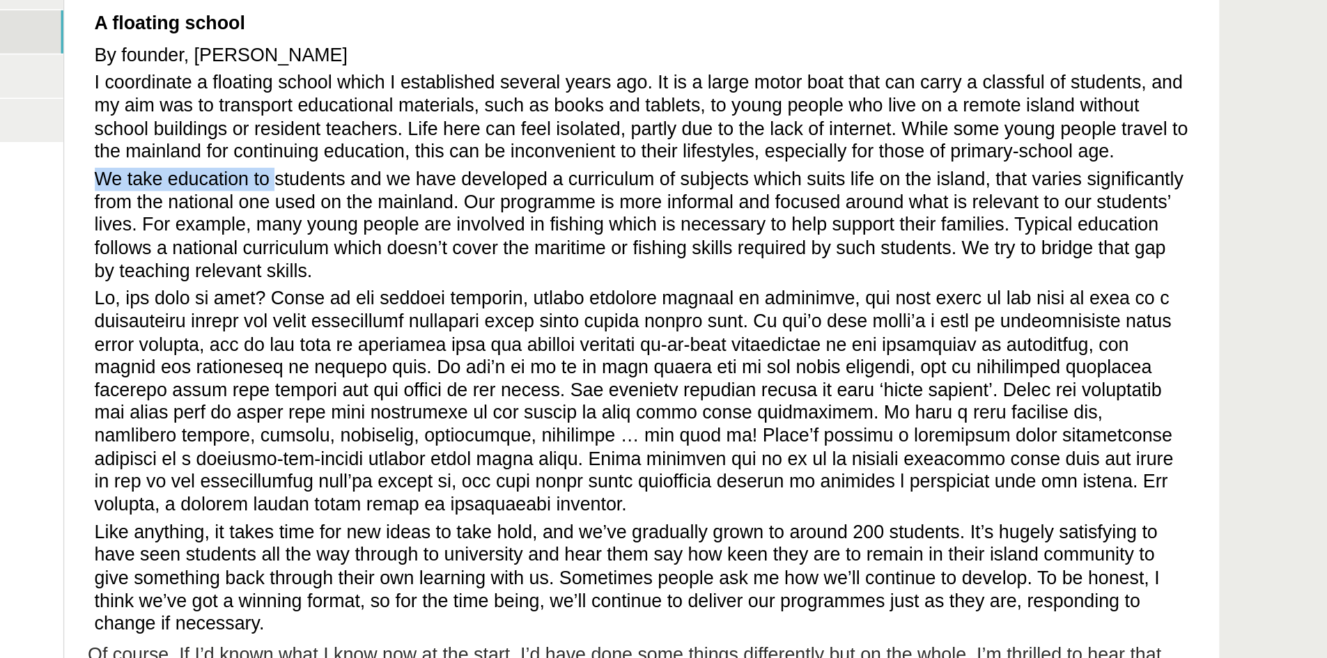
drag, startPoint x: 305, startPoint y: 258, endPoint x: 404, endPoint y: 249, distance: 99.4
click at [404, 249] on div "Read the article about an unusual school and choose the correct answer for each…" at bounding box center [631, 349] width 662 height 488
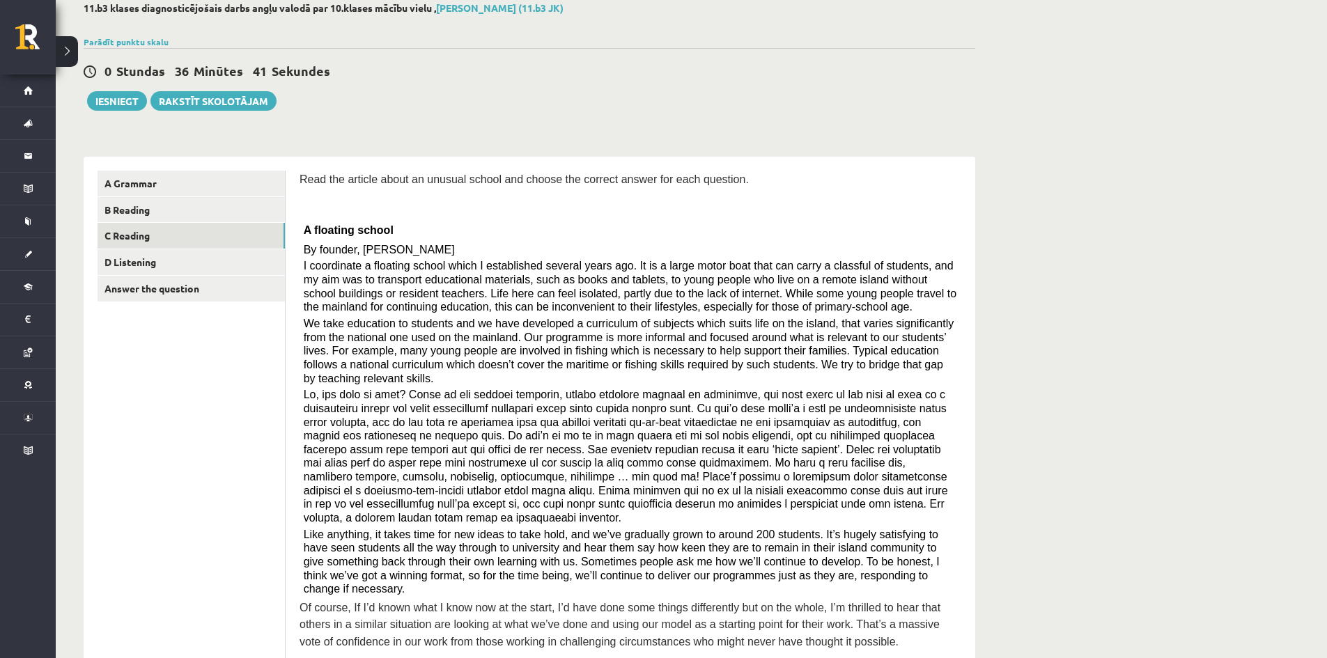
scroll to position [80, 0]
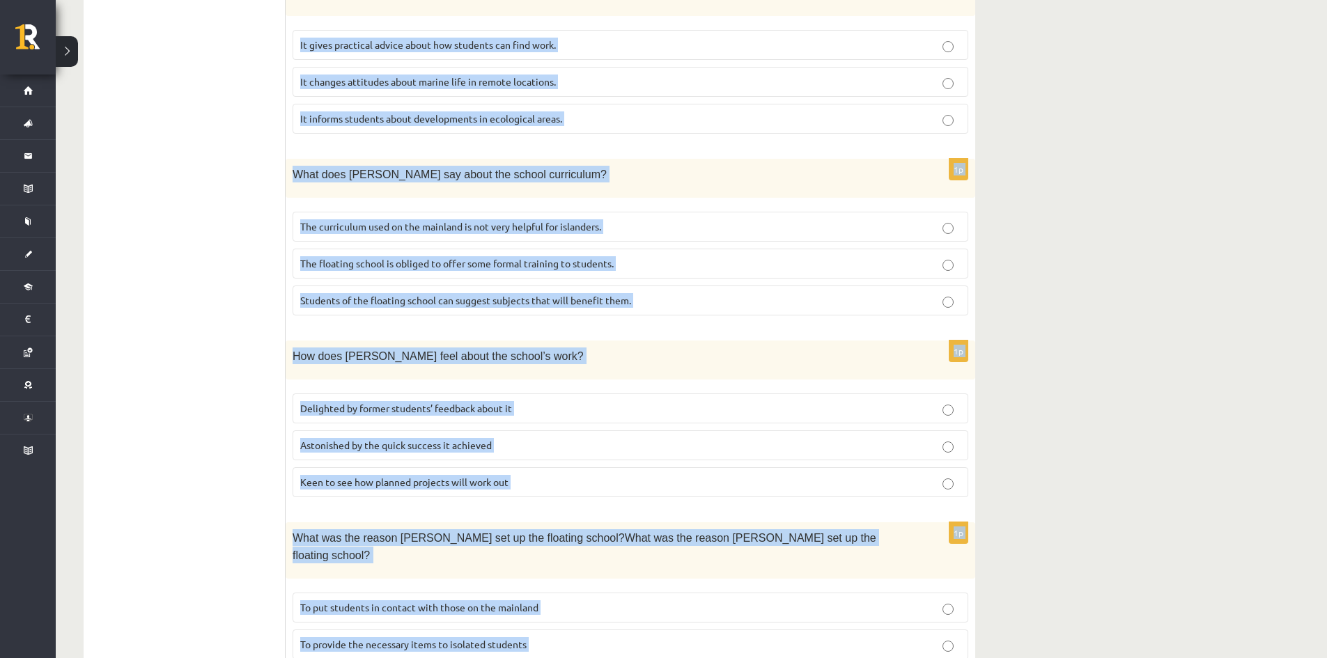
scroll to position [1174, 0]
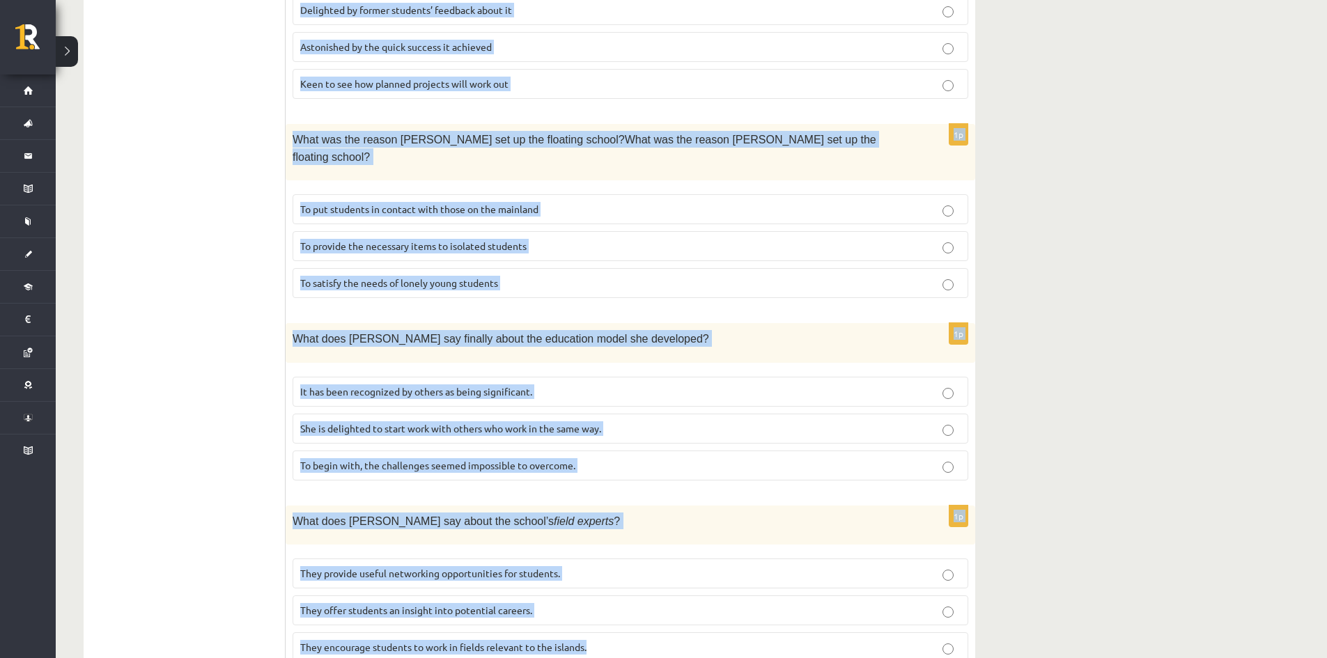
drag, startPoint x: 299, startPoint y: 225, endPoint x: 618, endPoint y: 586, distance: 481.7
copy body "L ipsumdol sitame Co adipisc, Elit Seddoei T incididunt u laboreet dolore magna…"
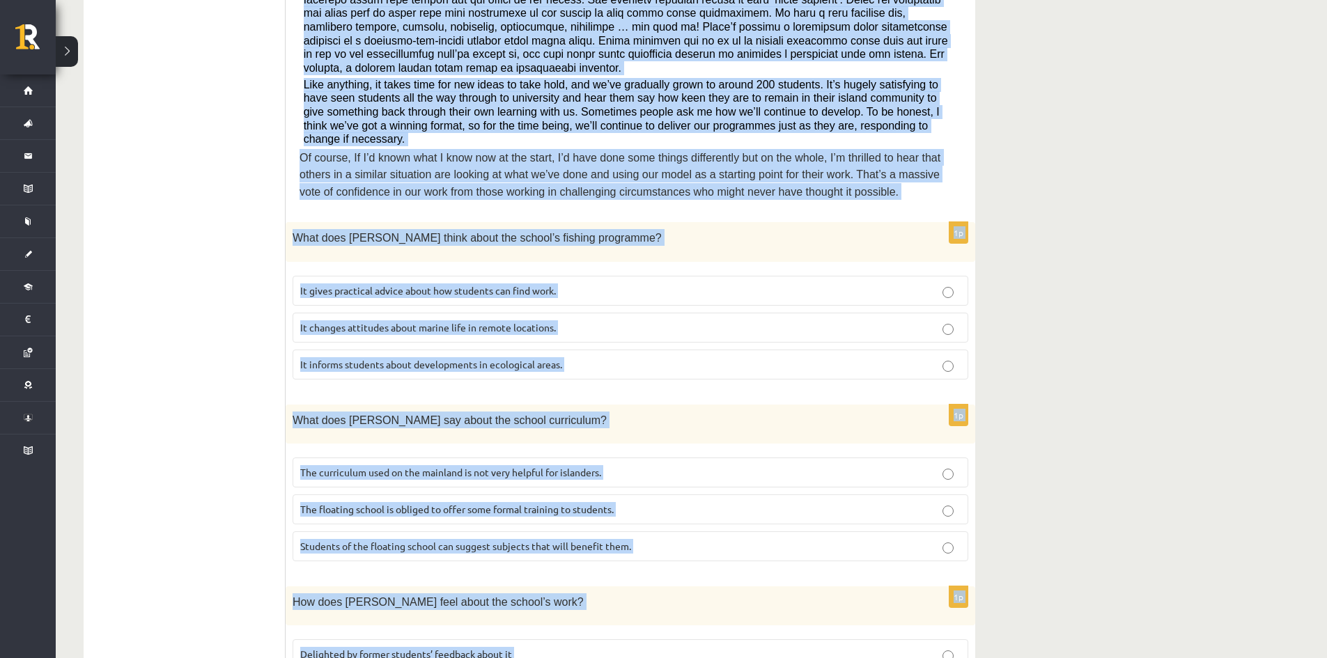
scroll to position [529, 0]
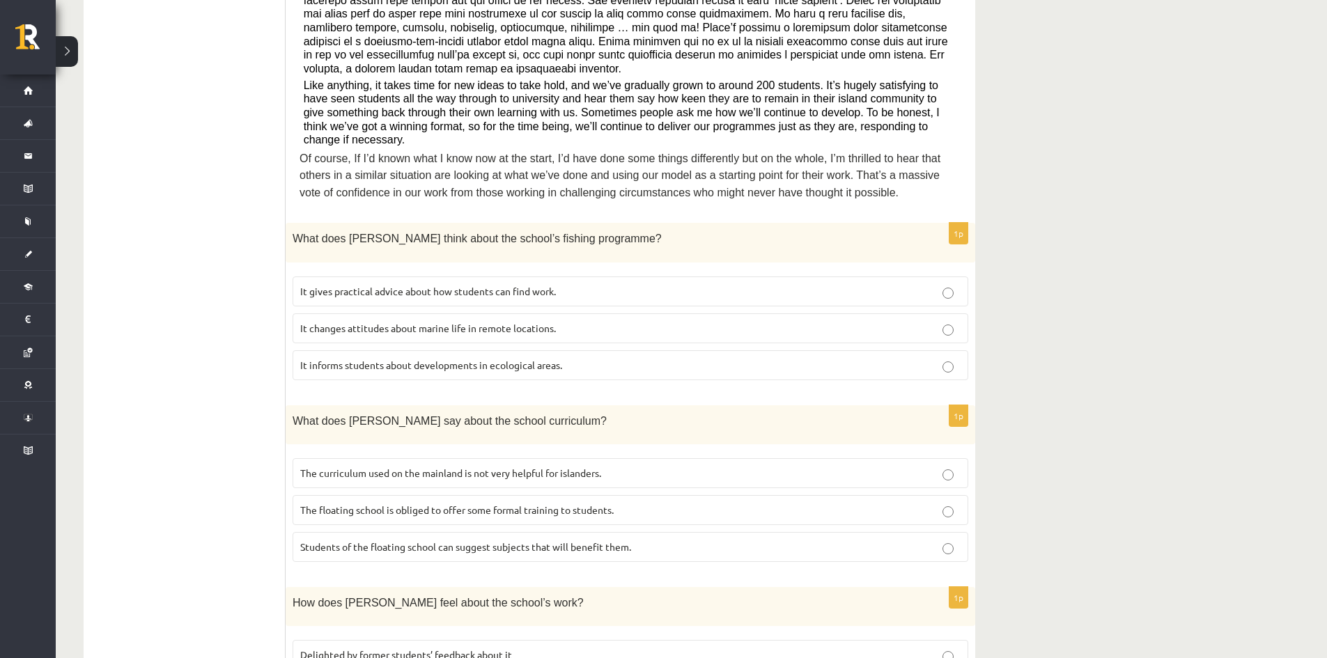
click at [257, 269] on ul "A Grammar B Reading C Reading D Listening Answer the question" at bounding box center [192, 520] width 188 height 1598
click at [475, 359] on span "It informs students about developments in ecological areas." at bounding box center [431, 365] width 262 height 13
click at [436, 458] on label "The curriculum used on the mainland is not very helpful for islanders." at bounding box center [631, 473] width 676 height 30
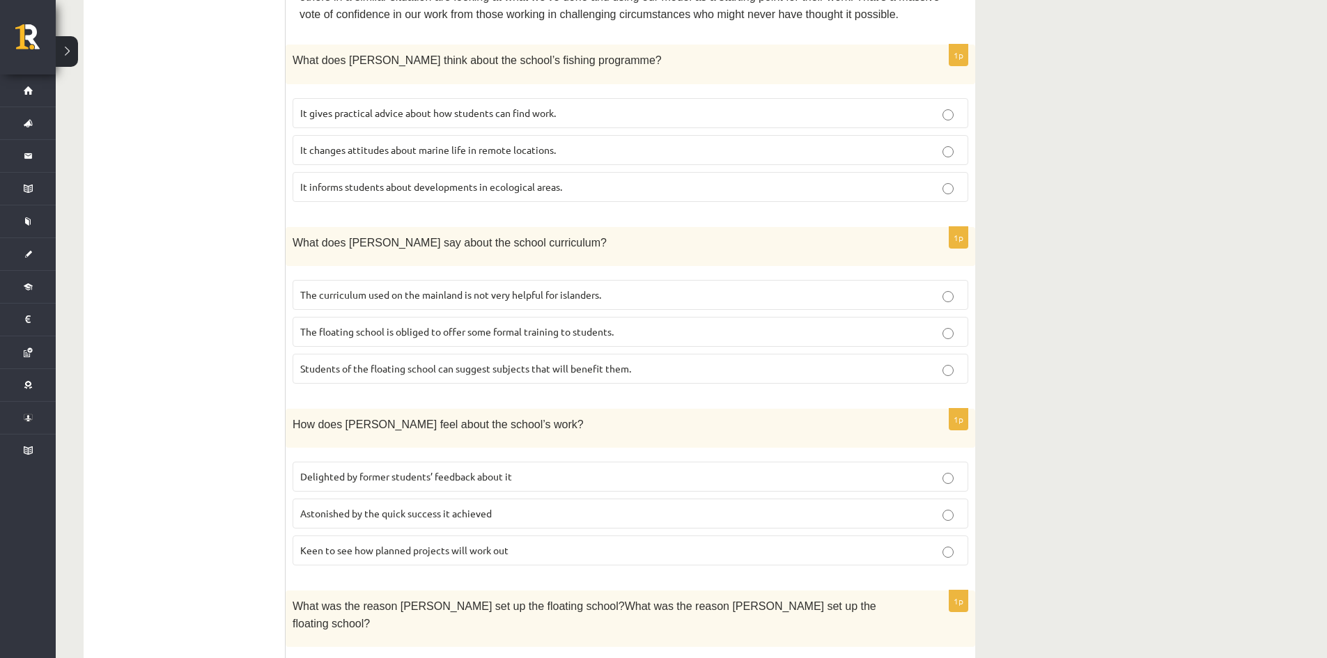
scroll to position [708, 0]
click at [427, 470] on span "Delighted by former students’ feedback about it" at bounding box center [406, 476] width 212 height 13
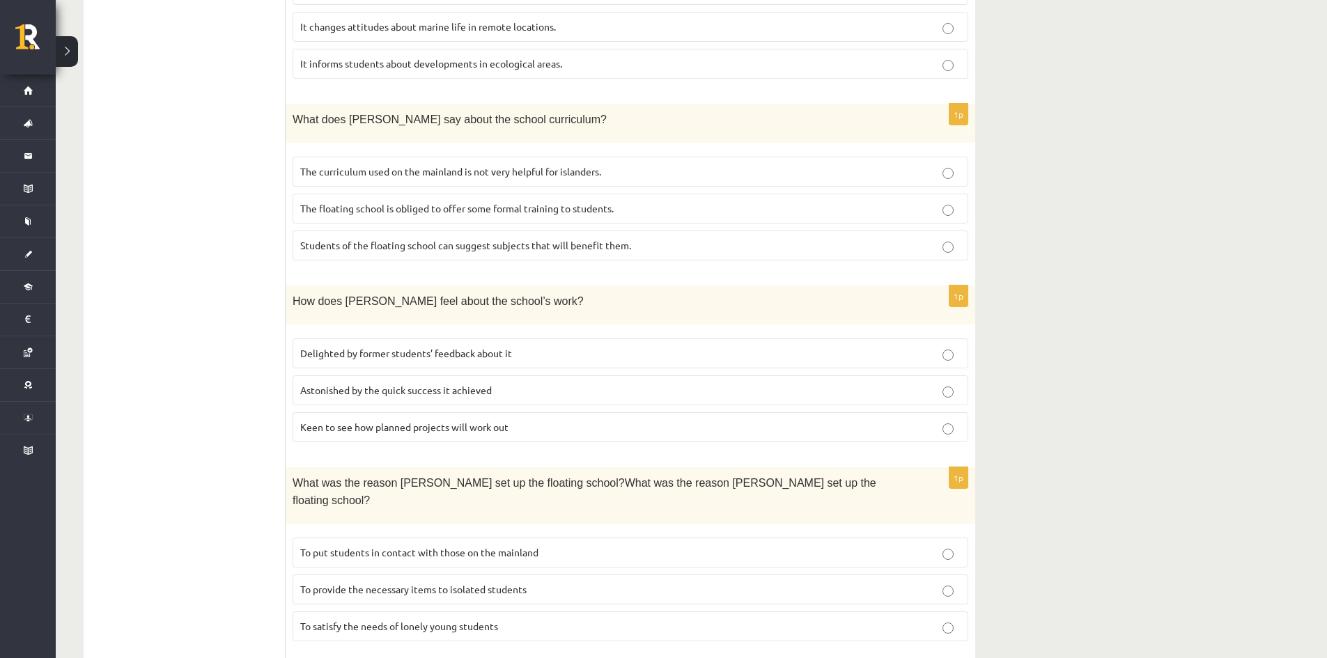
scroll to position [832, 0]
click at [418, 582] on span "To provide the necessary items to isolated students" at bounding box center [413, 588] width 226 height 13
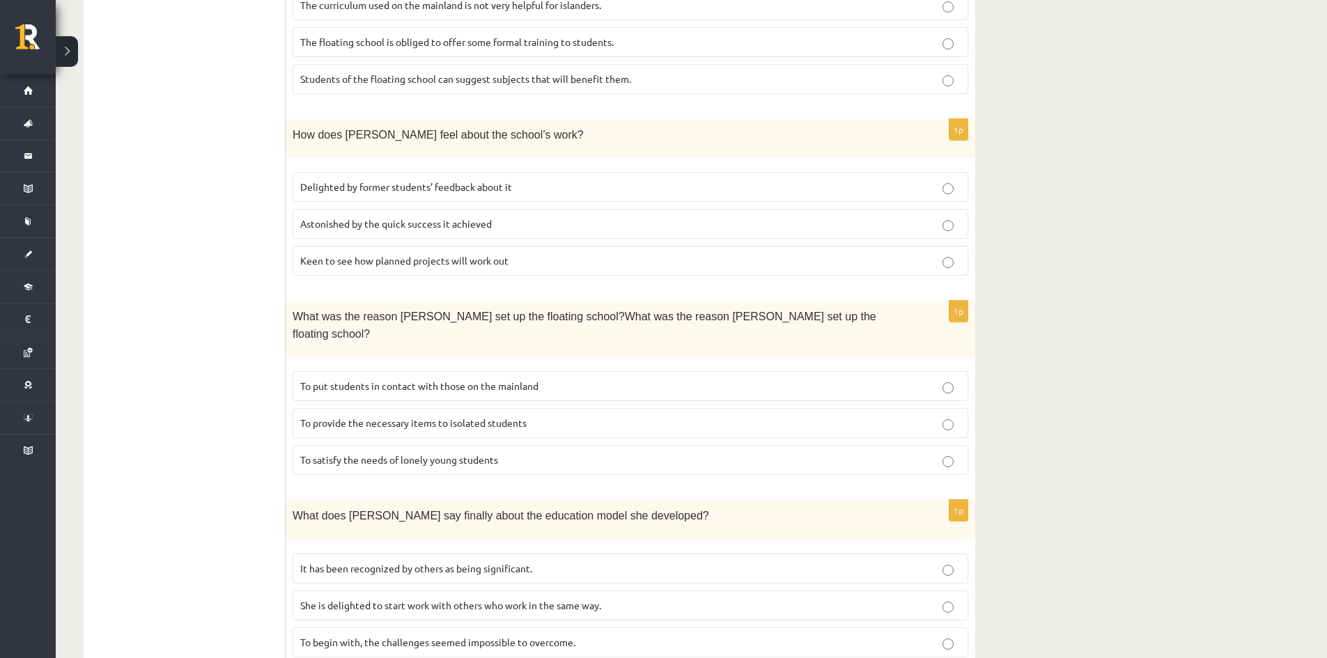
scroll to position [1022, 0]
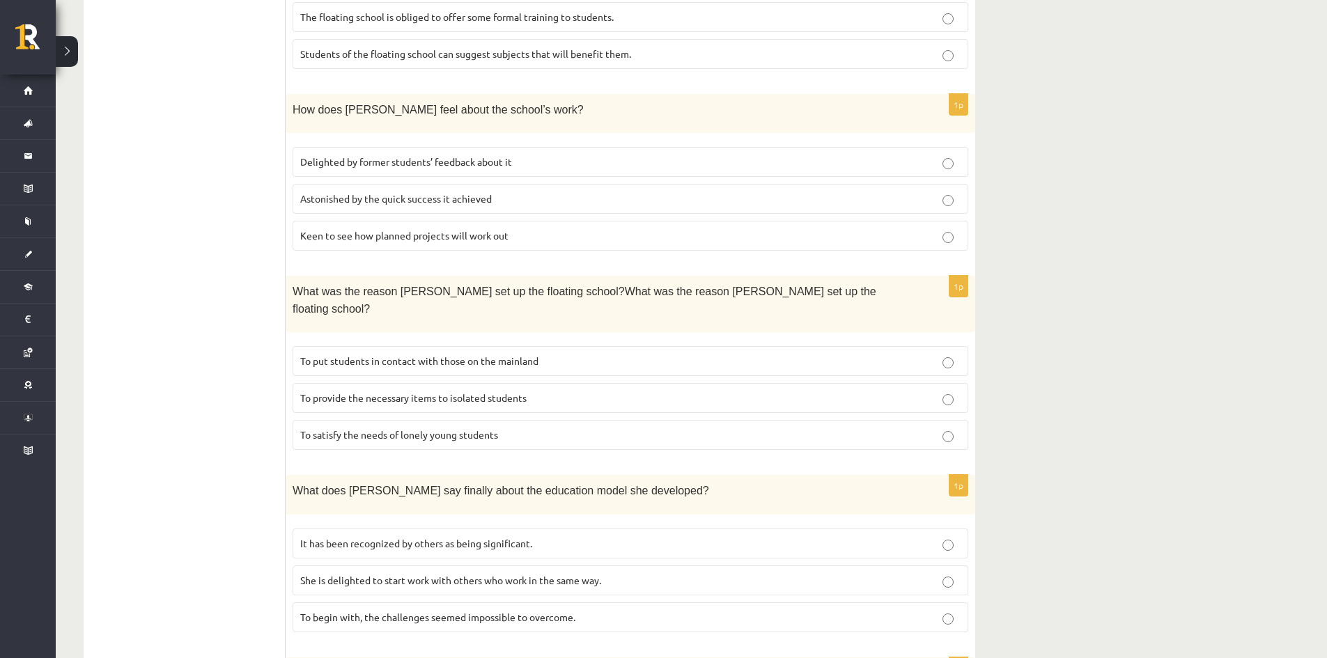
click at [391, 537] on span "It has been recognized by others as being significant." at bounding box center [416, 543] width 232 height 13
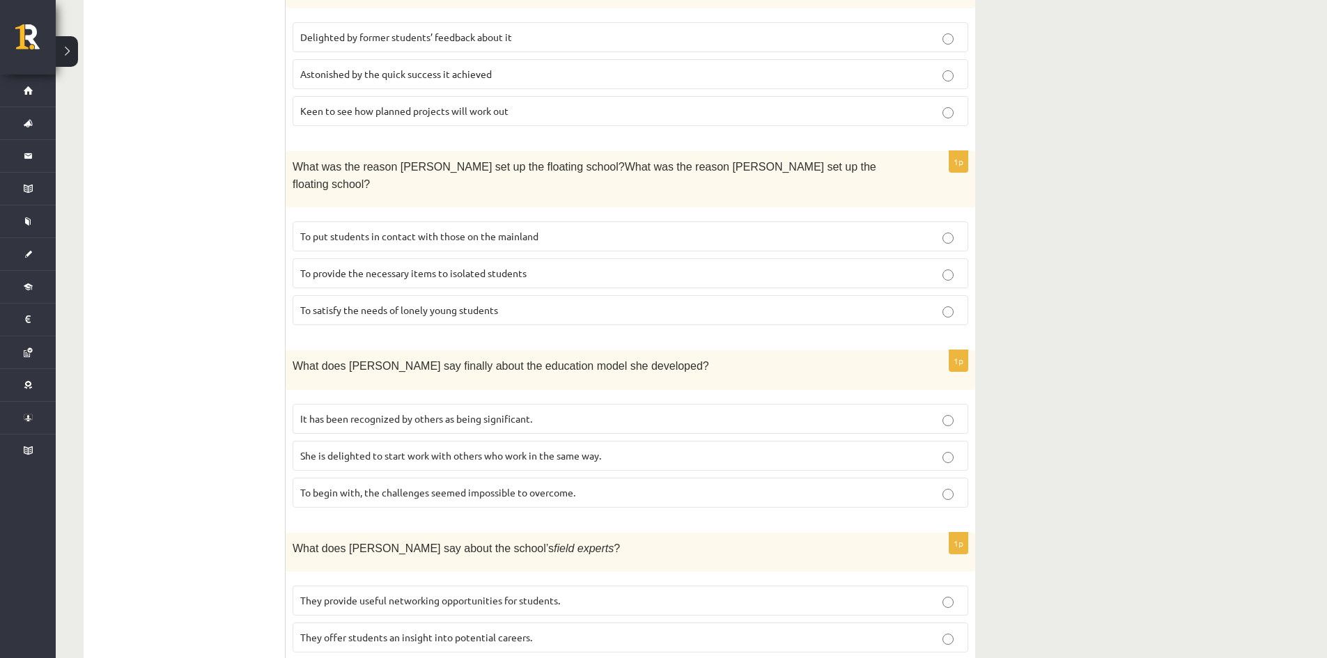
scroll to position [1174, 0]
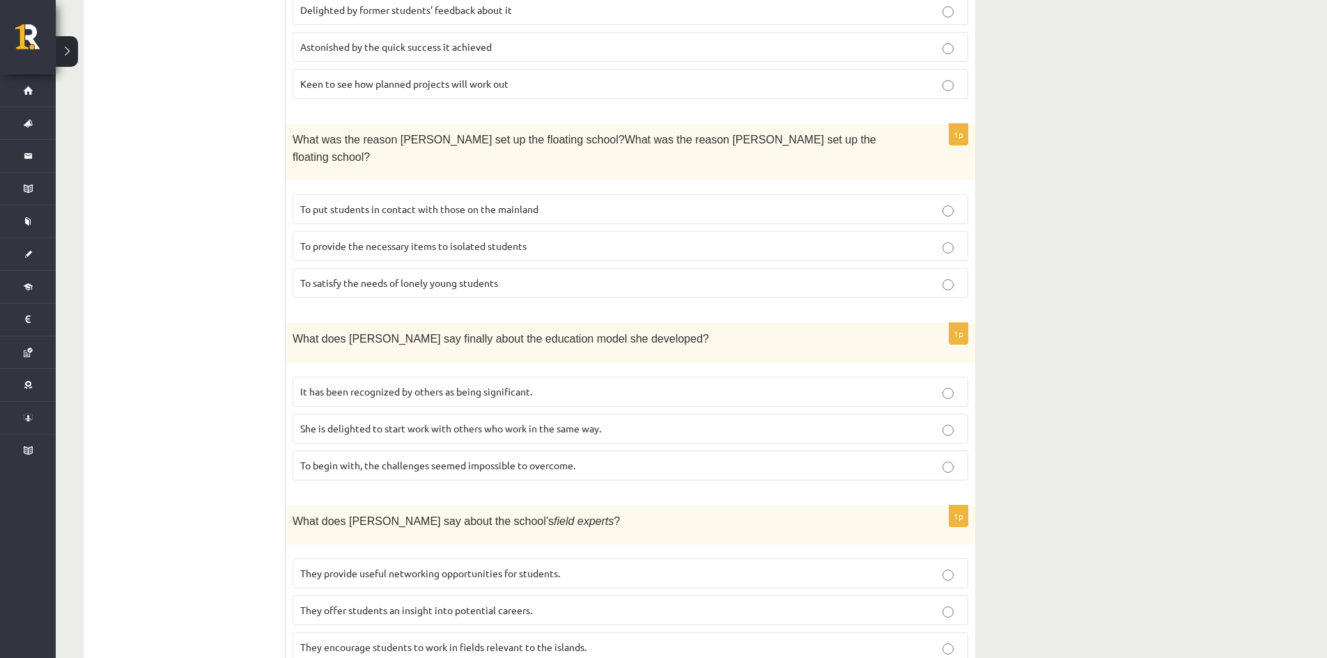
click at [405, 604] on span "They offer students an insight into potential careers." at bounding box center [416, 610] width 232 height 13
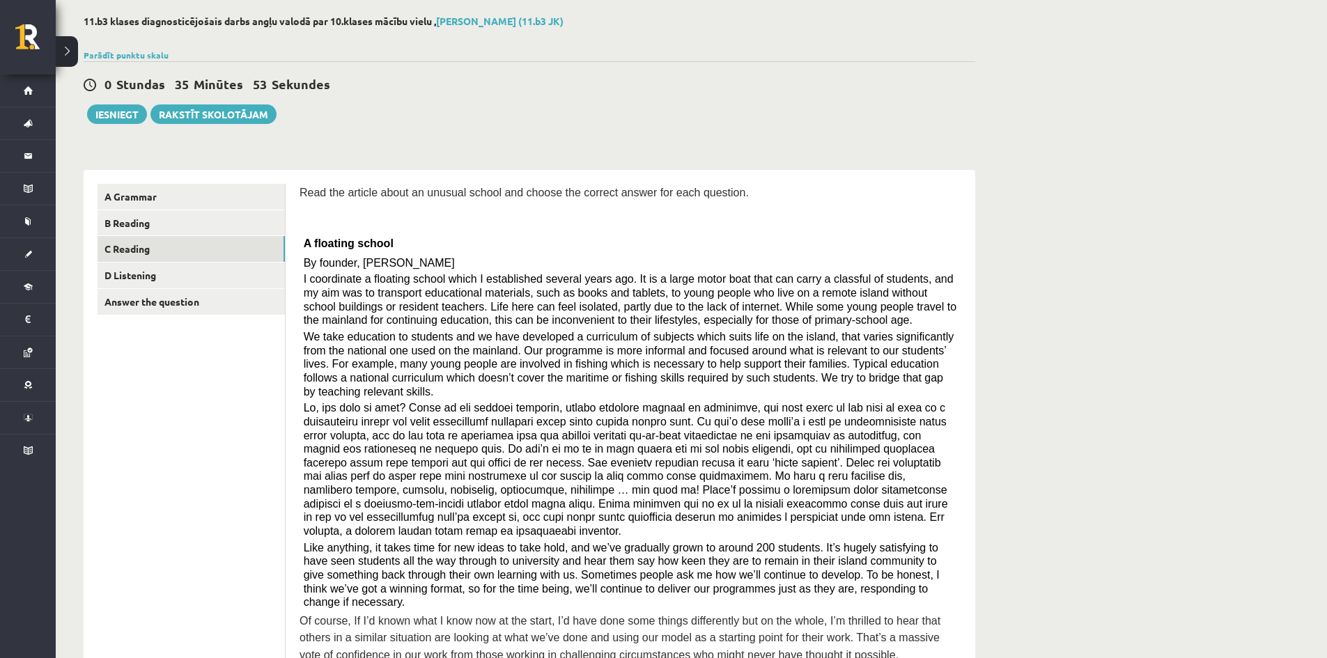
scroll to position [0, 0]
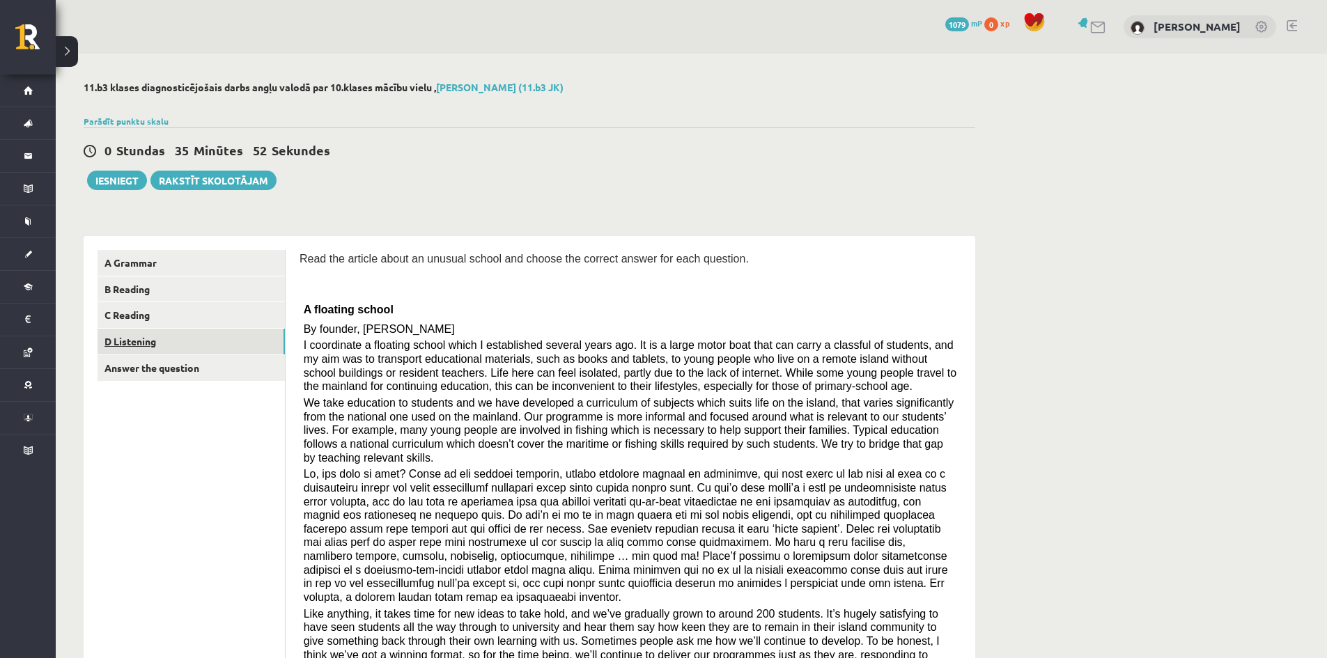
click at [176, 344] on link "D Listening" at bounding box center [191, 342] width 187 height 26
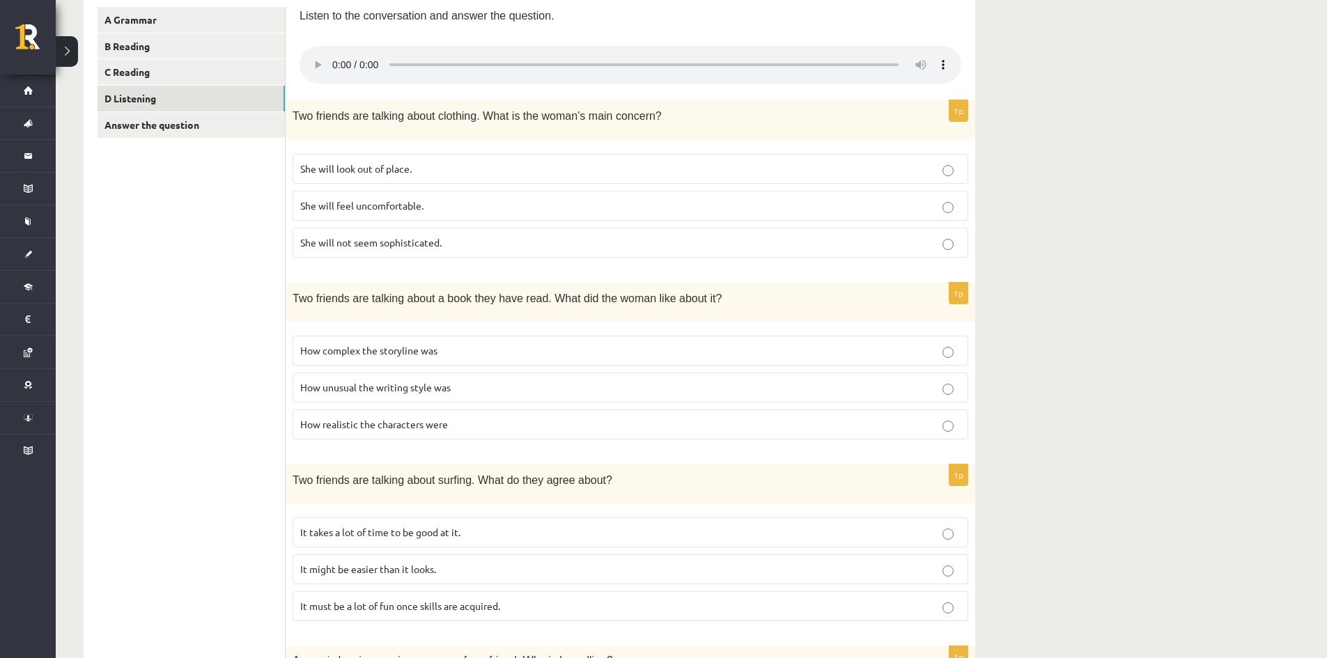
scroll to position [241, 0]
click at [690, 95] on form "Listen to the conversation and answer the question. 1p Two friends are talking …" at bounding box center [631, 585] width 662 height 1153
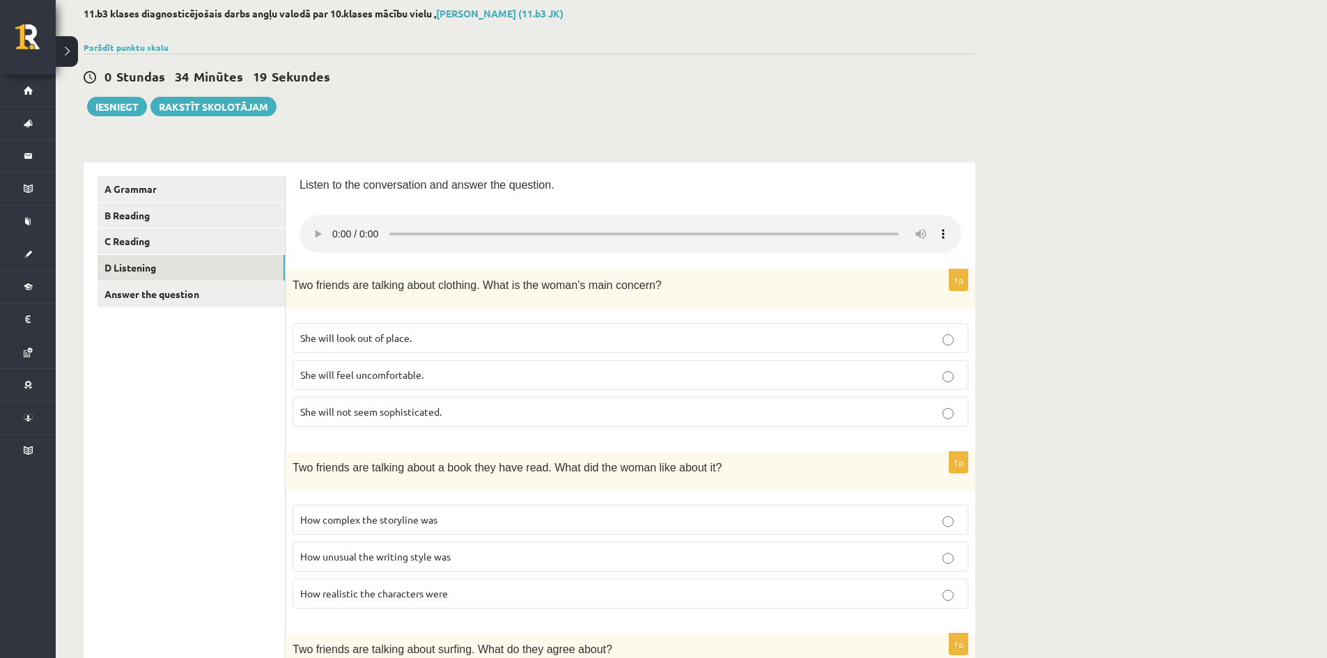
scroll to position [73, 0]
click at [719, 461] on p "Two friends are talking about a book they have read. What did the woman like ab…" at bounding box center [596, 468] width 606 height 17
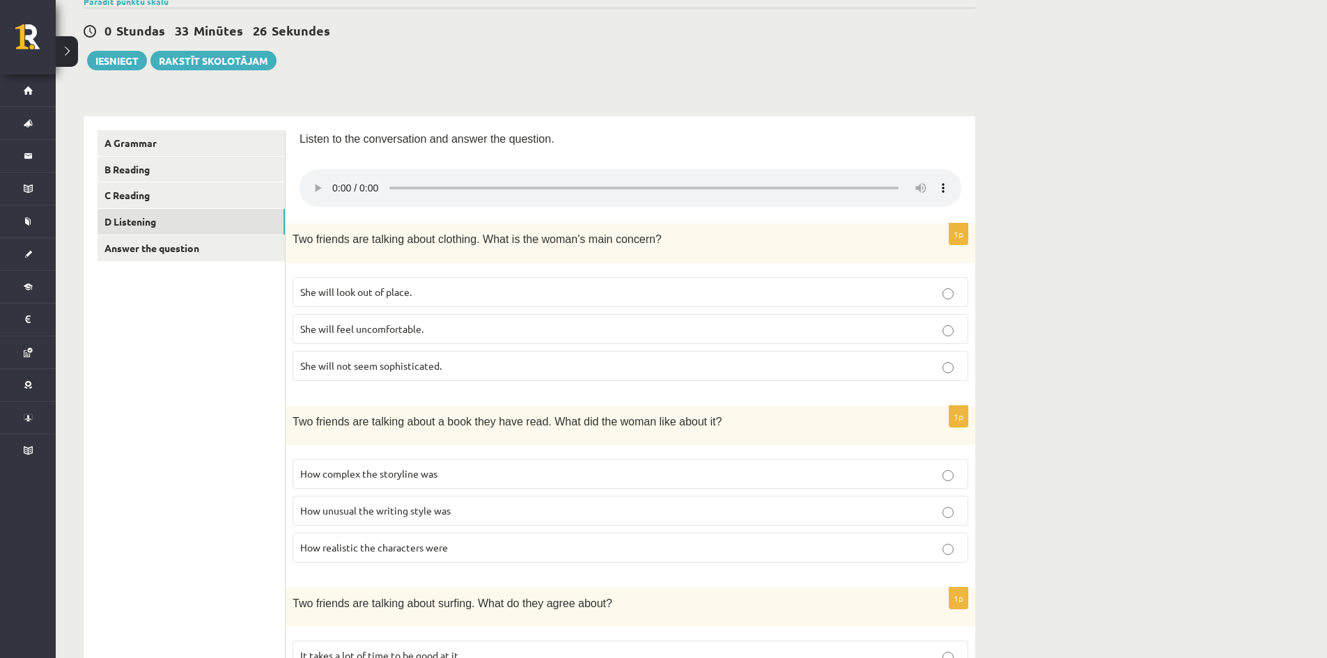
scroll to position [121, 0]
click at [436, 304] on label "She will look out of place." at bounding box center [631, 292] width 676 height 30
click at [428, 500] on label "How unusual the writing style was" at bounding box center [631, 510] width 676 height 30
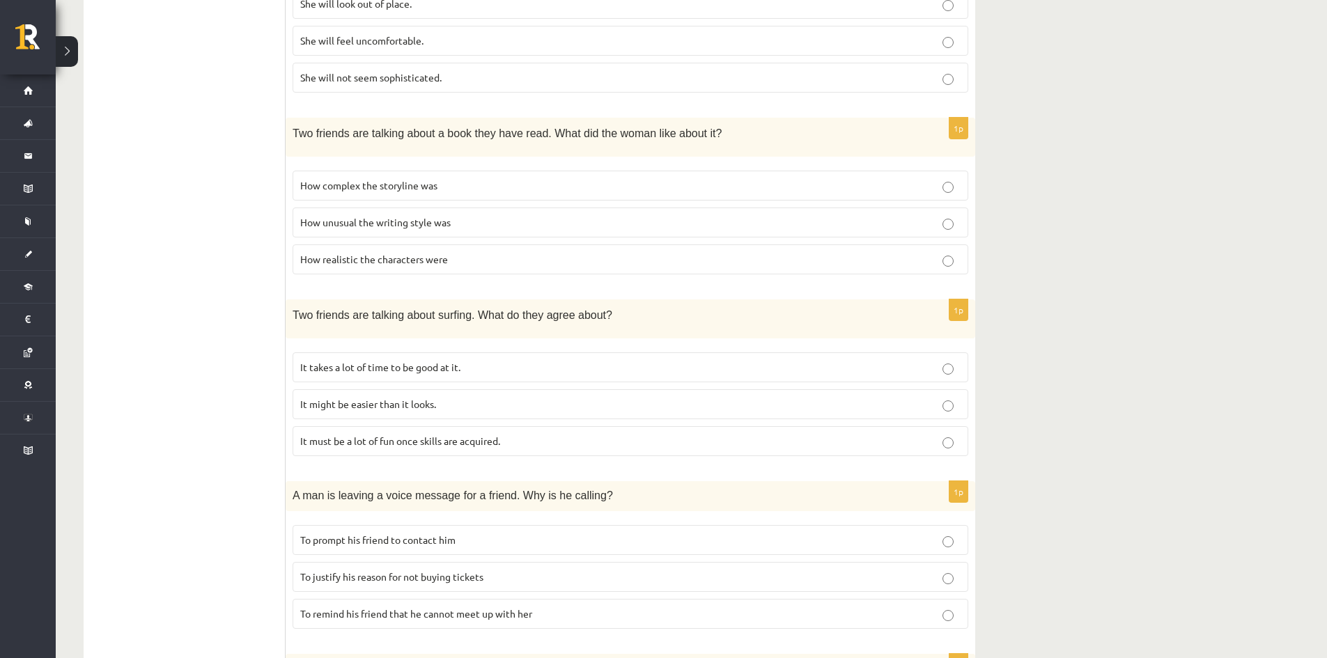
scroll to position [409, 0]
click at [415, 408] on span "It might be easier than it looks." at bounding box center [368, 403] width 136 height 13
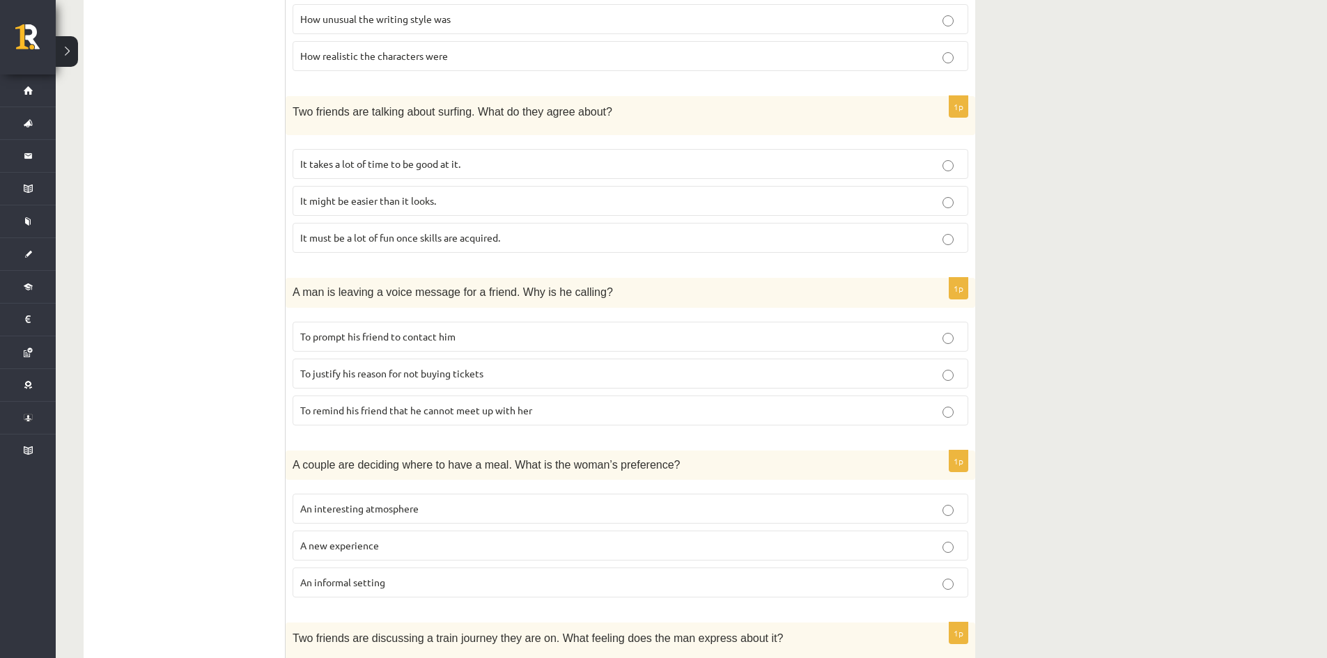
scroll to position [612, 0]
click at [563, 395] on label "To remind his friend that he cannot meet up with her" at bounding box center [631, 410] width 676 height 30
click at [519, 605] on div "1p A couple are deciding where to have a meal. What is the woman’s preference? …" at bounding box center [631, 529] width 690 height 158
click at [543, 572] on label "An informal setting" at bounding box center [631, 582] width 676 height 30
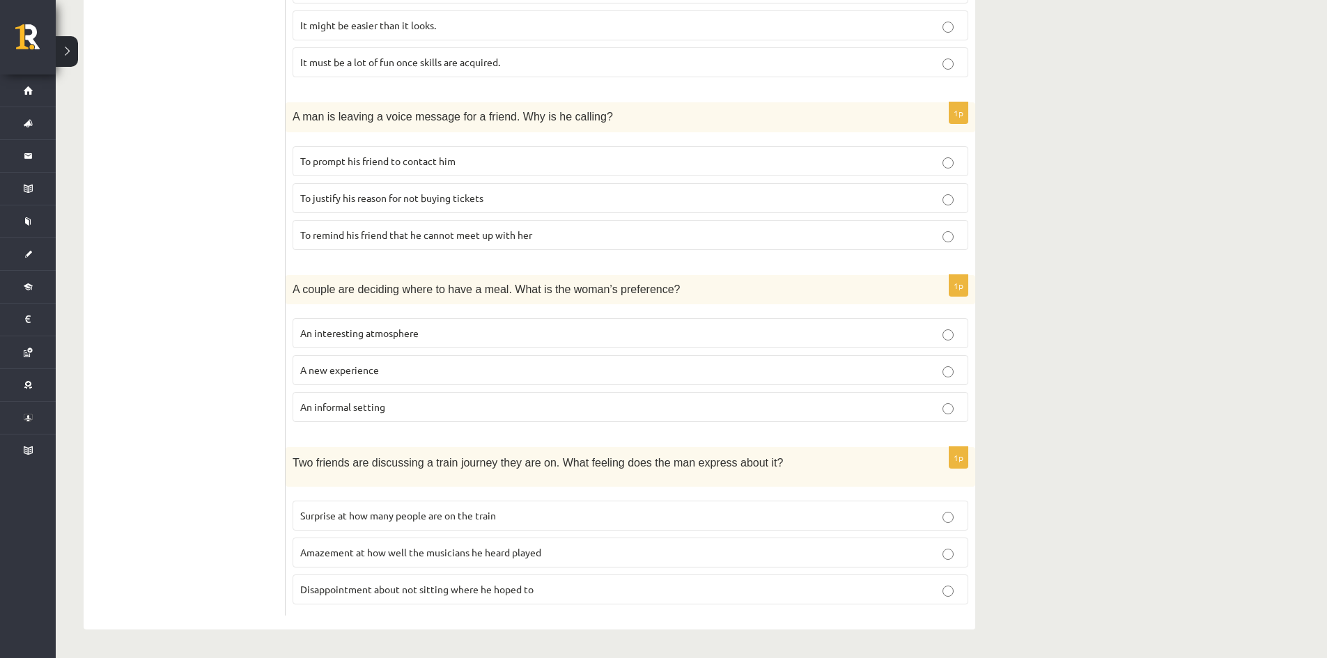
click at [593, 476] on div "Two friends are discussing a train journey they are on. What feeling does the m…" at bounding box center [631, 466] width 690 height 39
click at [574, 509] on p "Surprise at how many people are on the train" at bounding box center [630, 516] width 660 height 15
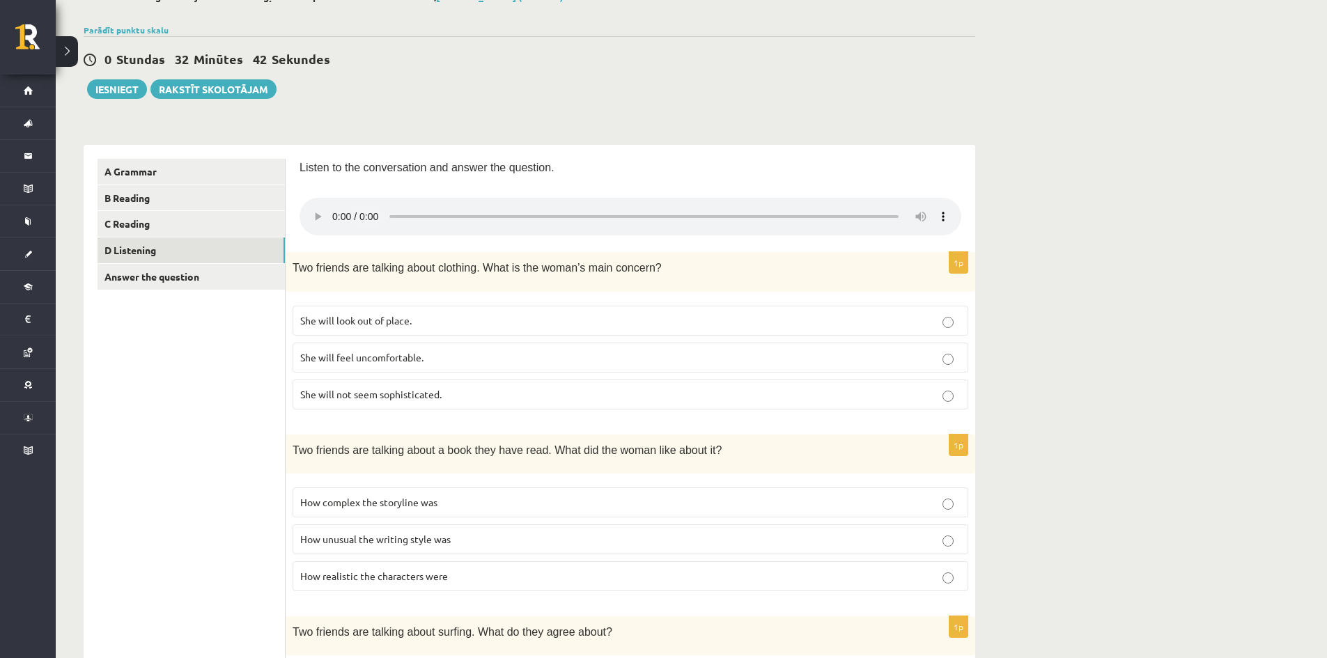
scroll to position [0, 0]
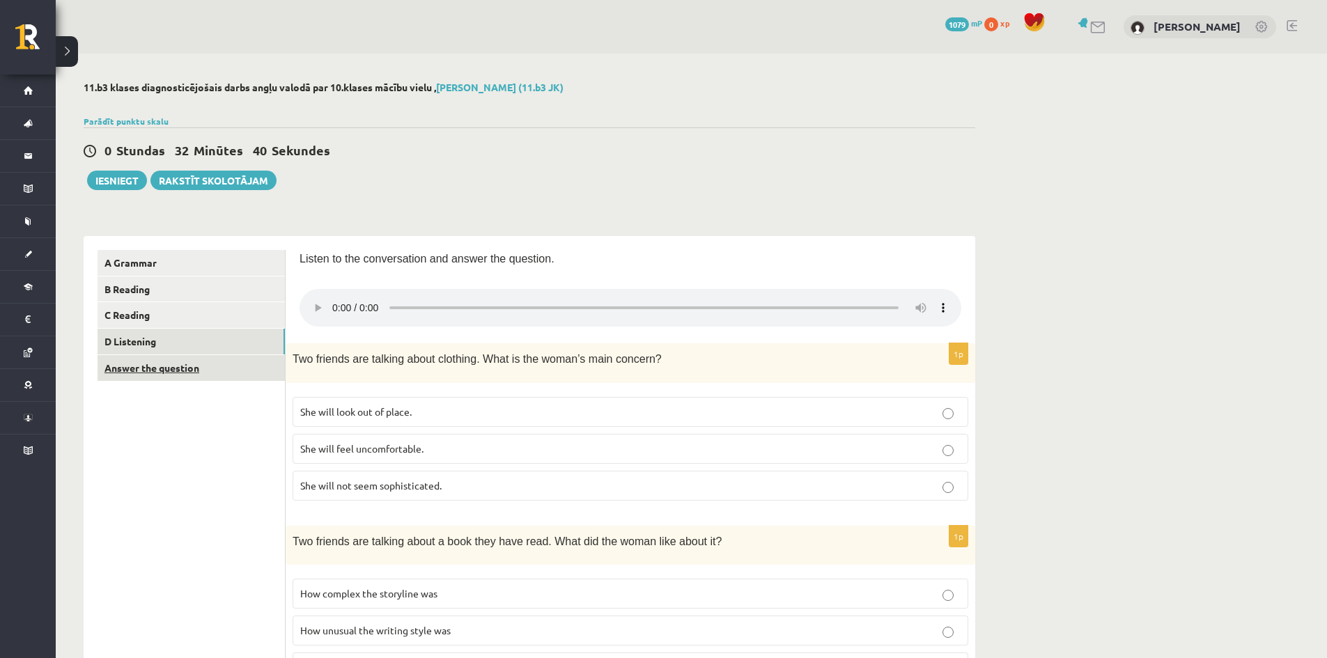
click at [193, 375] on link "Answer the question" at bounding box center [191, 368] width 187 height 26
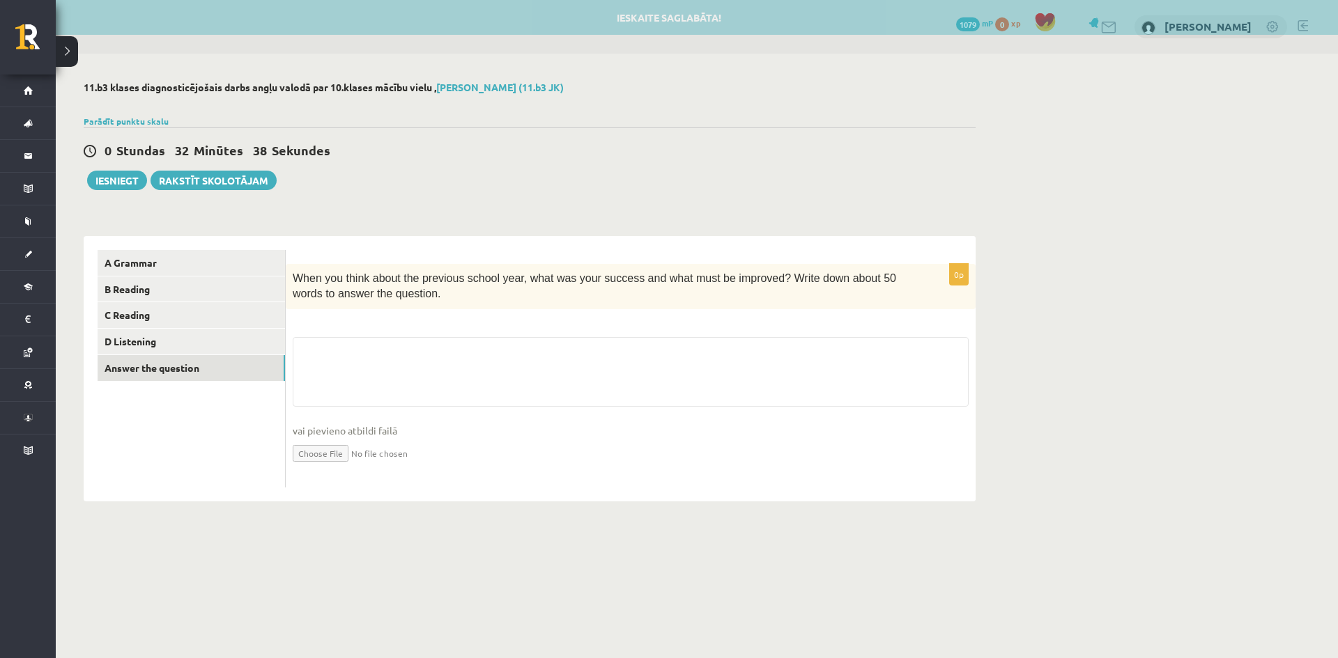
click at [289, 272] on div "When you think about the previous school year, what was your success and what m…" at bounding box center [631, 286] width 690 height 45
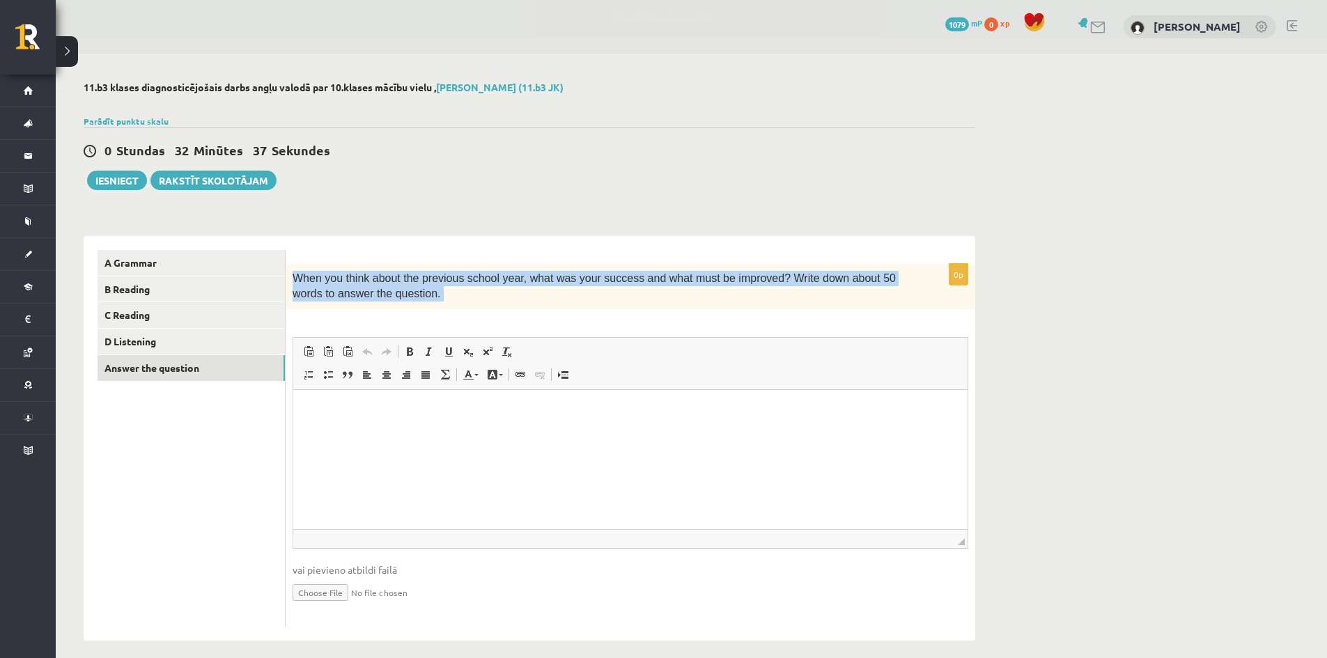
drag, startPoint x: 289, startPoint y: 272, endPoint x: 399, endPoint y: 289, distance: 110.7
click at [399, 289] on div "When you think about the previous school year, what was your success and what m…" at bounding box center [631, 286] width 690 height 45
copy div "When you think about the previous school year, what was your success and what m…"
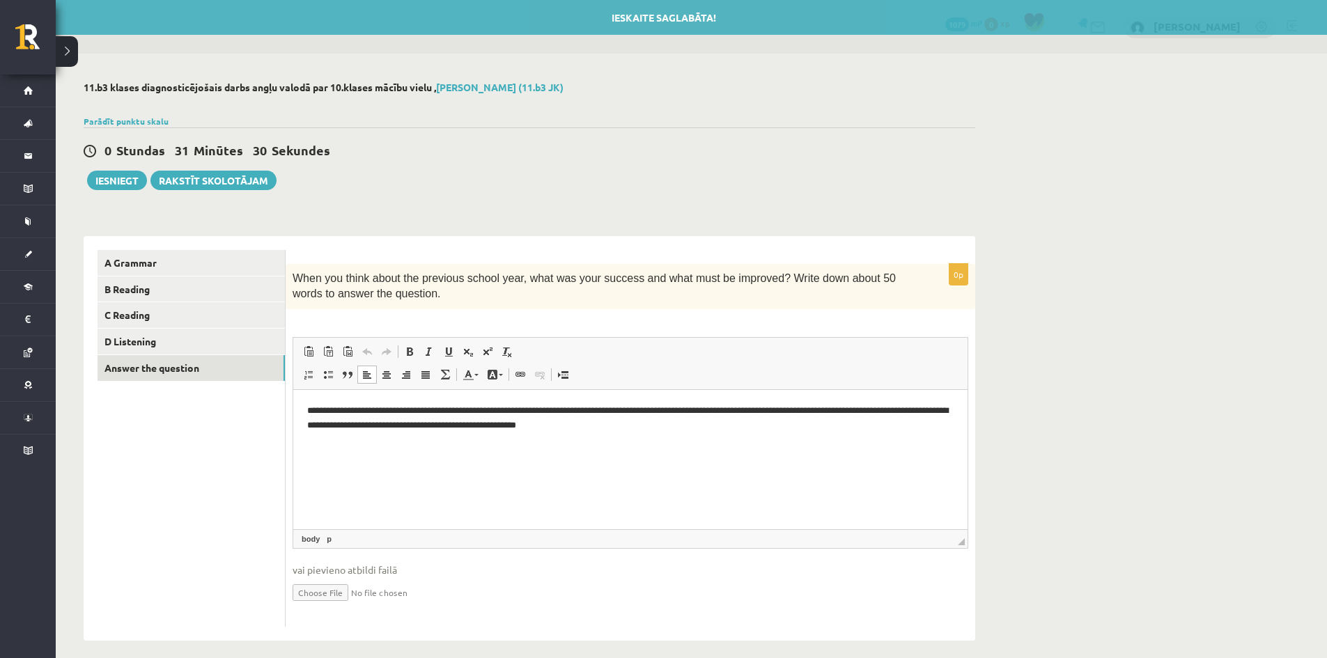
click at [363, 426] on html "**********" at bounding box center [630, 417] width 674 height 57
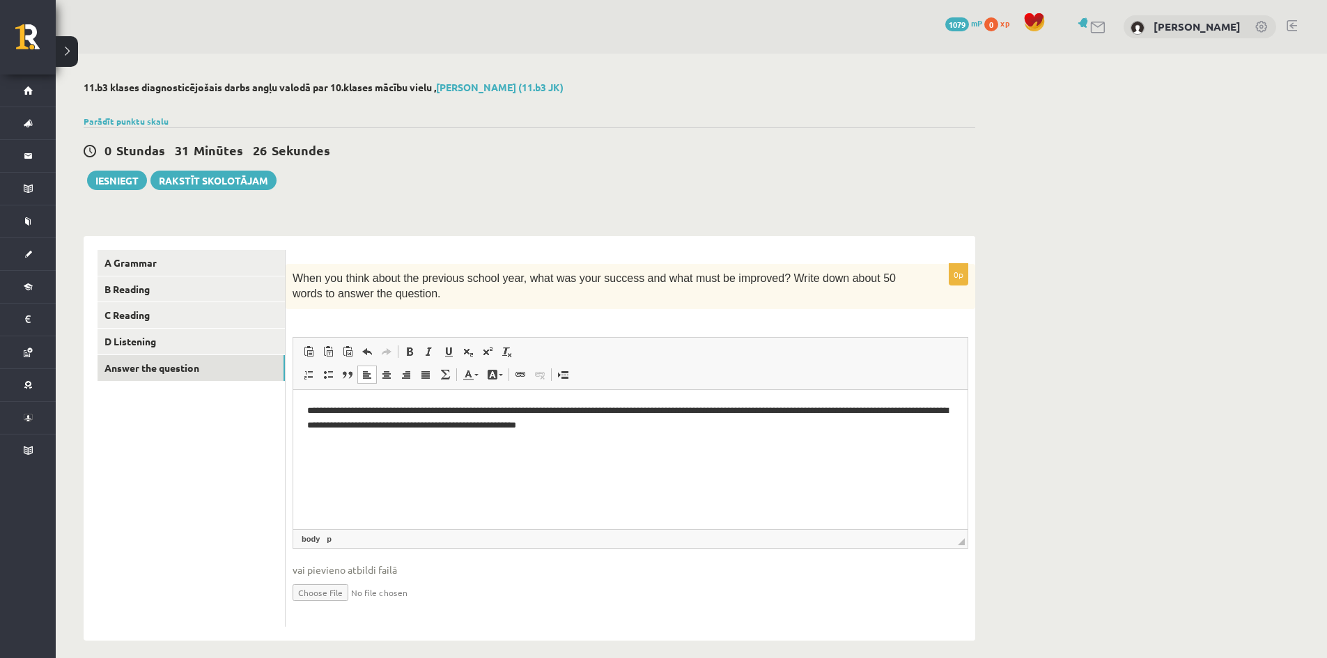
click at [456, 408] on p "**********" at bounding box center [630, 417] width 647 height 29
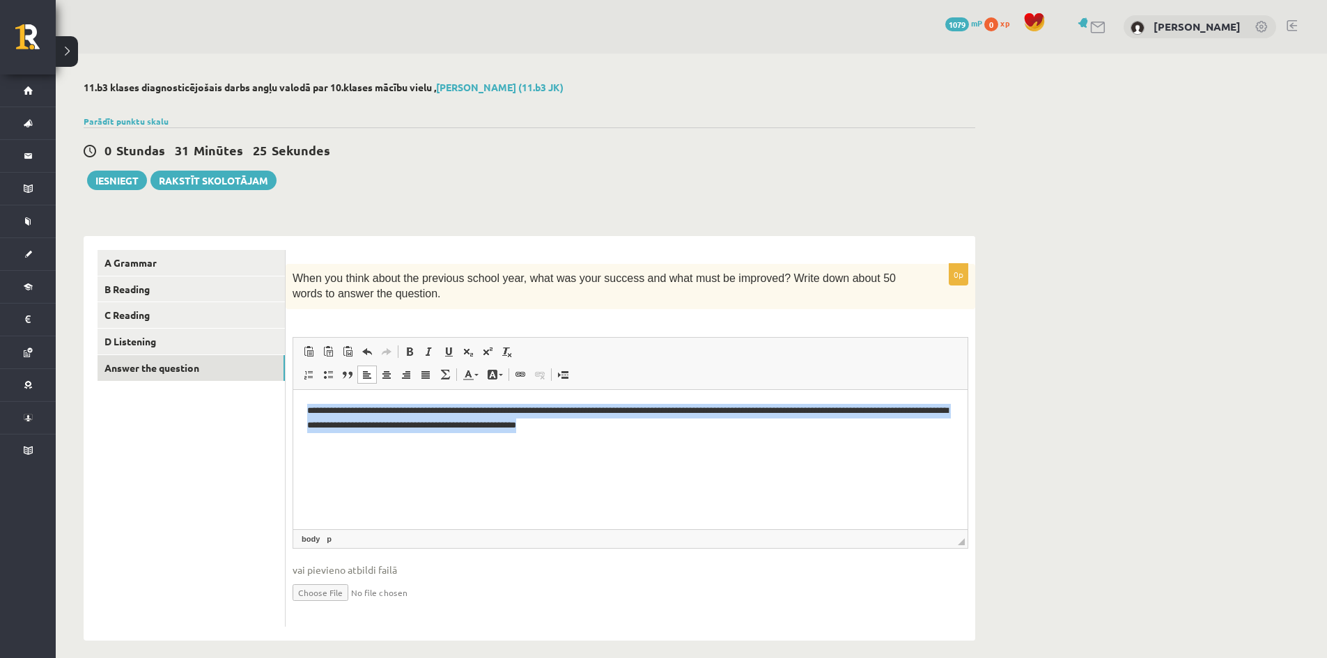
drag, startPoint x: 456, startPoint y: 408, endPoint x: 520, endPoint y: 417, distance: 64.6
click at [520, 417] on p "**********" at bounding box center [630, 417] width 647 height 29
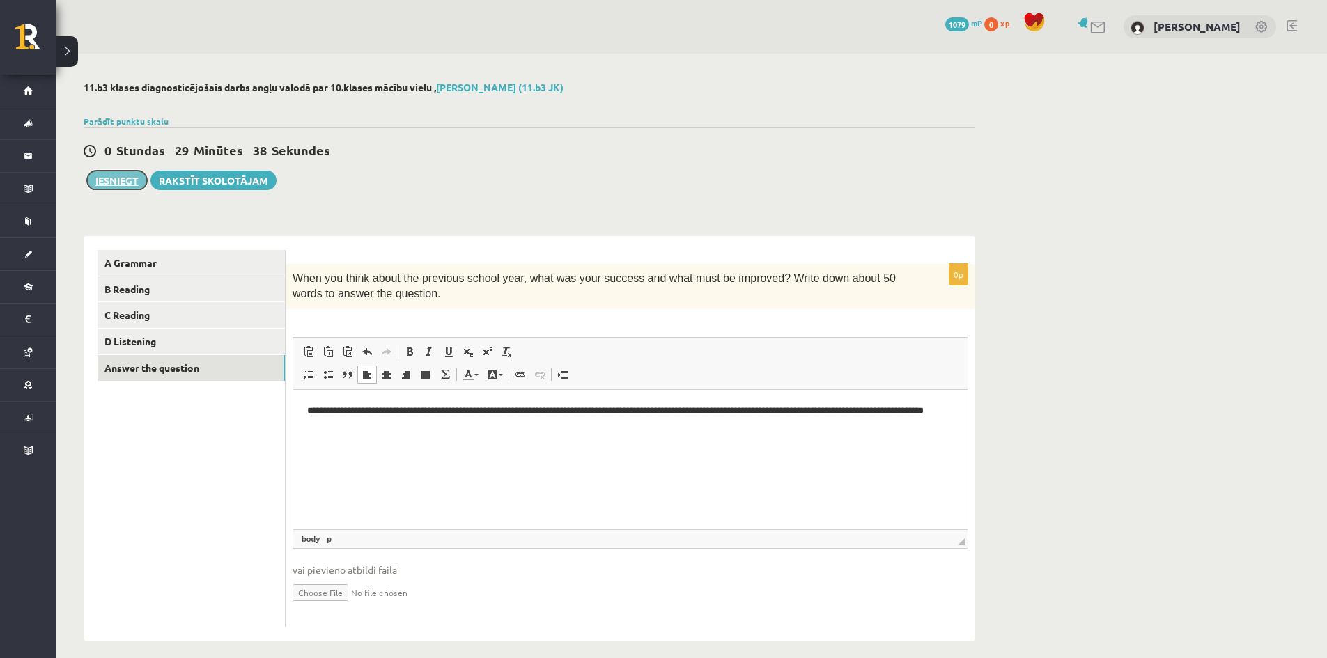
click at [107, 175] on button "Iesniegt" at bounding box center [117, 181] width 60 height 20
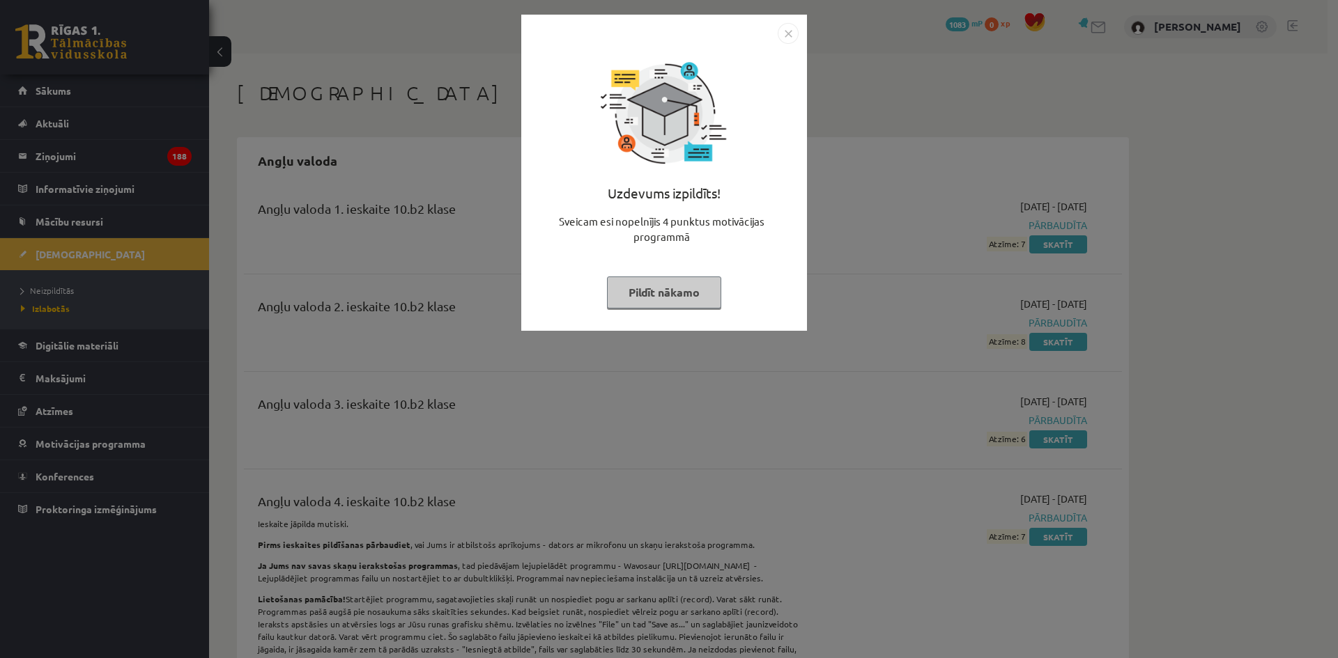
click at [785, 44] on div "Uzdevums izpildīts! Sveicam esi nopelnījis 4 punktus motivācijas programmā Pild…" at bounding box center [664, 183] width 269 height 279
click at [785, 33] on img "Close" at bounding box center [788, 33] width 21 height 21
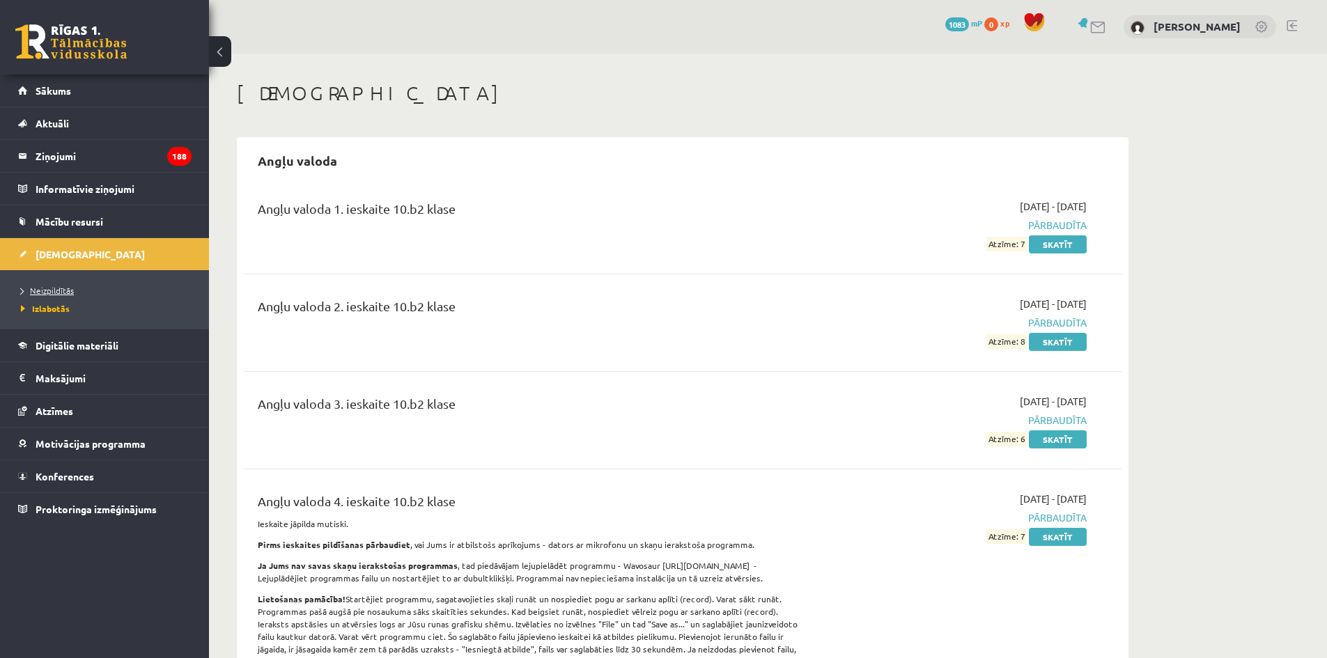
click at [81, 285] on link "Neizpildītās" at bounding box center [108, 290] width 174 height 13
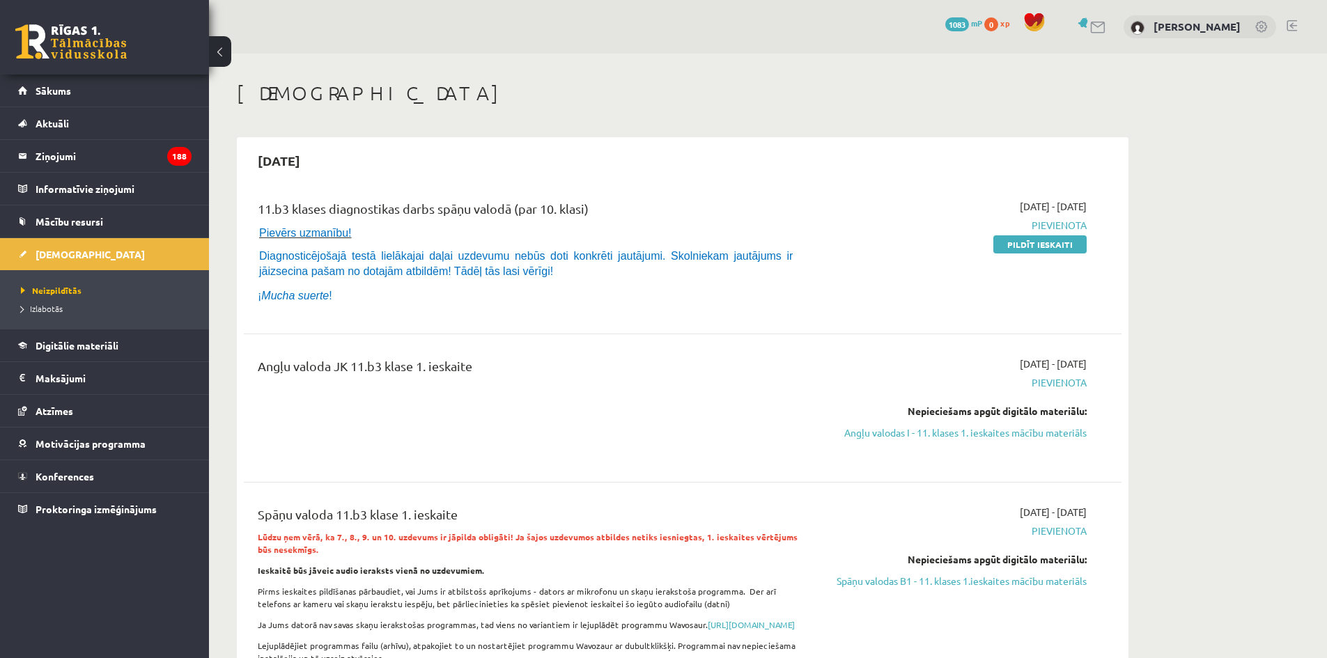
click at [368, 257] on span "Diagnosticējošajā testā lielākajai daļai uzdevumu nebūs doti konkrēti jautājumi…" at bounding box center [526, 263] width 534 height 27
drag, startPoint x: 368, startPoint y: 257, endPoint x: 436, endPoint y: 255, distance: 68.3
click at [436, 255] on span "Diagnosticējošajā testā lielākajai daļai uzdevumu nebūs doti konkrēti jautājumi…" at bounding box center [526, 263] width 534 height 27
click at [904, 428] on link "Angļu valodas I - 11. klases 1. ieskaites mācību materiāls" at bounding box center [955, 433] width 263 height 15
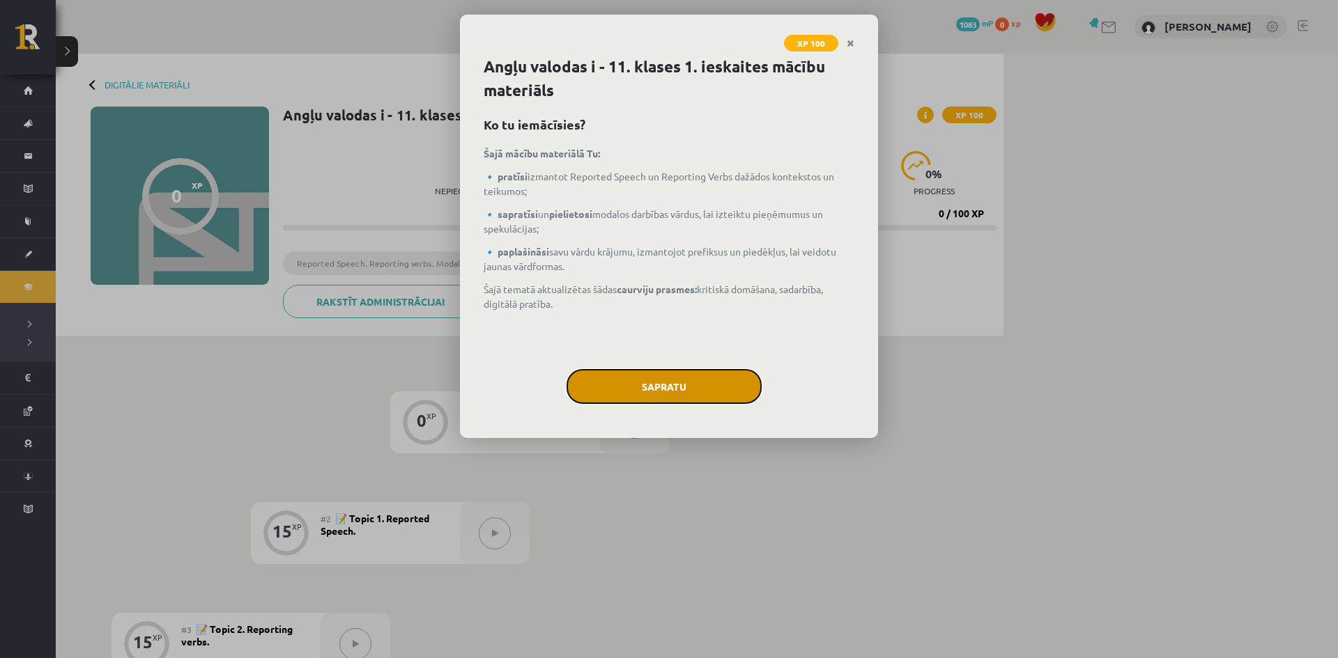
click at [689, 382] on button "Sapratu" at bounding box center [663, 386] width 195 height 35
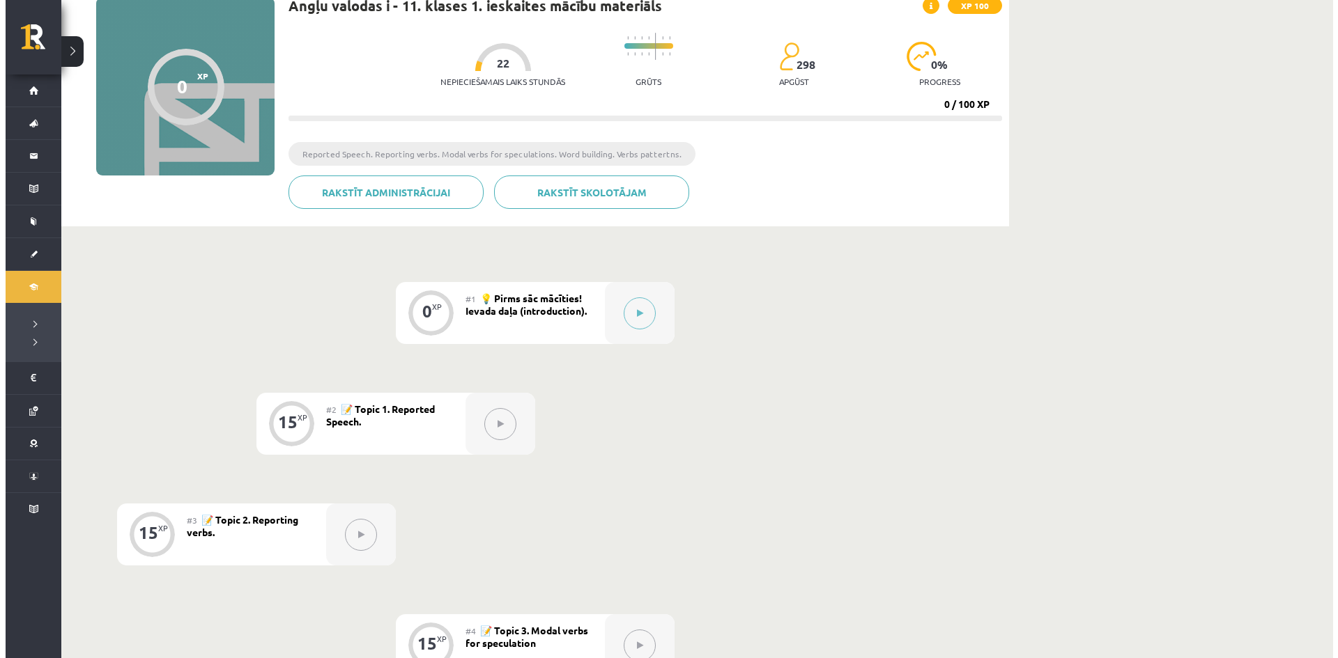
scroll to position [110, 0]
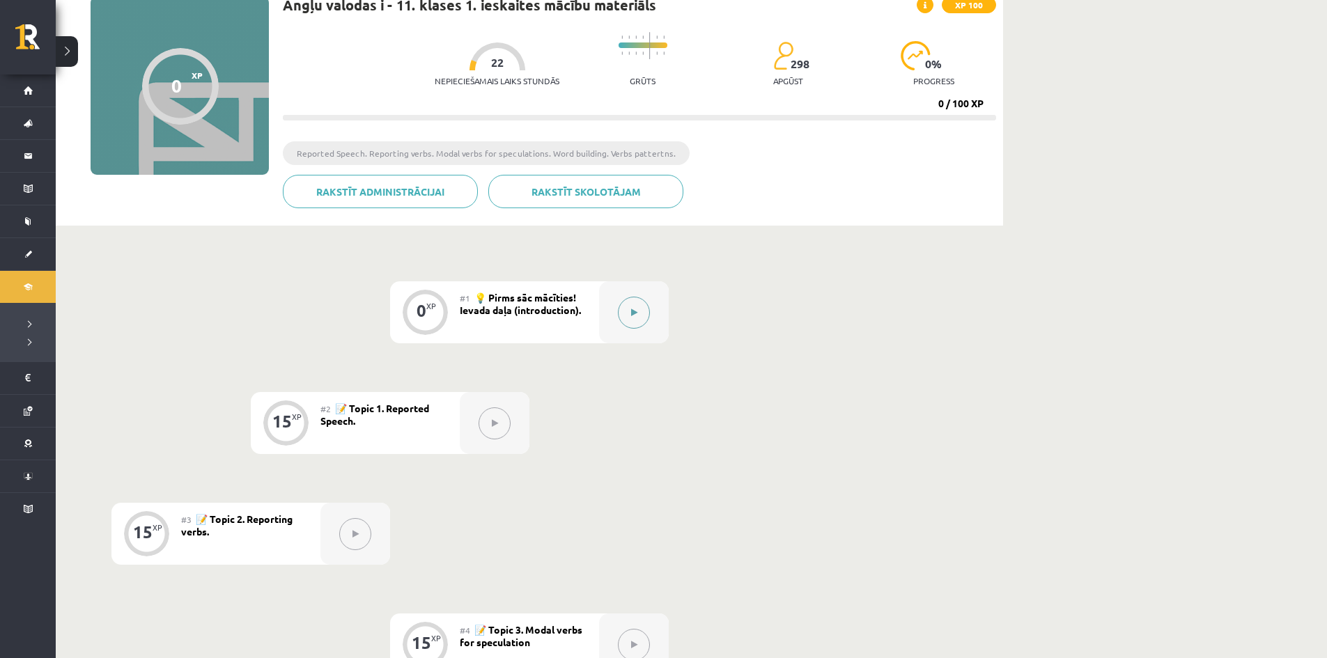
click at [651, 323] on div at bounding box center [634, 312] width 70 height 62
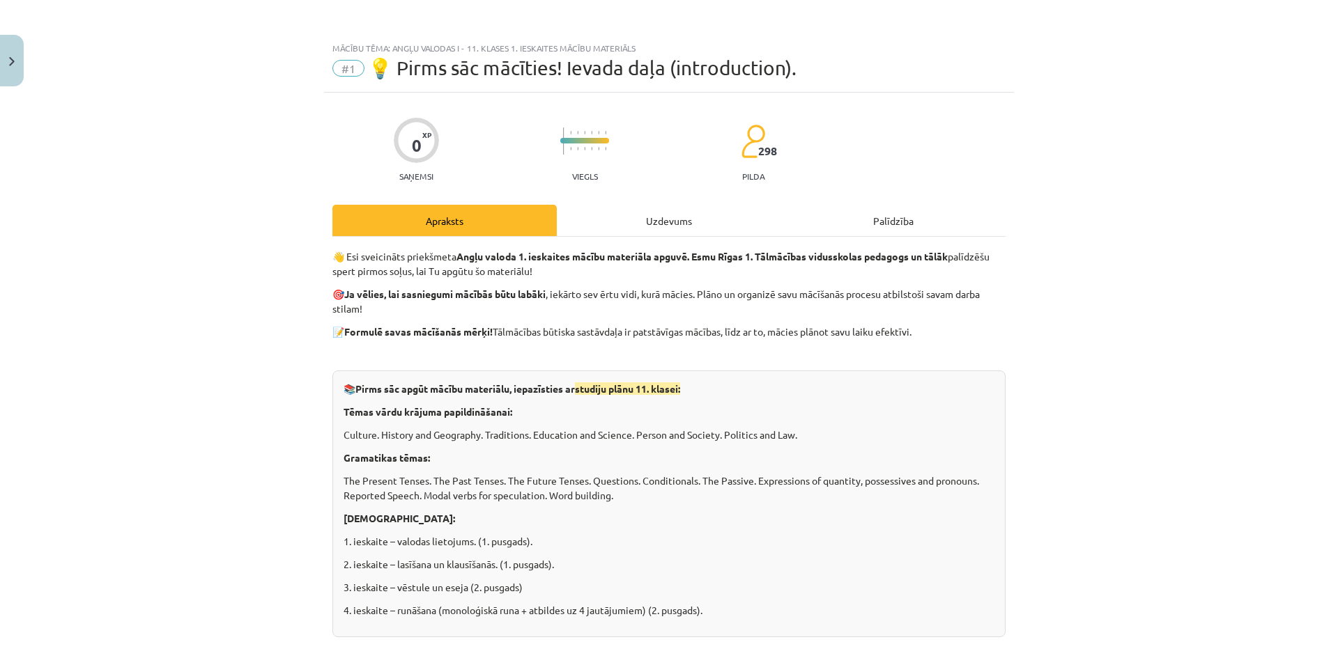
scroll to position [807, 0]
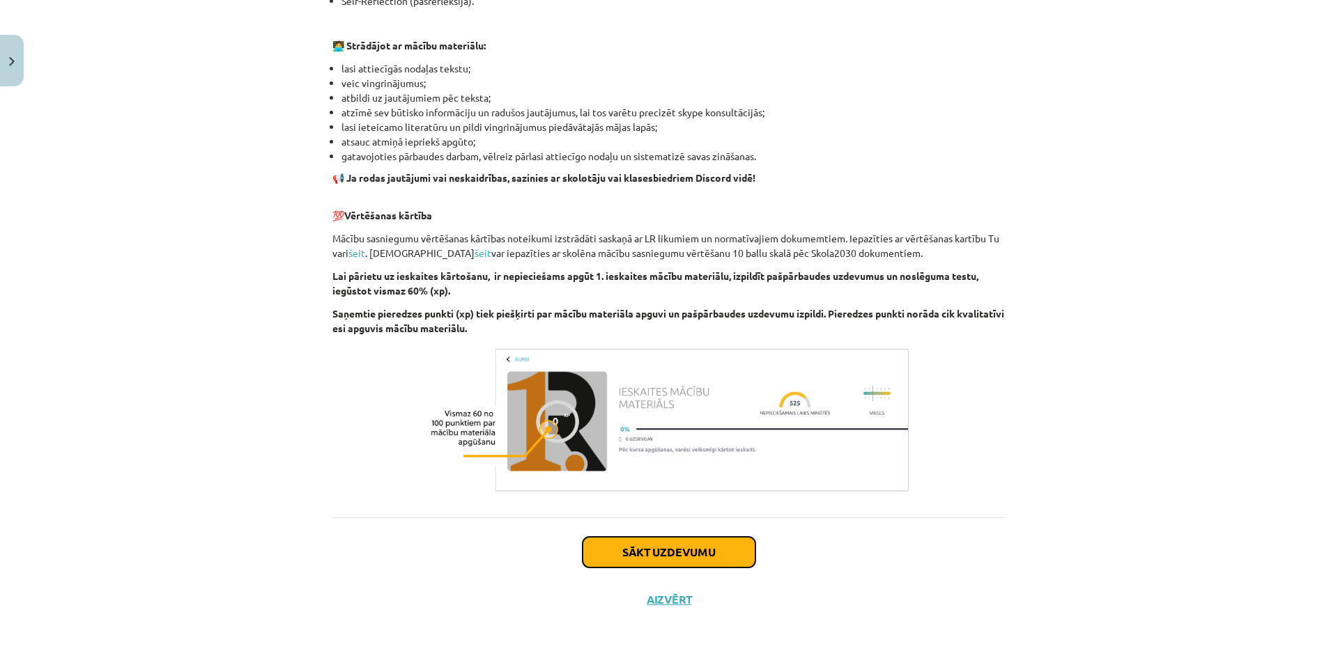
click at [675, 548] on button "Sākt uzdevumu" at bounding box center [668, 552] width 173 height 31
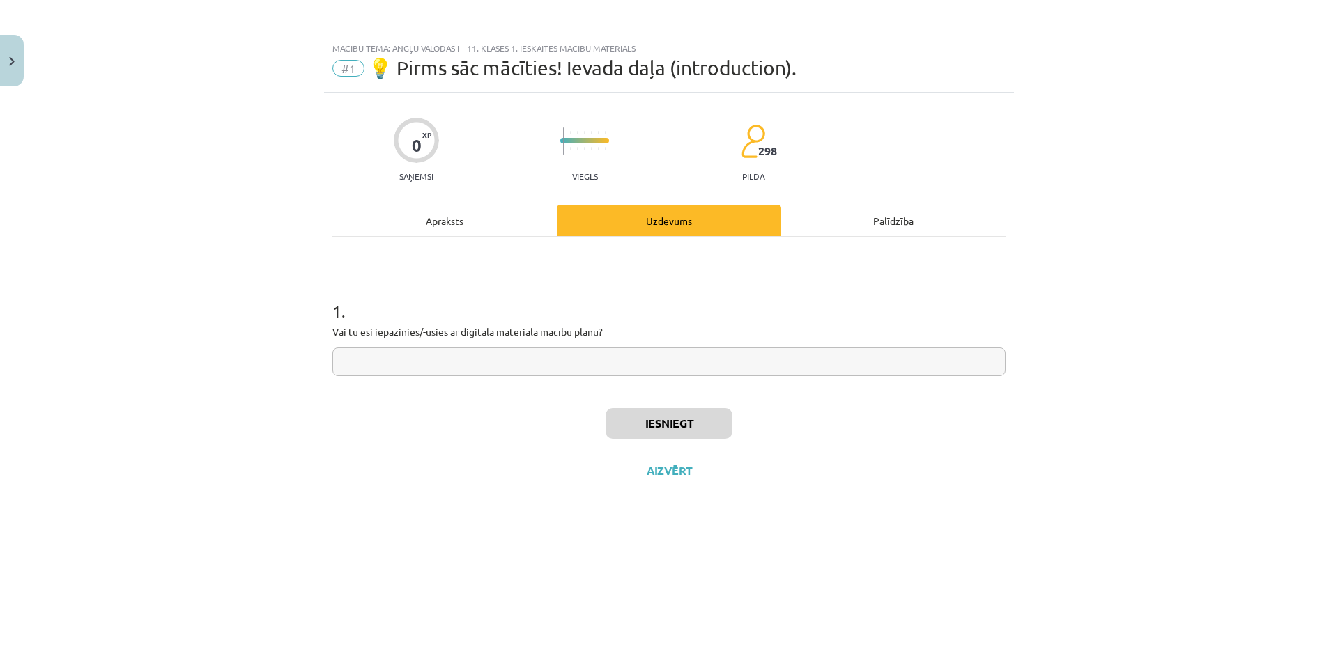
click at [517, 364] on input "text" at bounding box center [668, 362] width 673 height 29
type input "**"
click at [635, 424] on button "Iesniegt" at bounding box center [668, 423] width 127 height 31
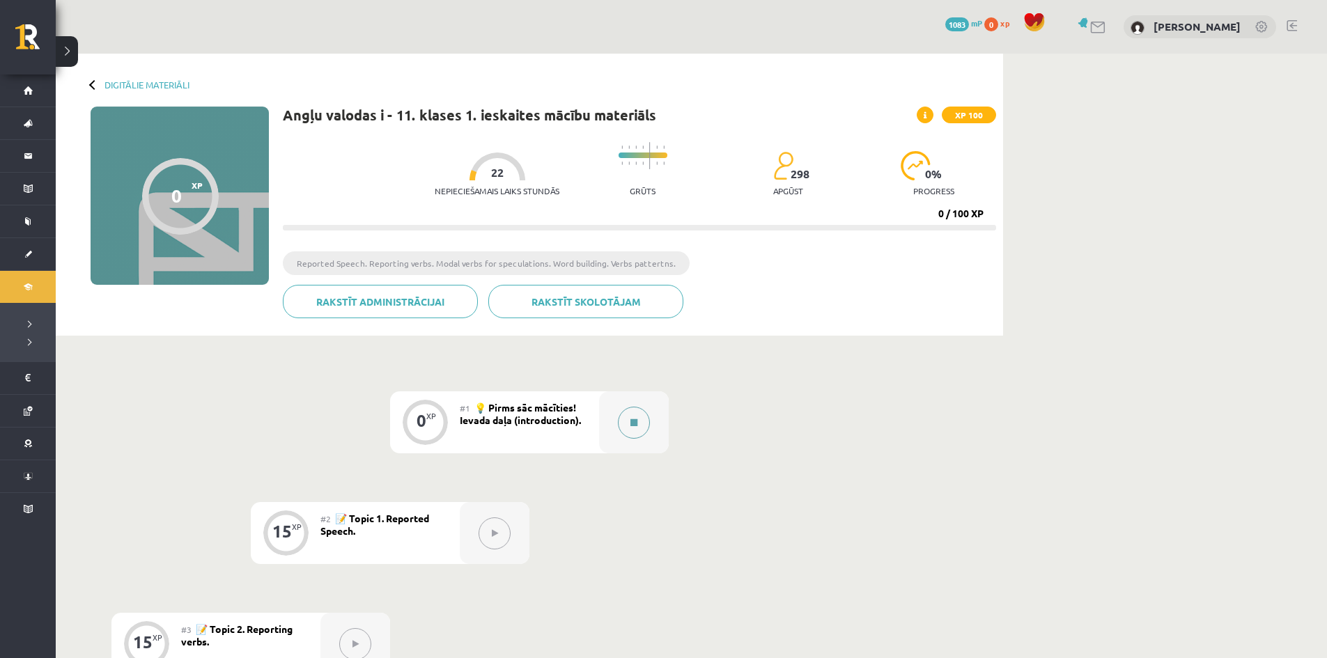
drag, startPoint x: 484, startPoint y: 552, endPoint x: 628, endPoint y: 426, distance: 192.6
click at [628, 426] on button at bounding box center [634, 423] width 32 height 32
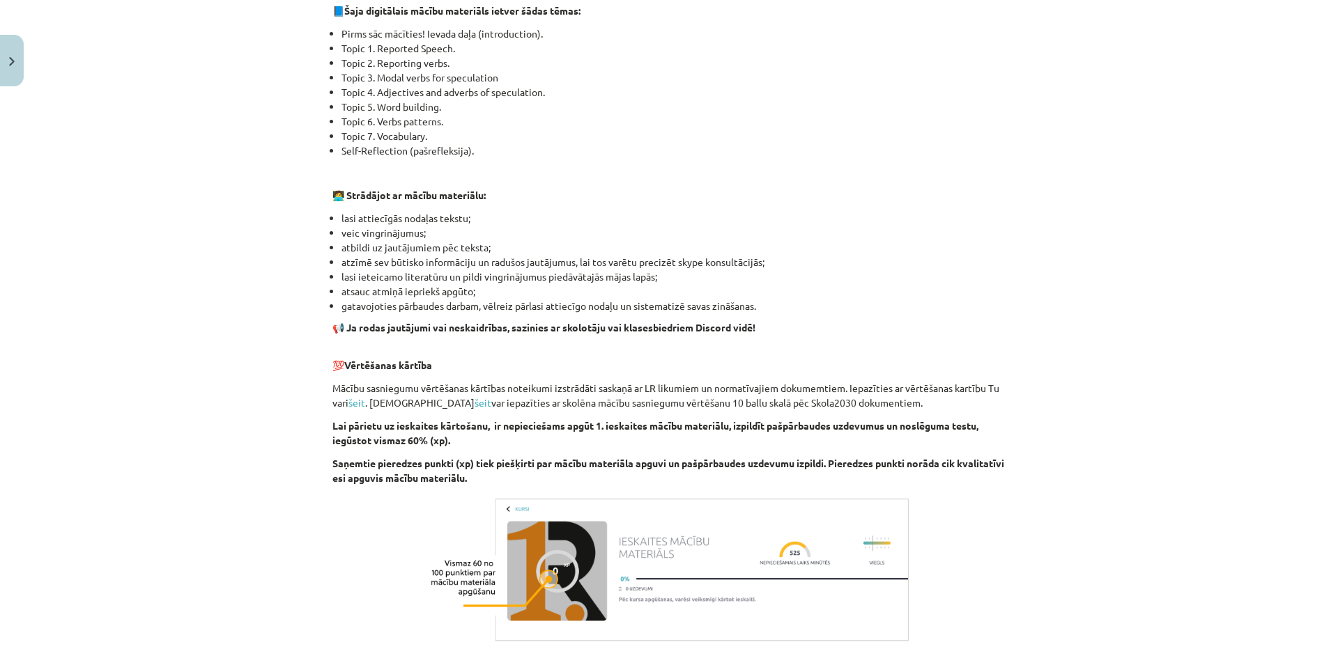
scroll to position [807, 0]
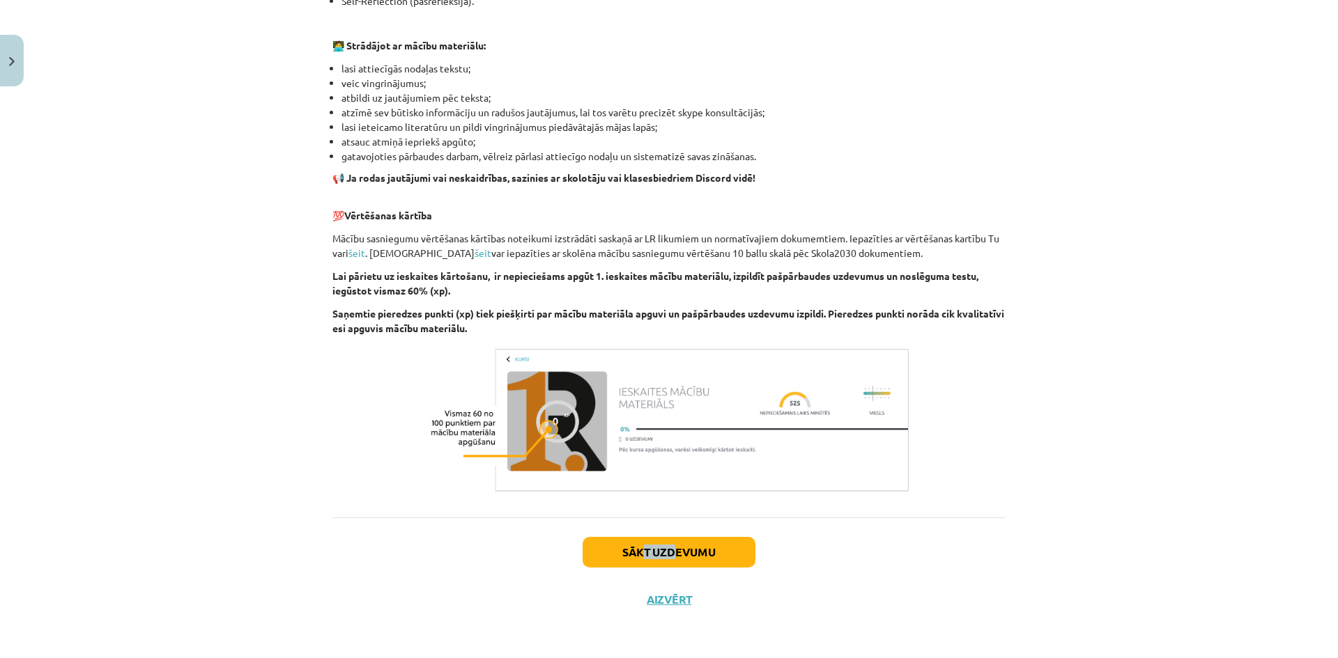
drag, startPoint x: 668, startPoint y: 536, endPoint x: 639, endPoint y: 562, distance: 38.5
click at [639, 562] on div "Sākt uzdevumu Aizvērt" at bounding box center [668, 567] width 673 height 98
click at [639, 562] on button "Sākt uzdevumu" at bounding box center [668, 552] width 173 height 31
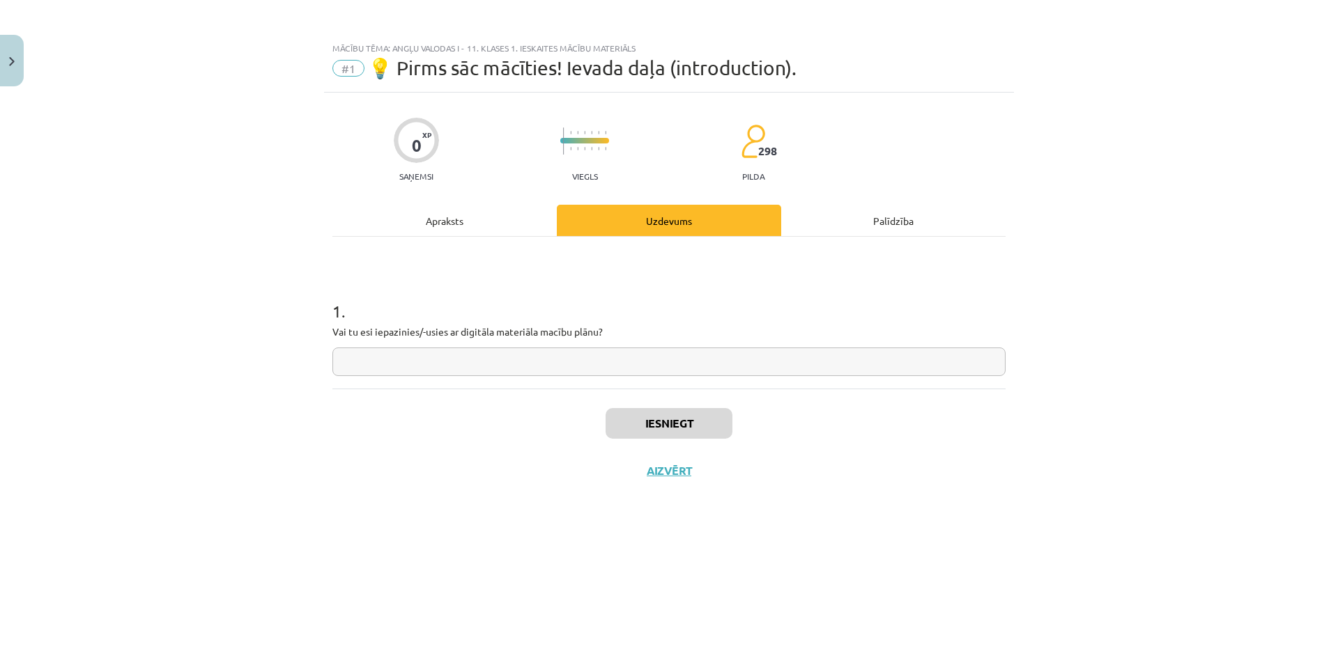
click at [686, 362] on input "text" at bounding box center [668, 362] width 673 height 29
type input "*"
type input "**"
click at [675, 413] on button "Iesniegt" at bounding box center [668, 423] width 127 height 31
click at [679, 468] on button "Nākamā nodarbība" at bounding box center [669, 480] width 137 height 32
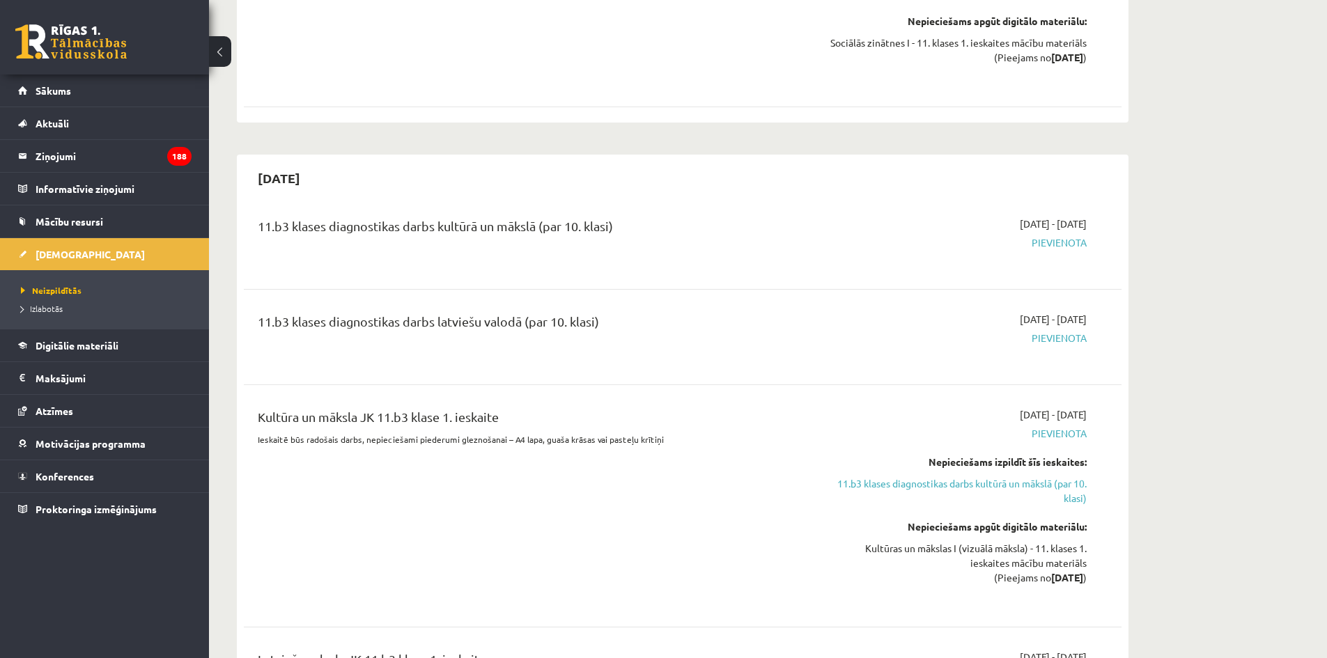
scroll to position [1379, 0]
click at [50, 313] on span "Izlabotās" at bounding box center [42, 308] width 42 height 11
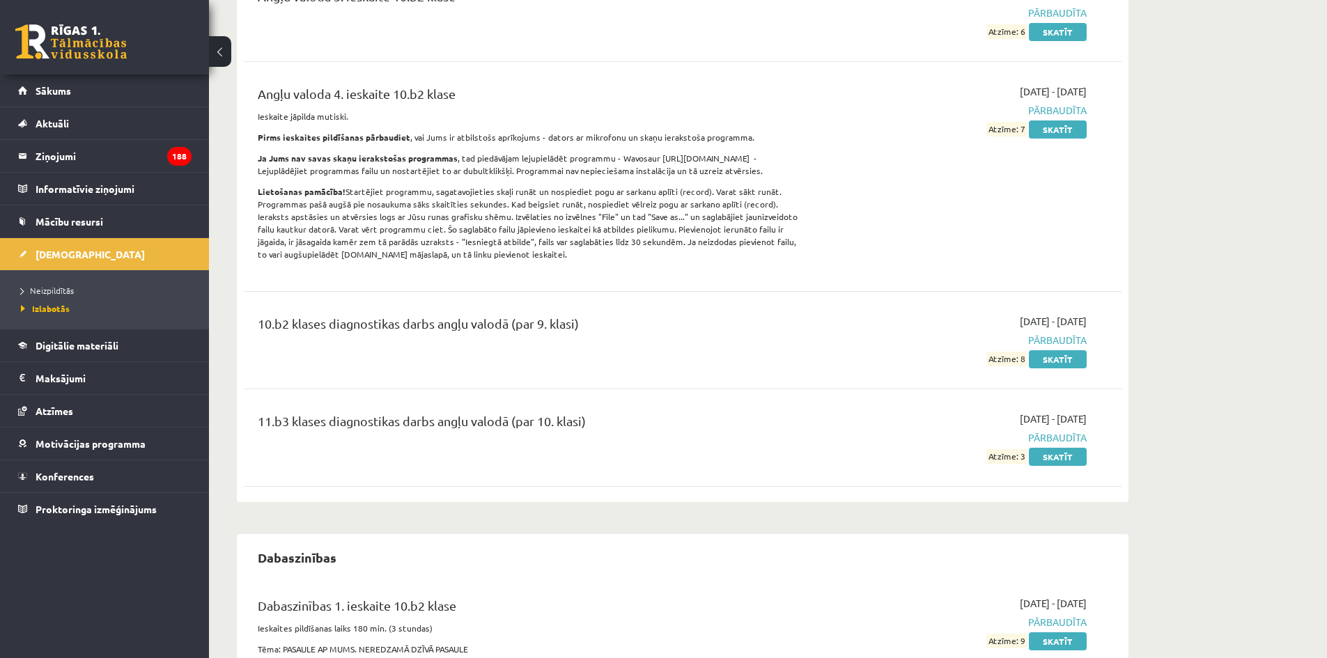
scroll to position [420, 0]
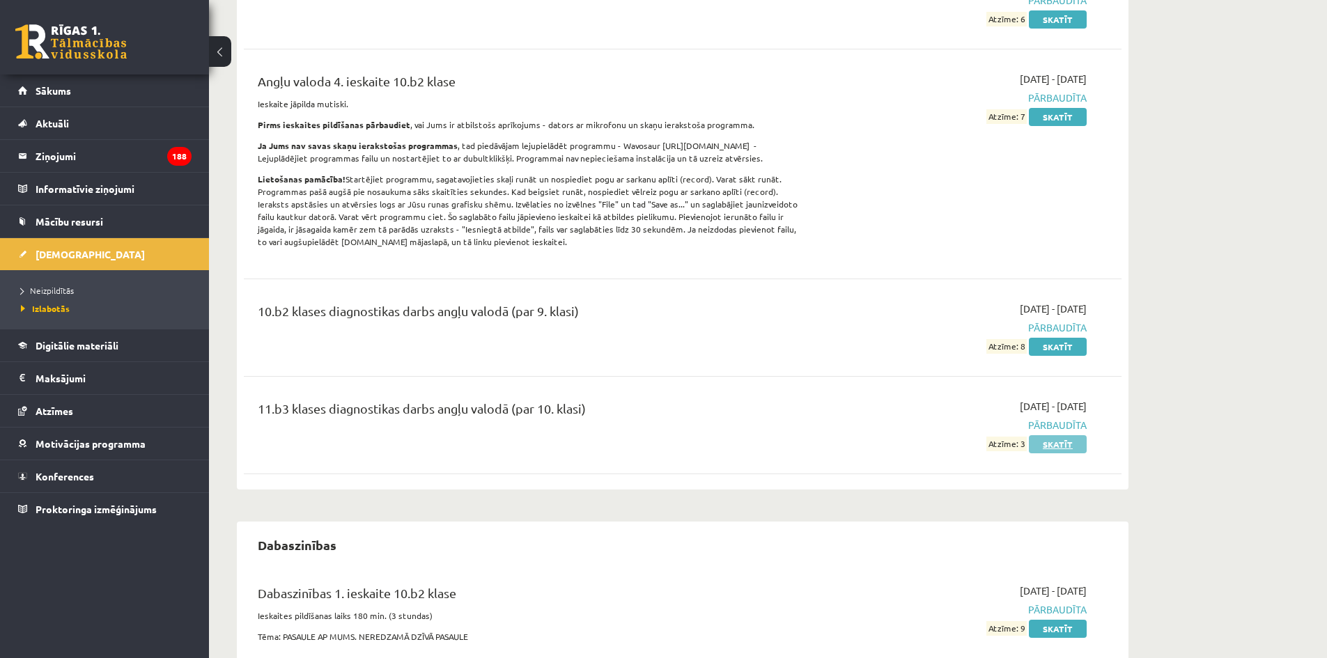
click at [1056, 445] on link "Skatīt" at bounding box center [1058, 444] width 58 height 18
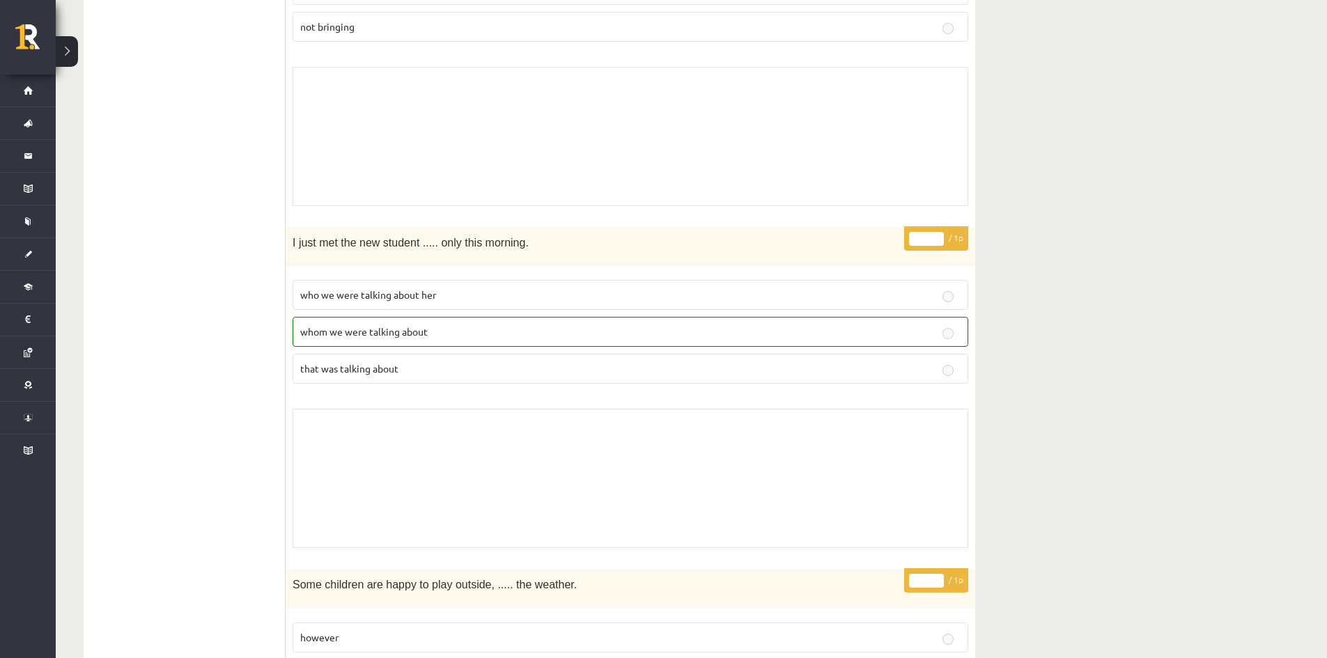
scroll to position [2096, 0]
click at [826, 323] on label "whom we were talking about" at bounding box center [631, 331] width 676 height 30
click at [857, 295] on p "who we were talking about her" at bounding box center [630, 294] width 660 height 15
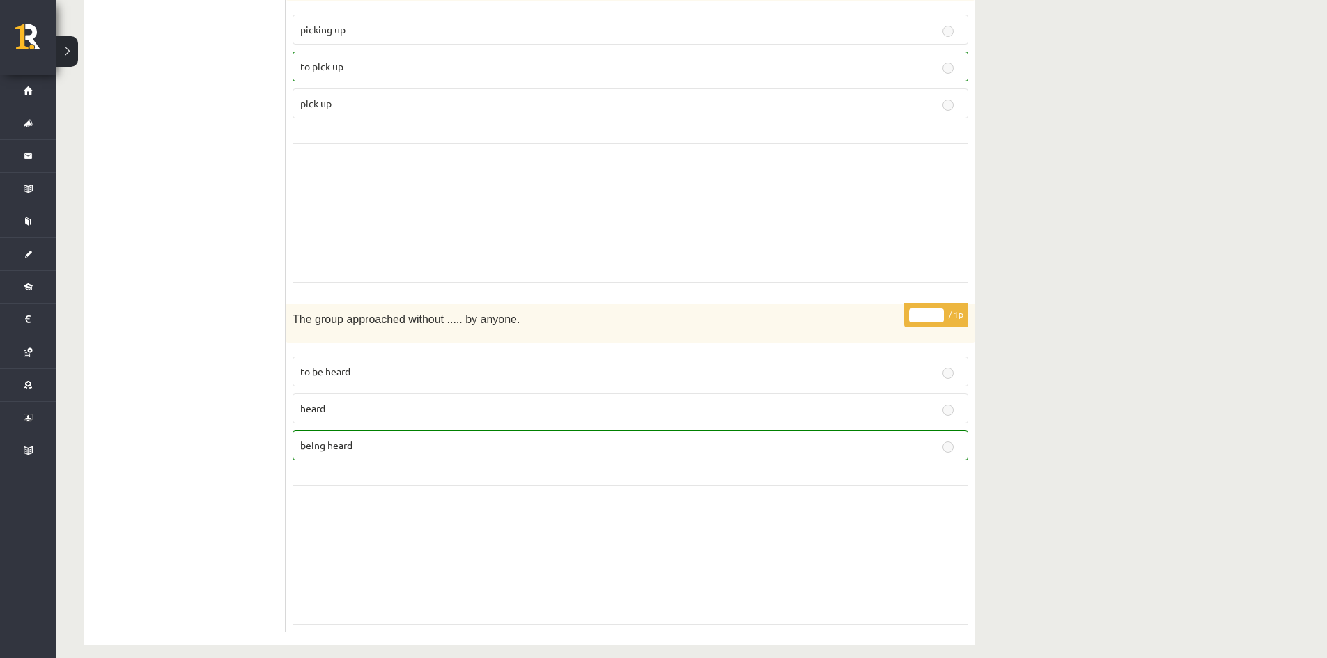
scroll to position [0, 0]
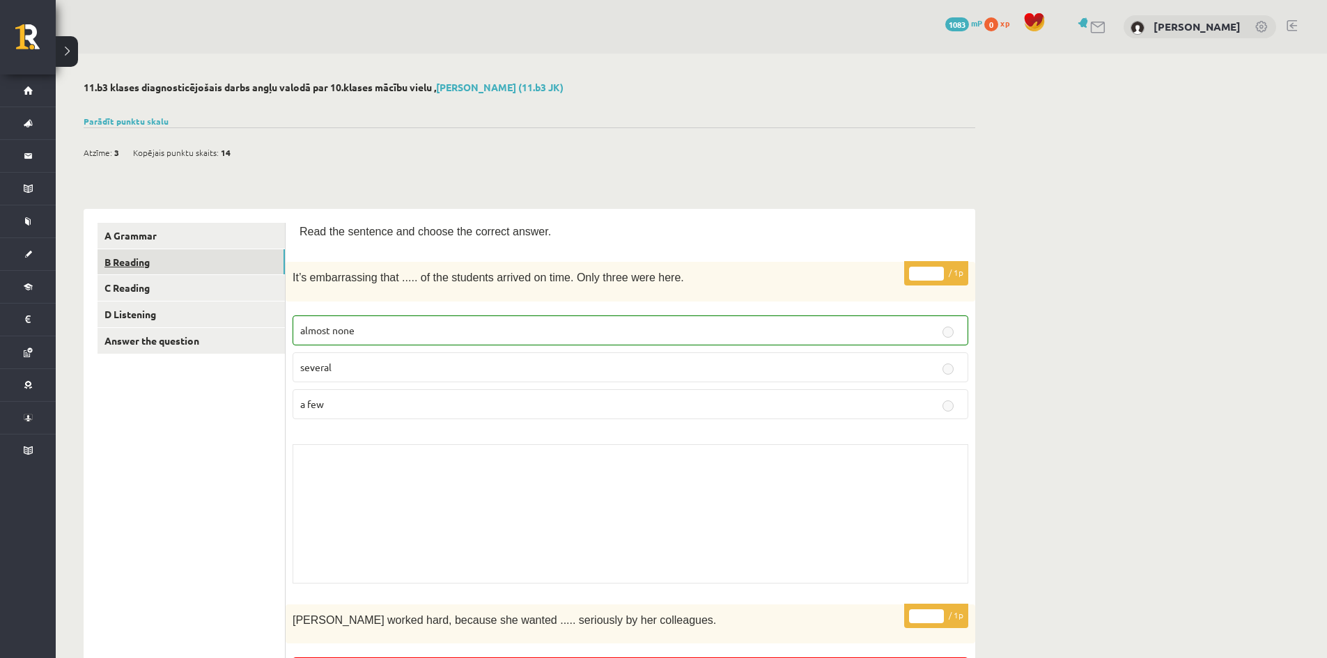
click at [156, 252] on link "B Reading" at bounding box center [191, 262] width 187 height 26
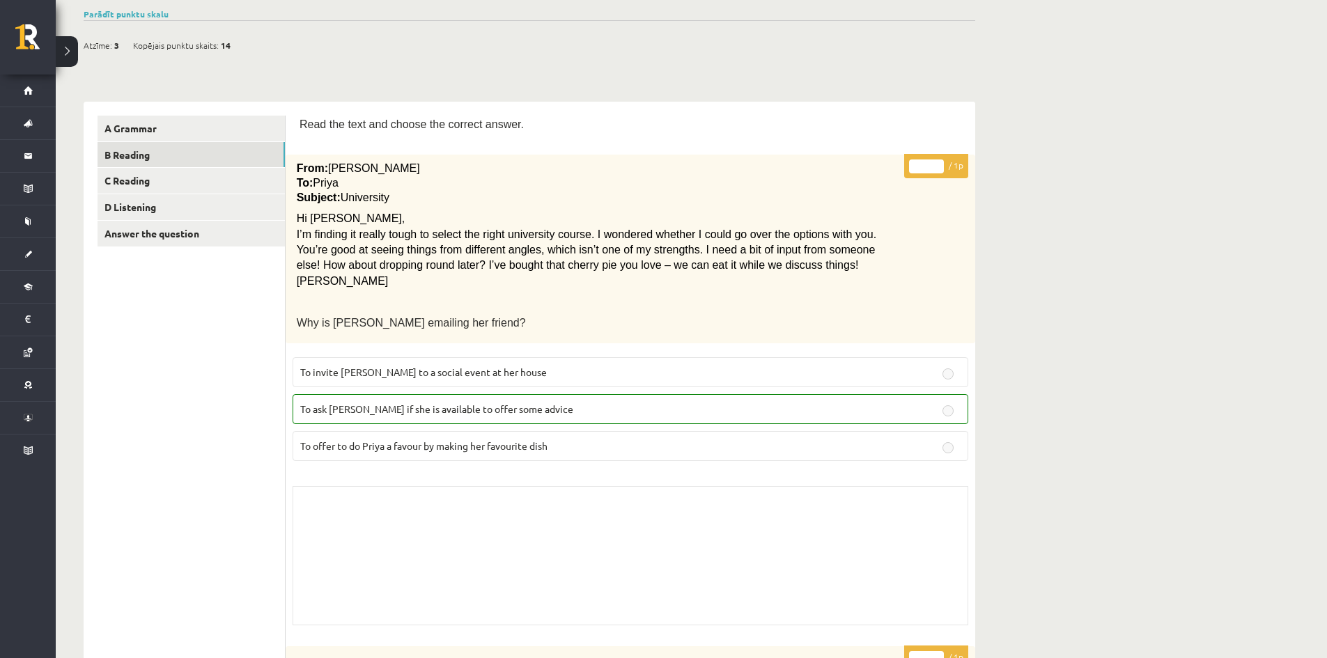
scroll to position [107, 0]
click at [199, 181] on link "C Reading" at bounding box center [191, 182] width 187 height 26
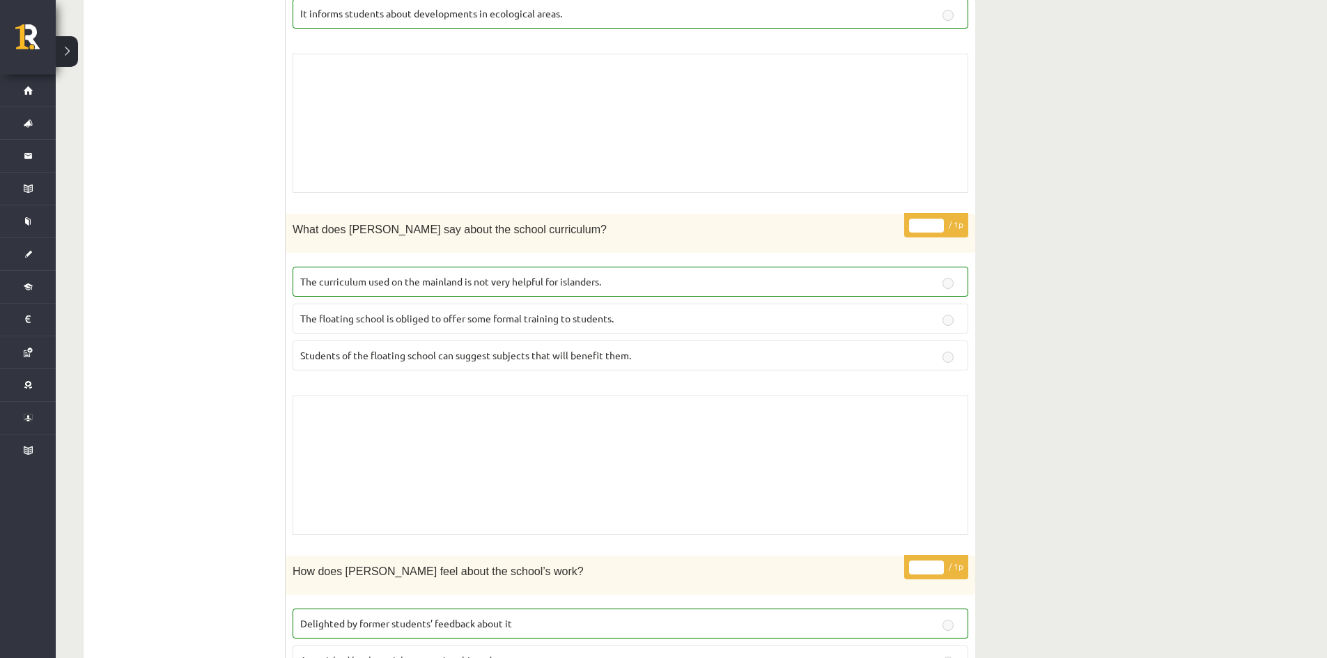
scroll to position [0, 0]
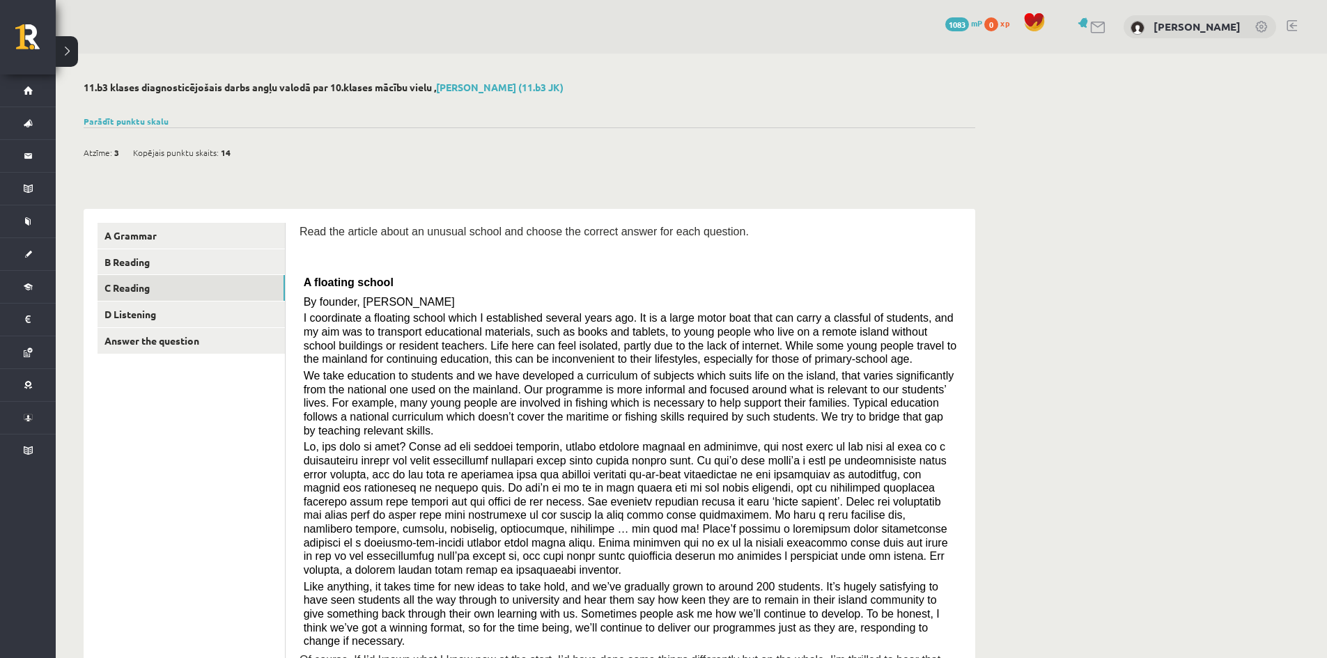
click at [305, 284] on span "A floating school" at bounding box center [349, 283] width 90 height 12
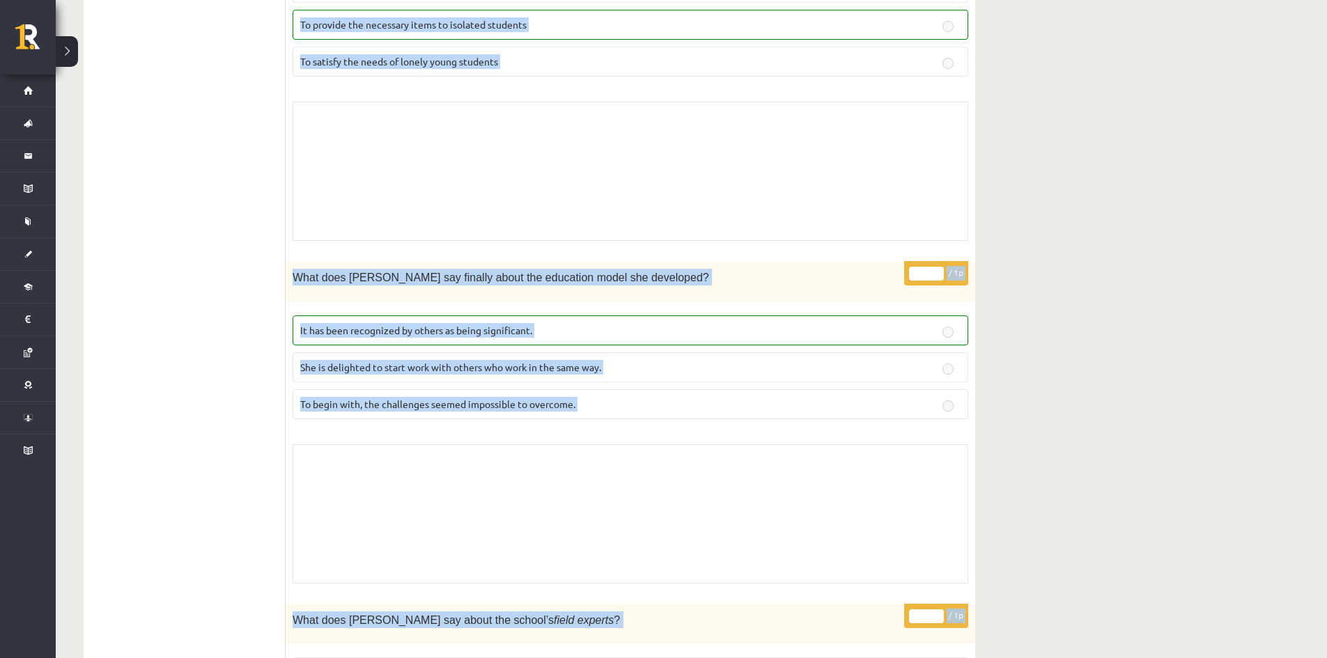
scroll to position [2108, 0]
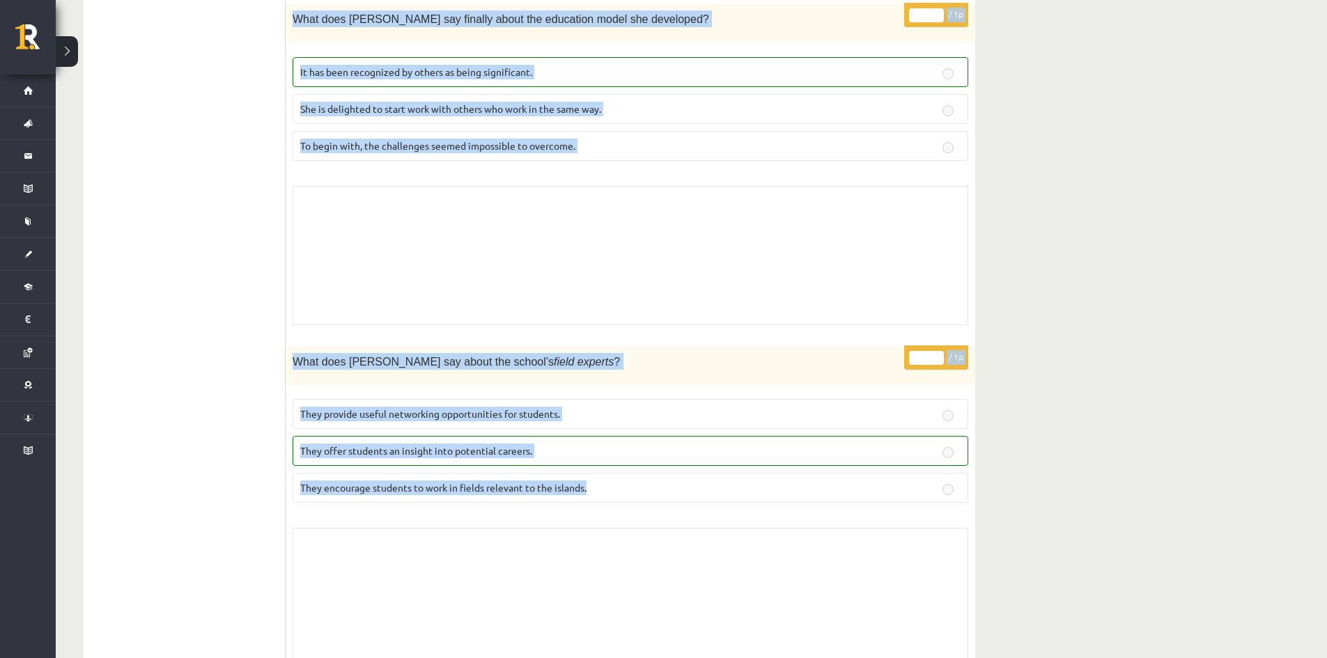
drag, startPoint x: 305, startPoint y: 284, endPoint x: 694, endPoint y: 460, distance: 426.6
copy form "L ipsumdol sitame Co adipisc, Elit Seddoei T incididunt u laboreet dolore magna…"
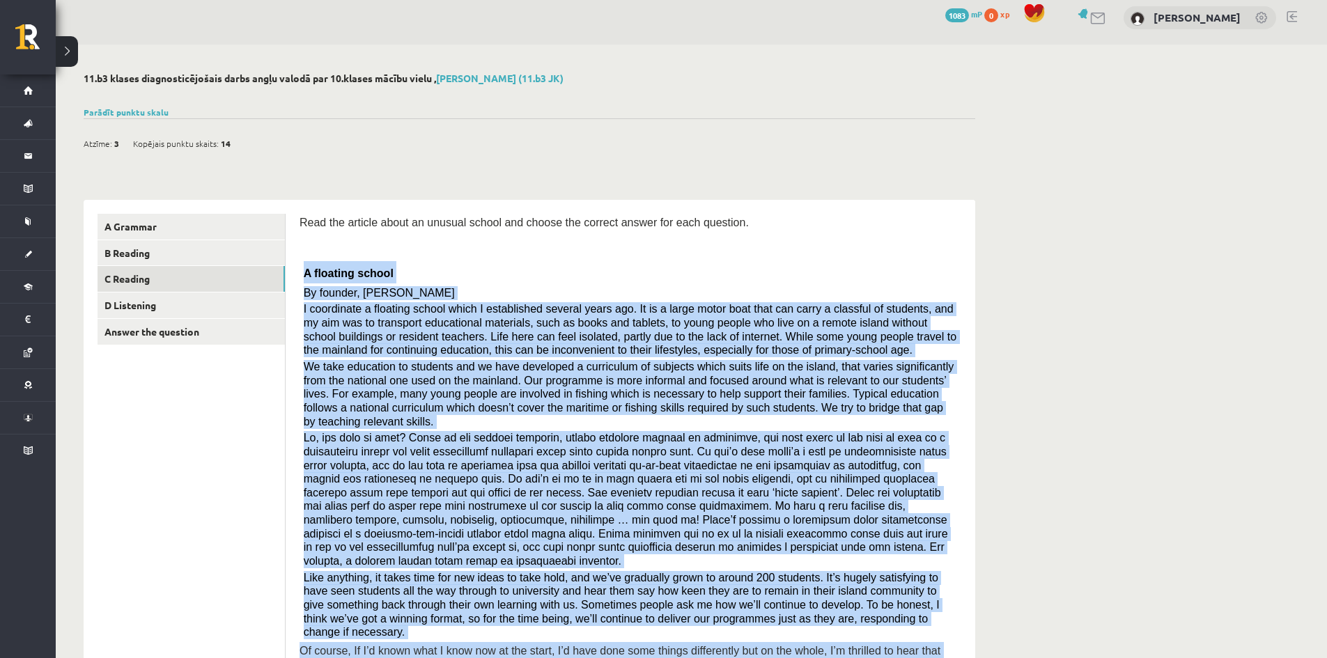
scroll to position [8, 0]
click at [213, 297] on link "D Listening" at bounding box center [191, 306] width 187 height 26
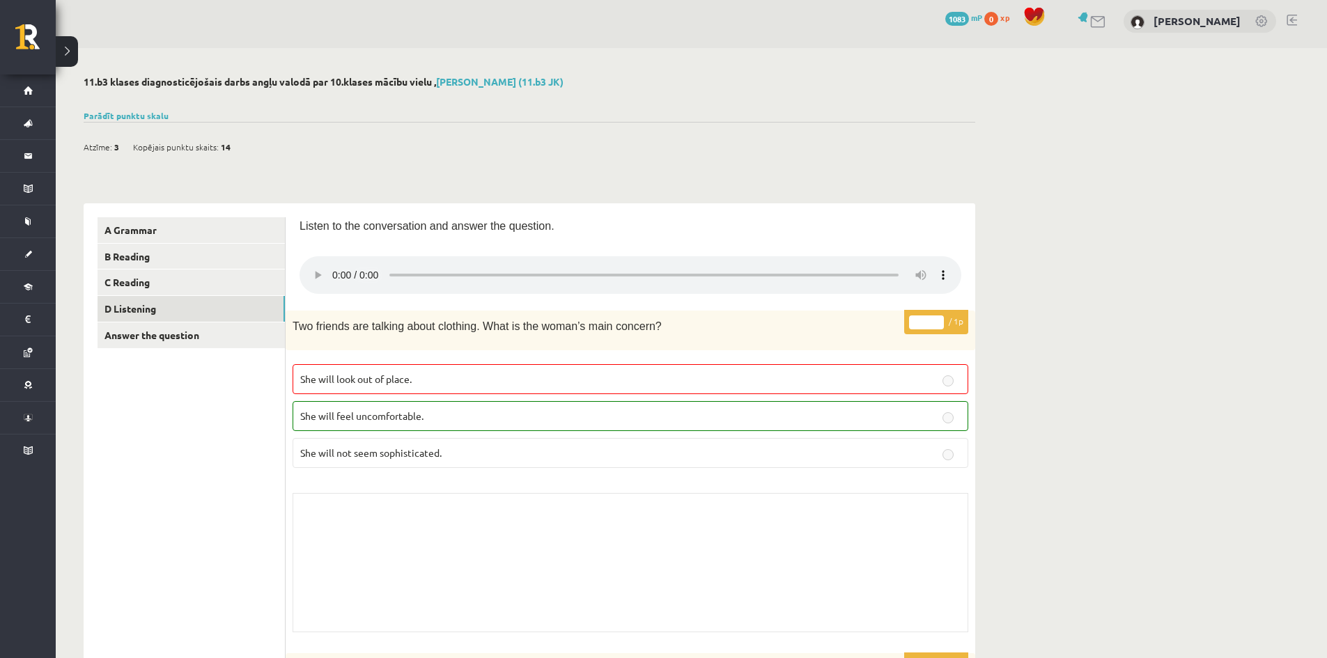
scroll to position [0, 0]
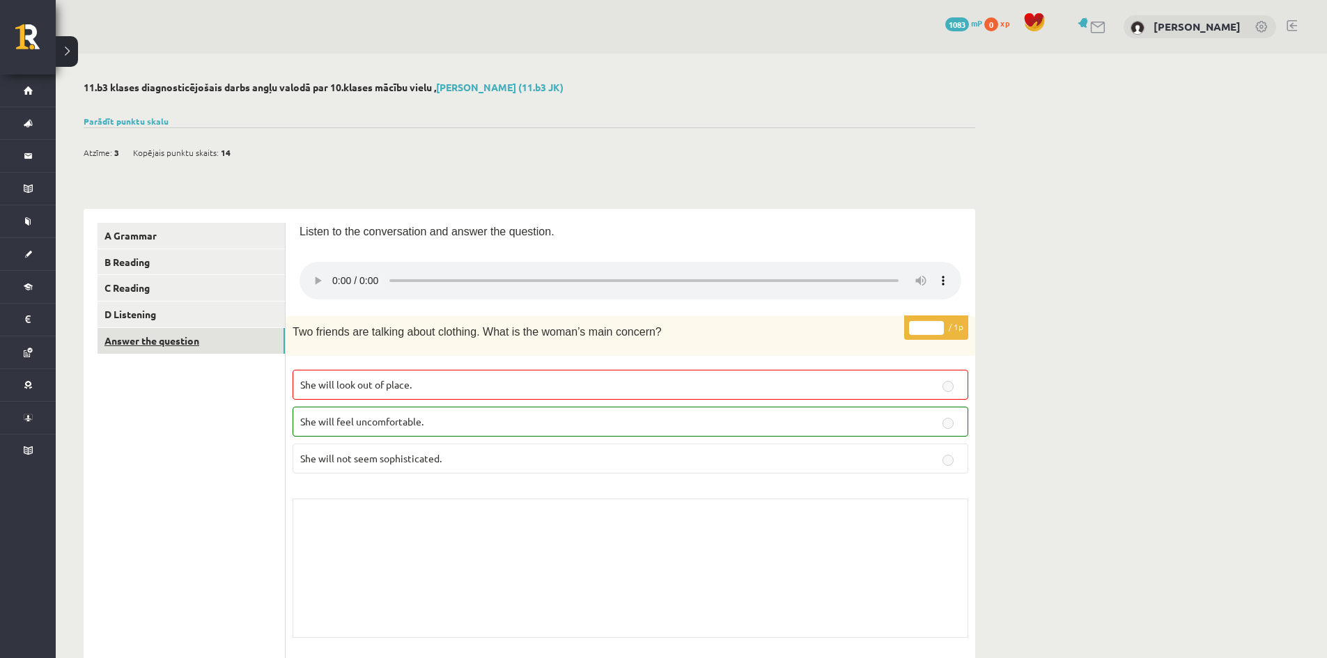
click at [227, 336] on link "Answer the question" at bounding box center [191, 341] width 187 height 26
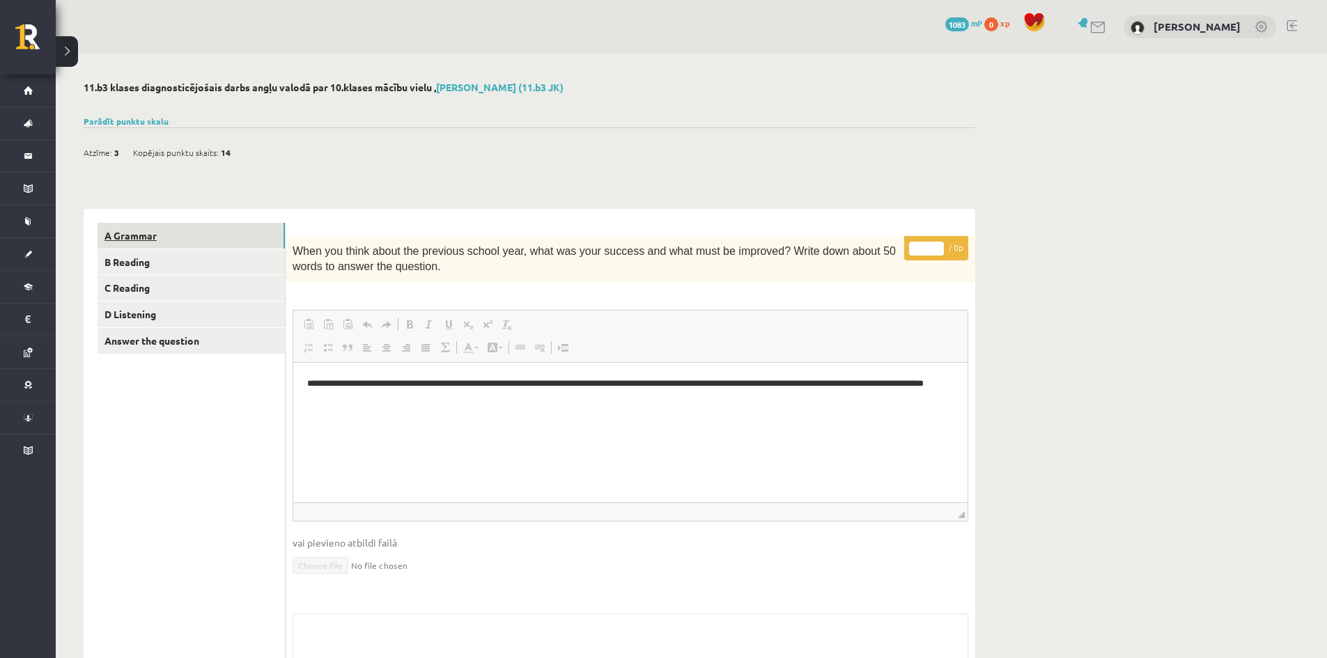
click at [215, 231] on link "A Grammar" at bounding box center [191, 236] width 187 height 26
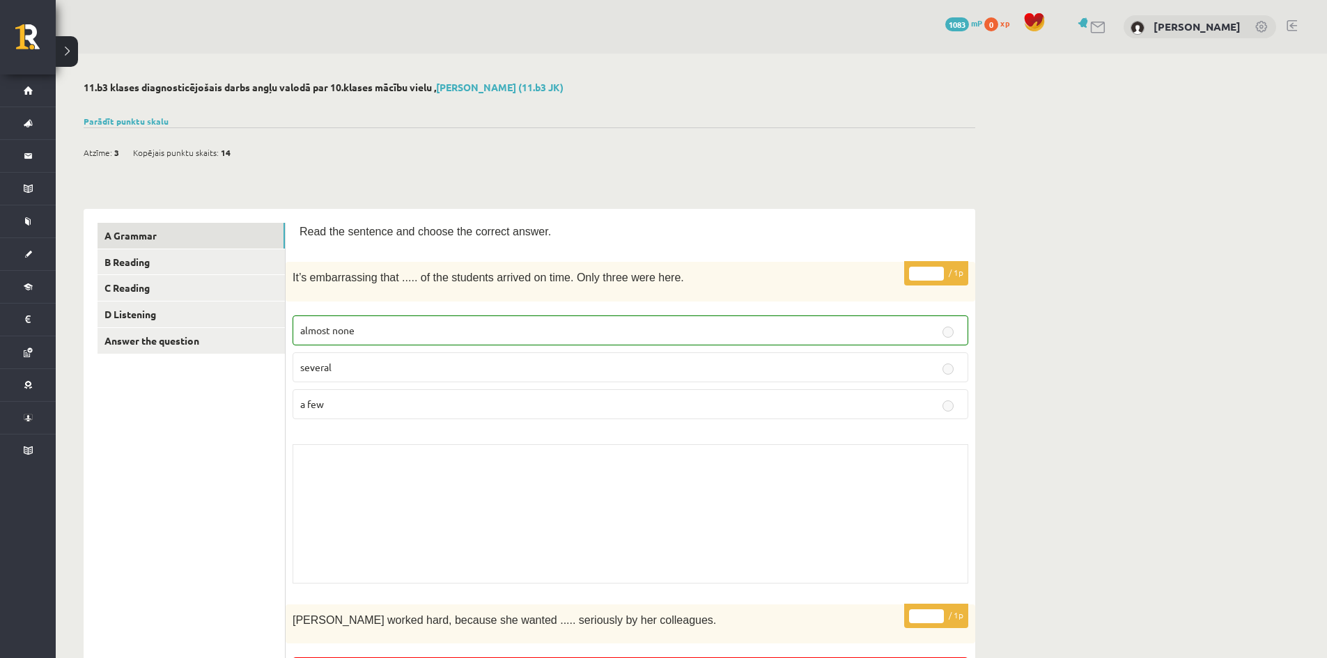
click at [148, 128] on div "Atzīme: 3 Kopējais punktu skaits: 14" at bounding box center [530, 145] width 892 height 36
click at [150, 123] on link "Parādīt punktu skalu" at bounding box center [126, 121] width 85 height 11
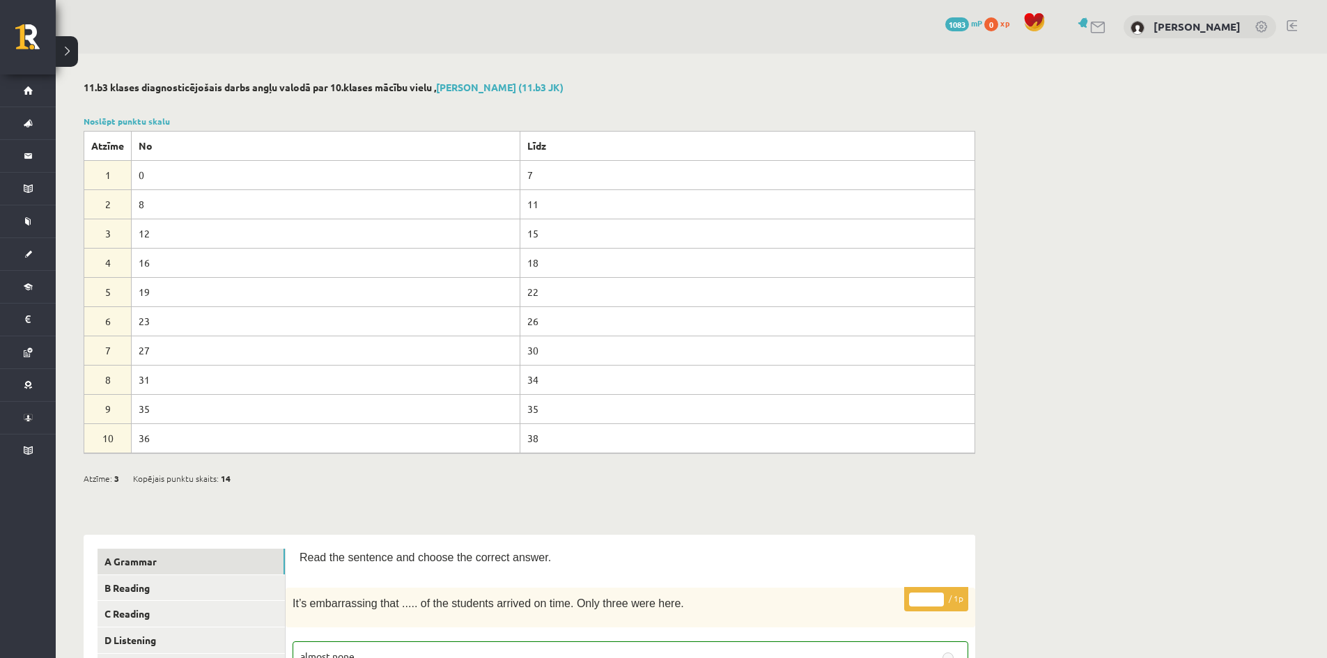
click at [153, 127] on div "Noslēpt punktu skalu Atzīme No Līdz 1 0 7 2 8 11 3 12 15 4 16 18 5 19 22 6 23 2…" at bounding box center [530, 284] width 892 height 339
click at [159, 123] on link "Noslēpt punktu skalu" at bounding box center [127, 121] width 86 height 11
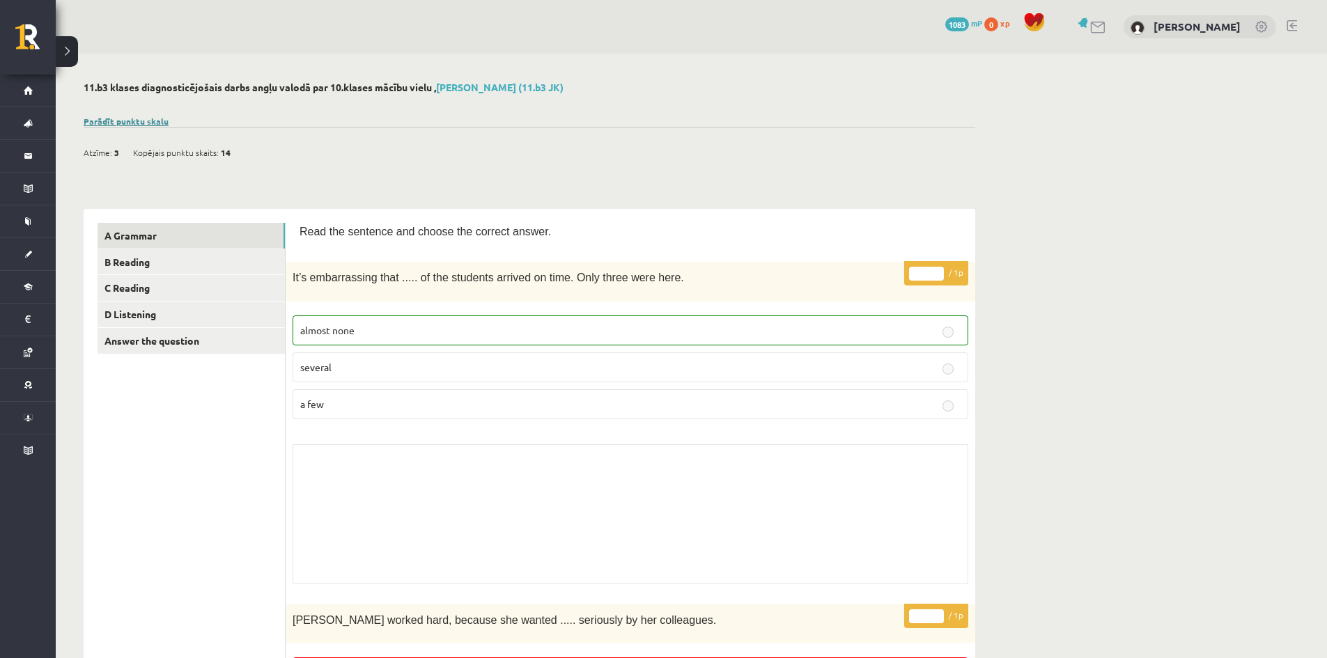
click at [119, 122] on link "Parādīt punktu skalu" at bounding box center [126, 121] width 85 height 11
